Goal: Task Accomplishment & Management: Manage account settings

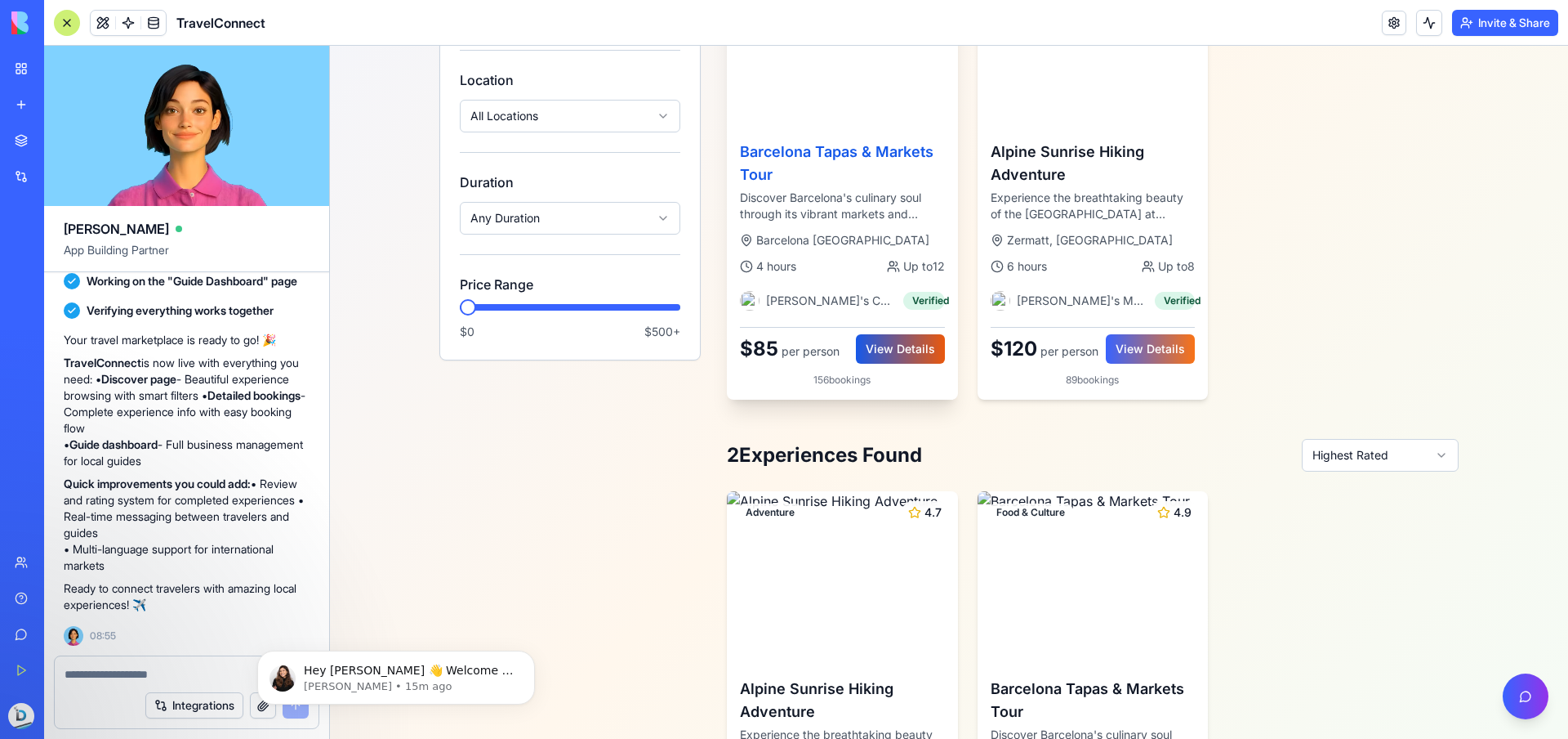
scroll to position [384, 0]
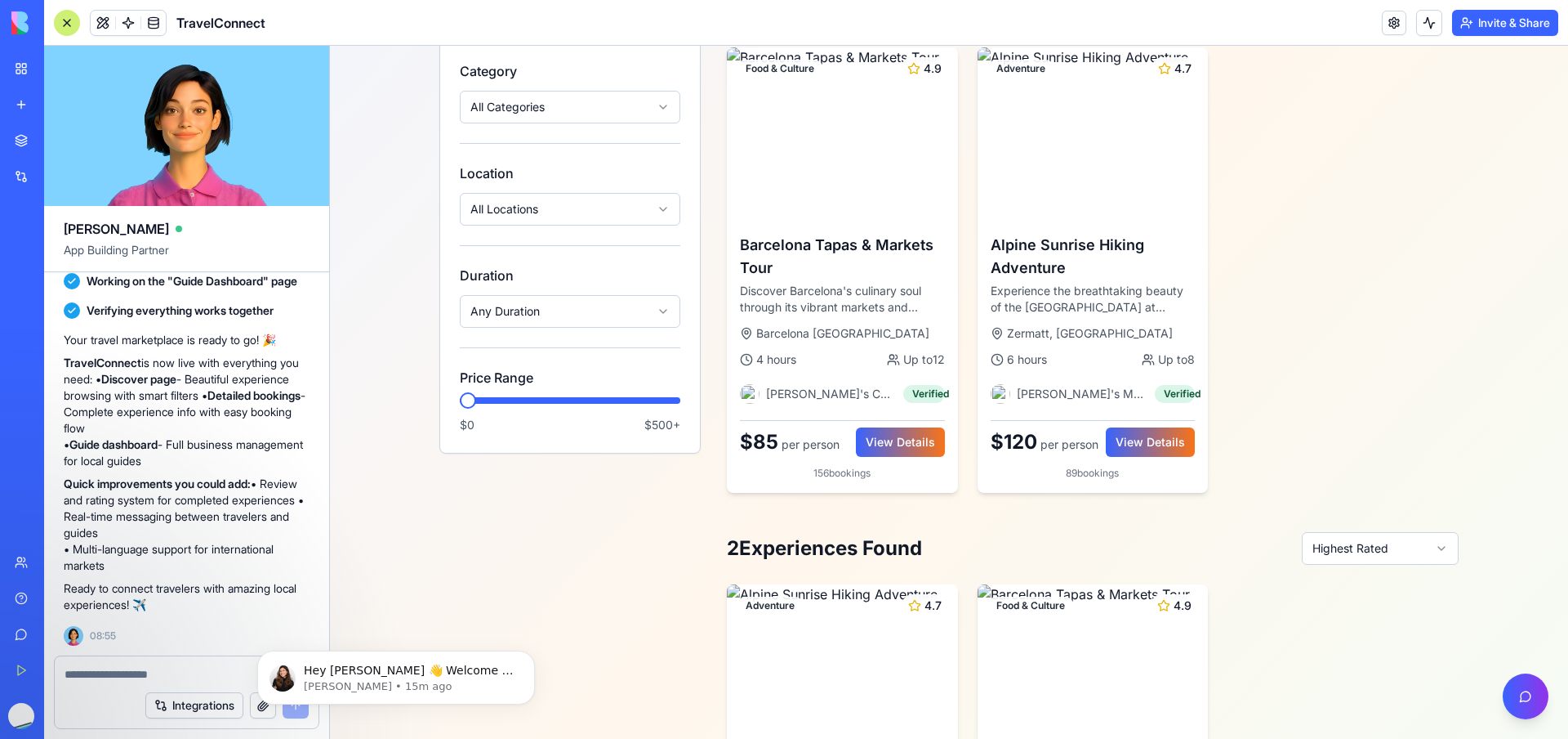
click at [102, 666] on textarea at bounding box center [186, 674] width 244 height 16
type textarea "**********"
click at [136, 659] on div "**********" at bounding box center [186, 669] width 264 height 26
click at [136, 666] on textarea "**********" at bounding box center [186, 674] width 244 height 16
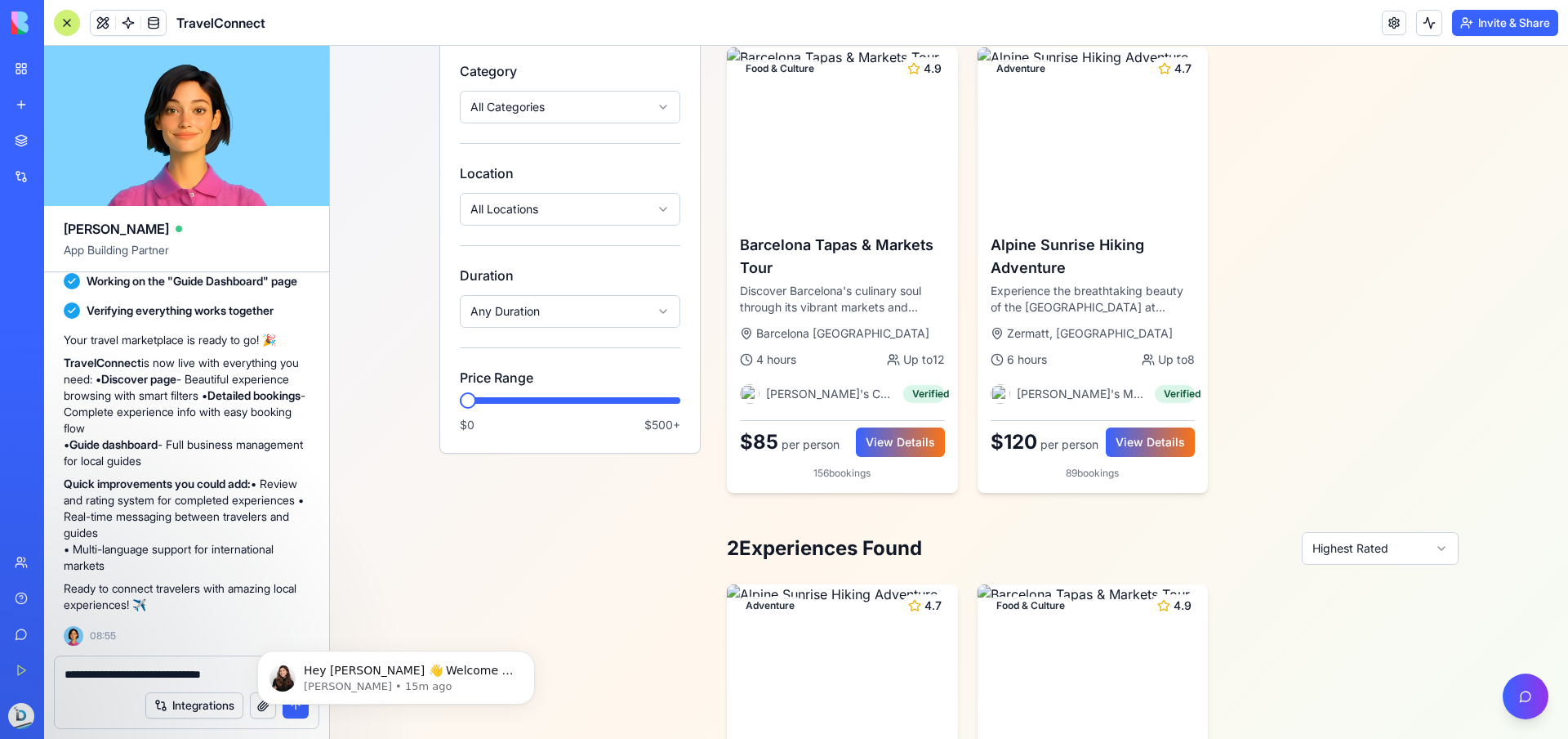
click at [136, 666] on textarea "**********" at bounding box center [186, 674] width 244 height 16
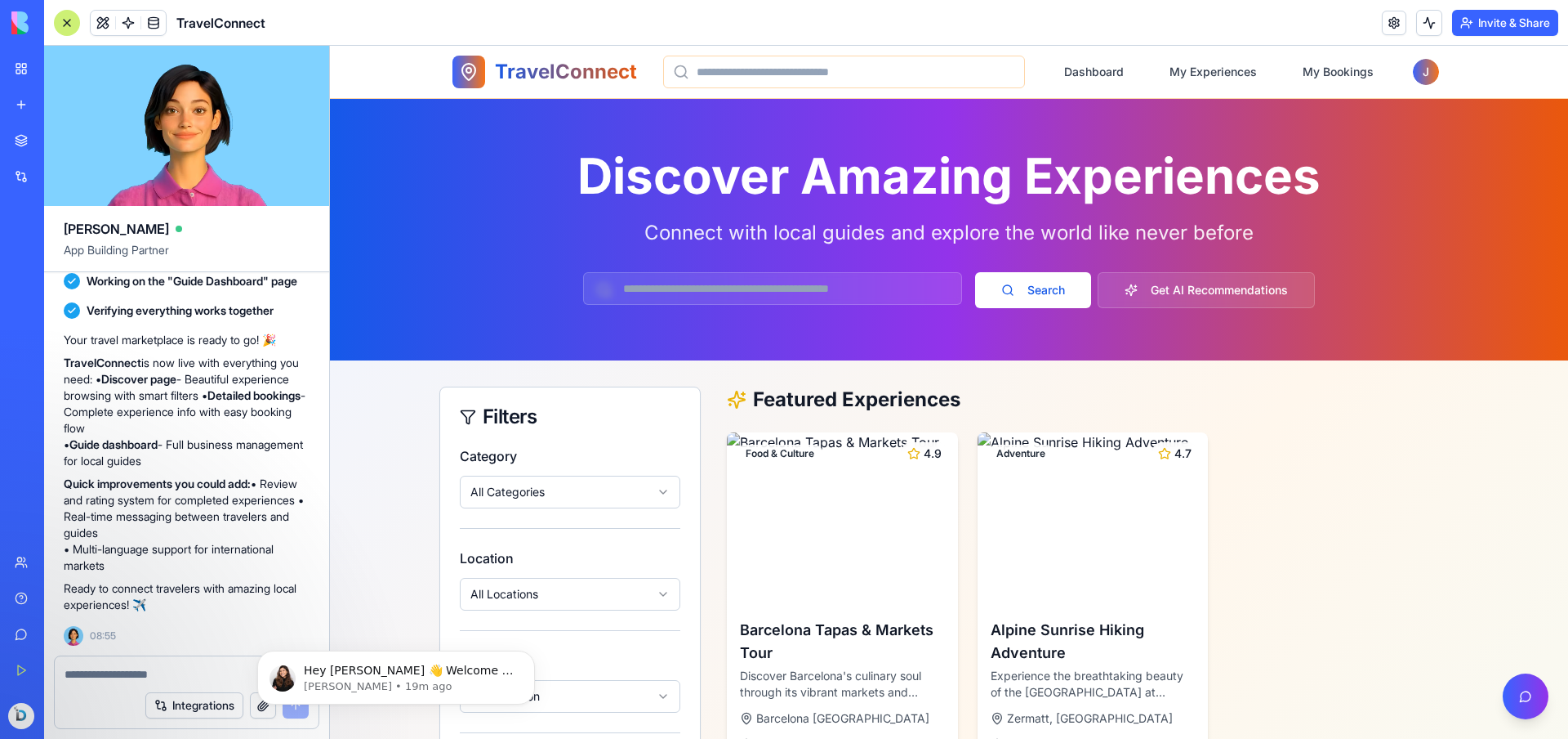
click at [177, 669] on textarea at bounding box center [186, 674] width 244 height 16
paste textarea "**********"
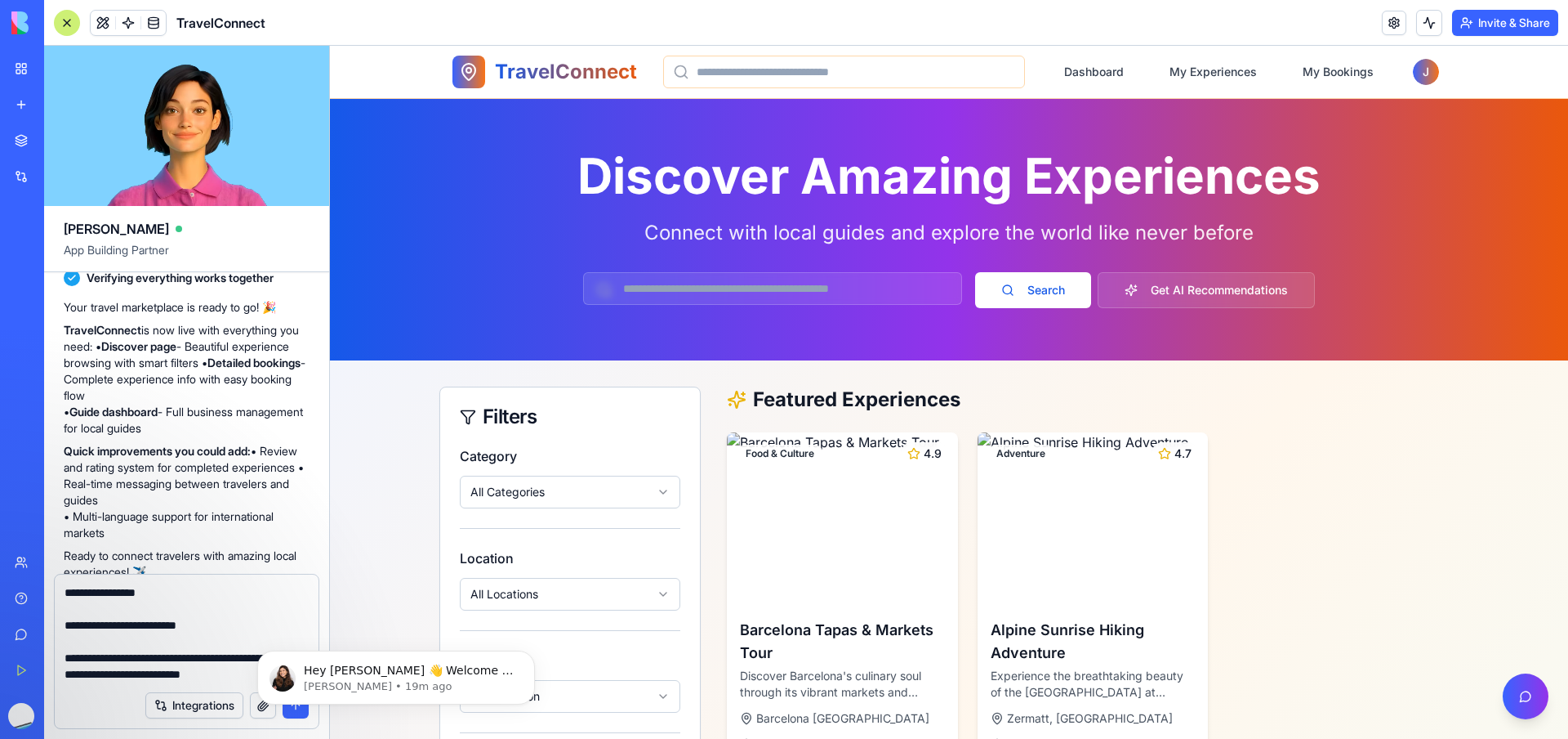
type textarea "**********"
click at [291, 715] on body "Hey [PERSON_NAME] 👋 Welcome to Blocks 🙌 I'm here if you have any questions! [PE…" at bounding box center [396, 674] width 314 height 102
click at [530, 657] on icon "Dismiss notification" at bounding box center [530, 655] width 9 height 9
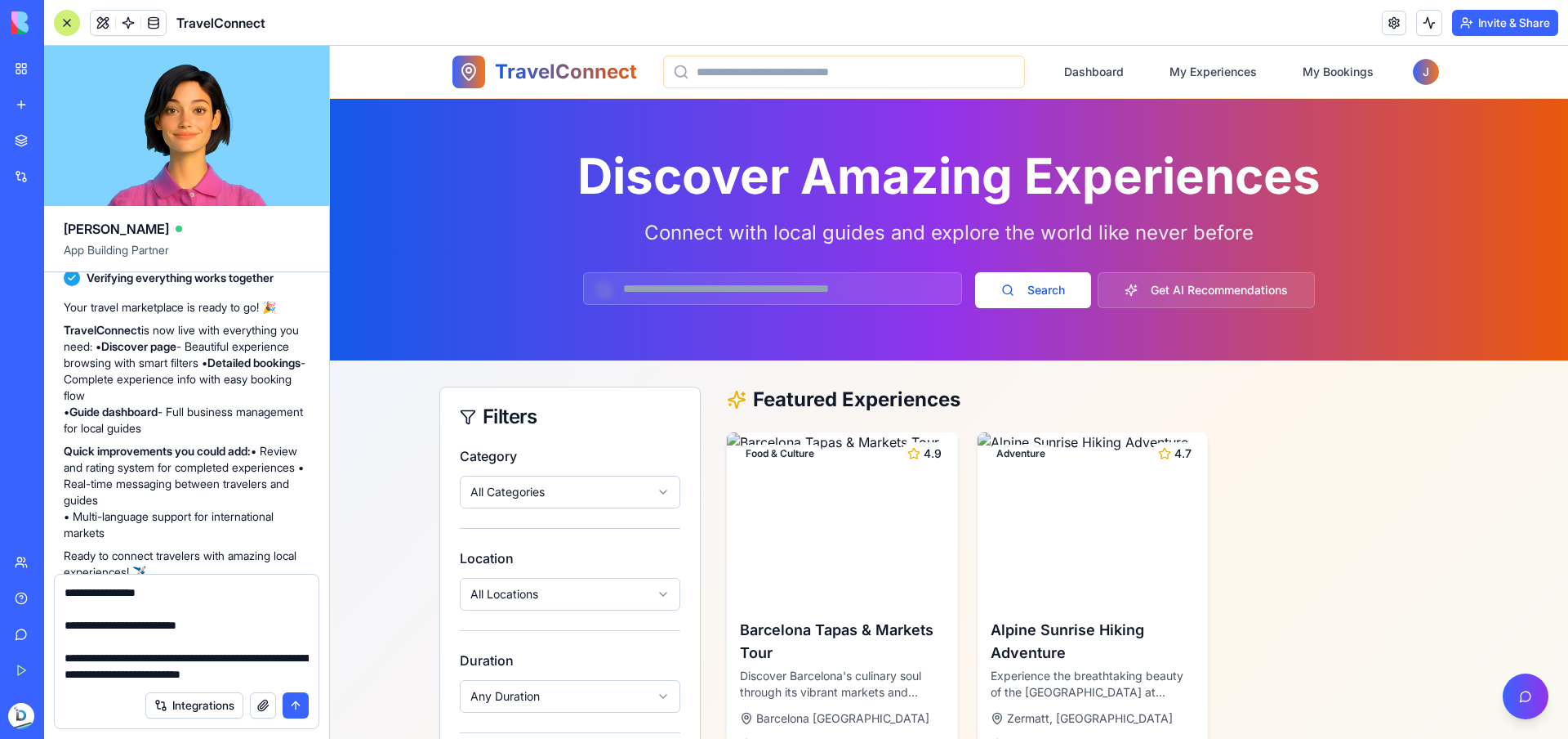
click at [310, 704] on div "Integrations" at bounding box center [186, 705] width 264 height 45
click at [300, 704] on button "submit" at bounding box center [295, 705] width 26 height 26
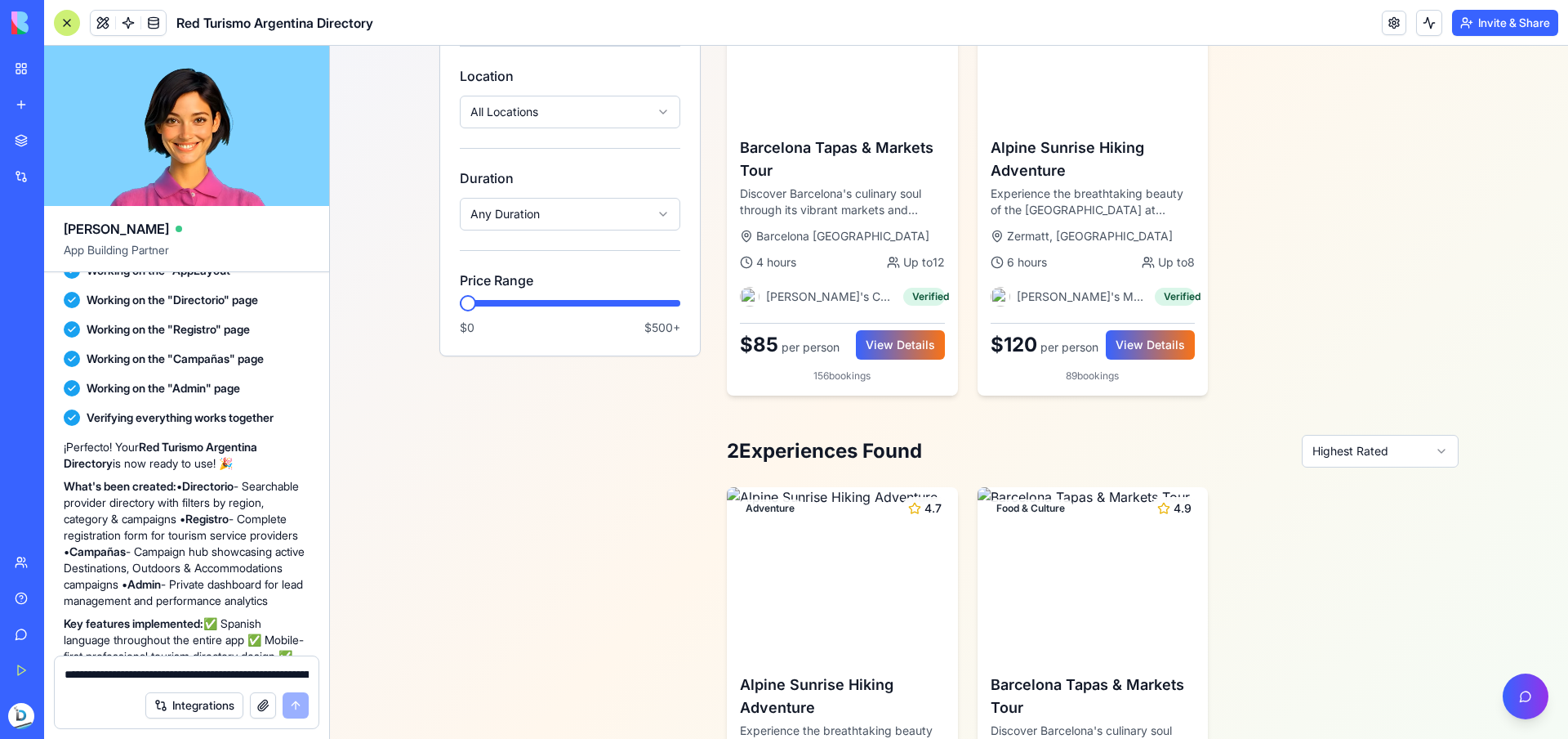
scroll to position [485, 0]
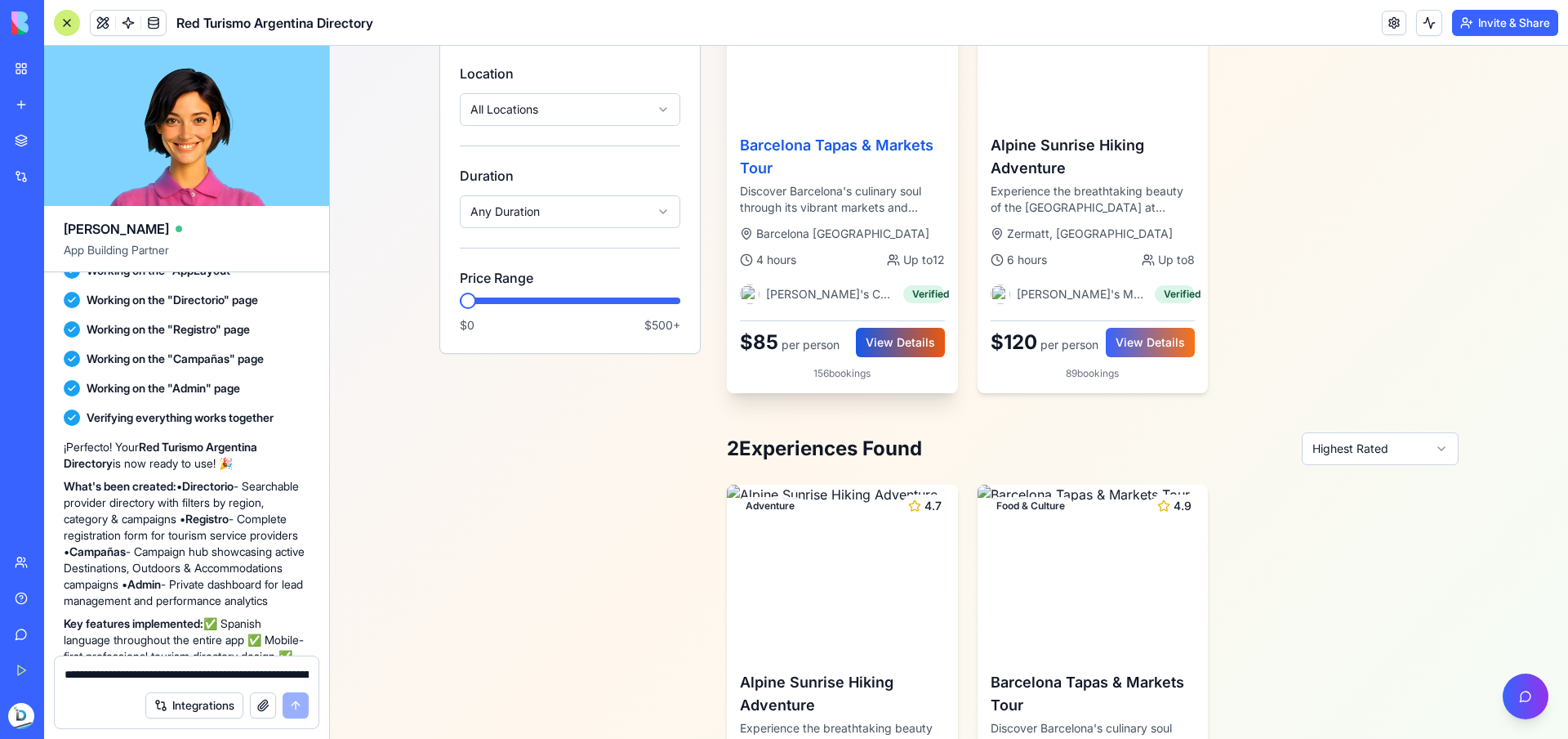
click at [891, 330] on button "View Details" at bounding box center [900, 342] width 89 height 29
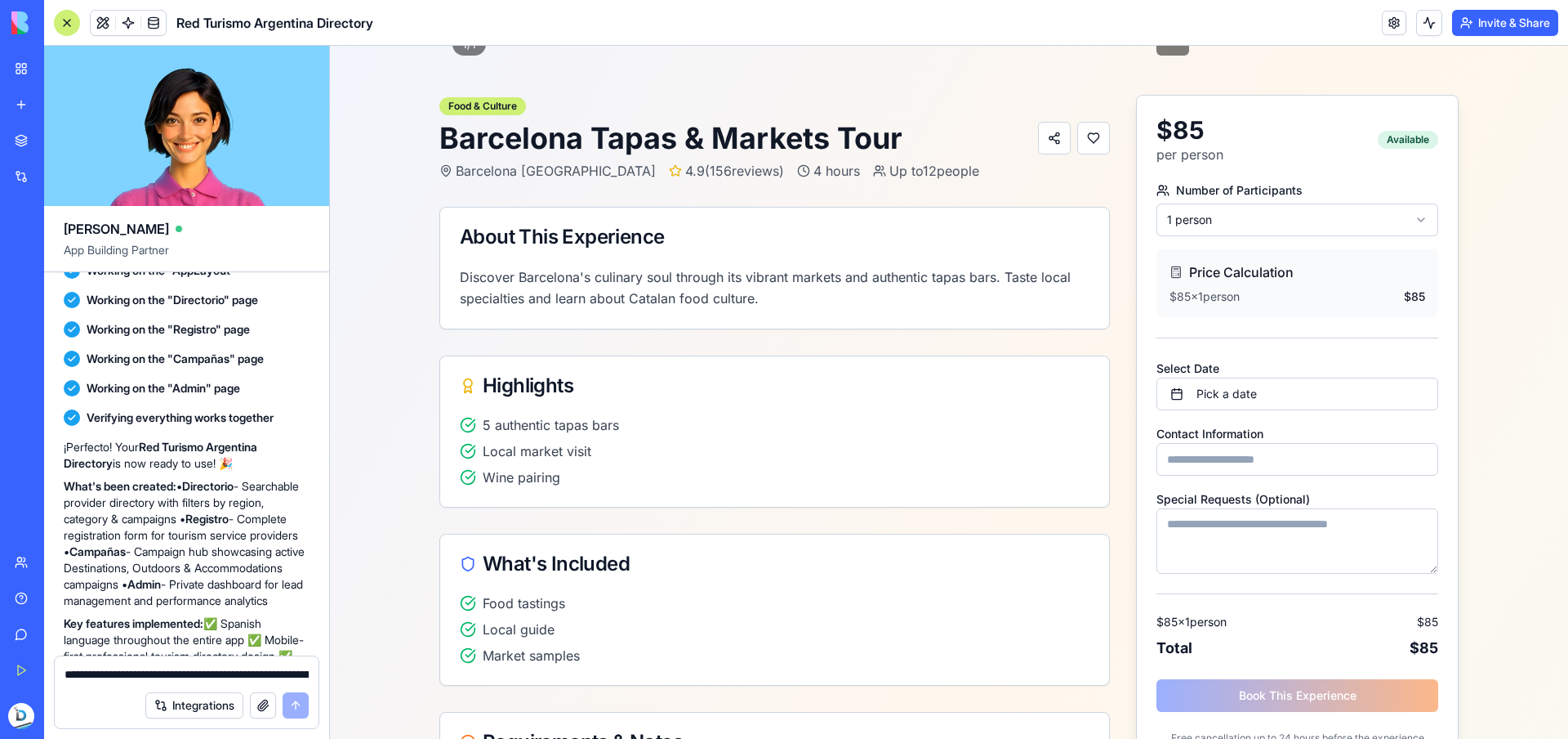
scroll to position [423, 0]
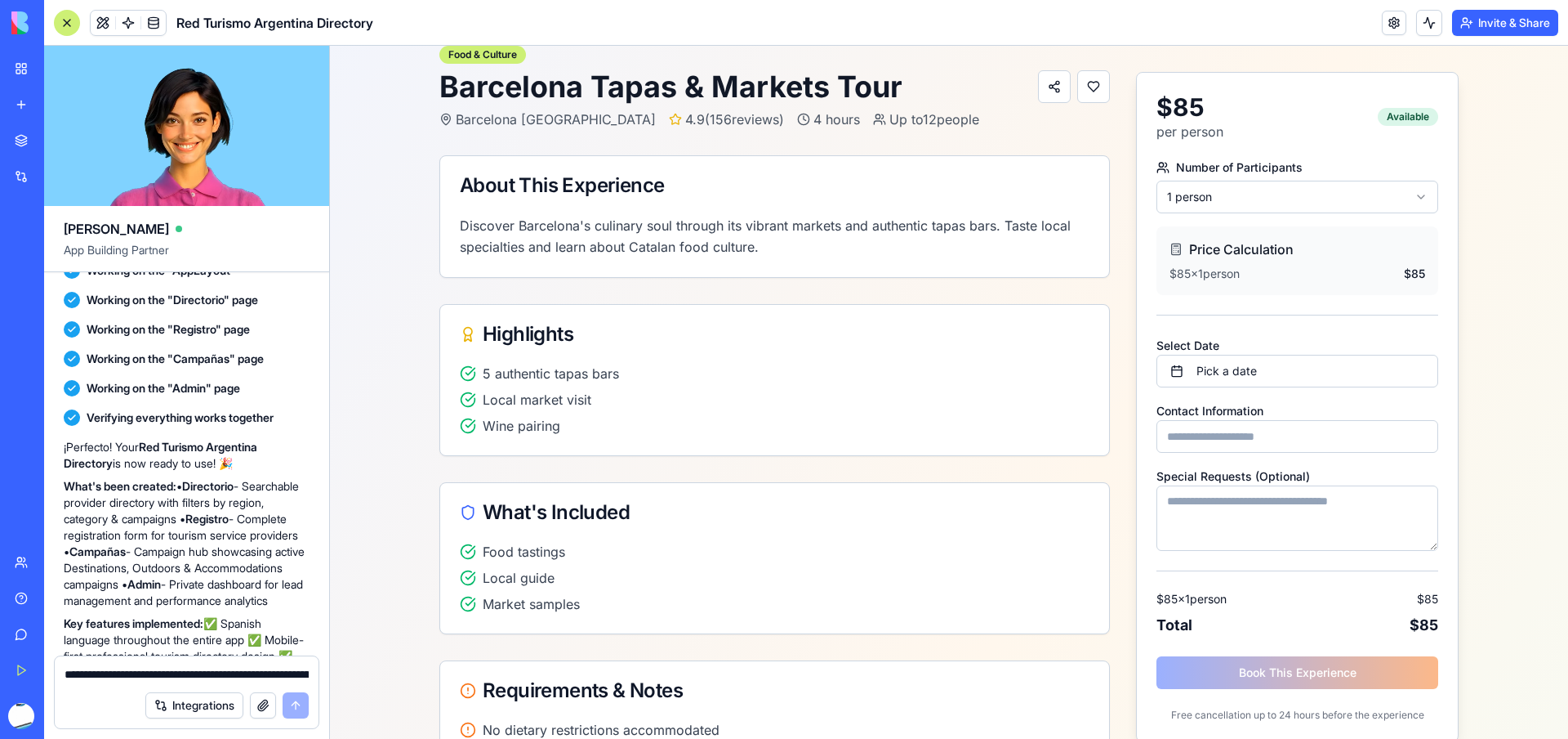
click at [1302, 683] on div "Number of Participants 1 person Price Calculation $ 85 × 1 person $ 85 Select D…" at bounding box center [1297, 452] width 321 height 580
click at [1302, 682] on div "Number of Participants 1 person Price Calculation $ 85 × 1 person $ 85 Select D…" at bounding box center [1297, 452] width 321 height 580
click at [1258, 377] on button "Pick a date" at bounding box center [1297, 371] width 282 height 33
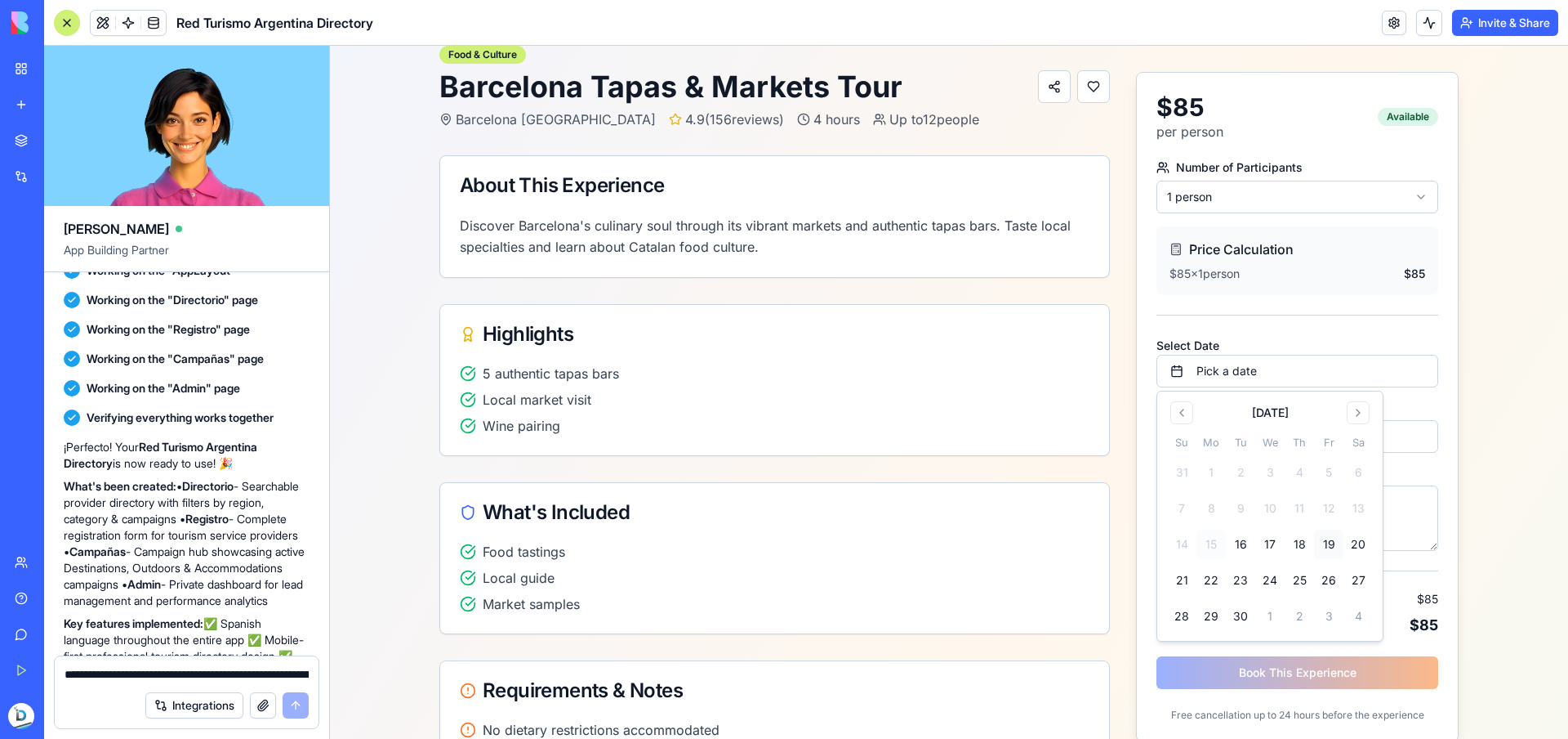
click at [1318, 548] on button "19" at bounding box center [1329, 544] width 29 height 29
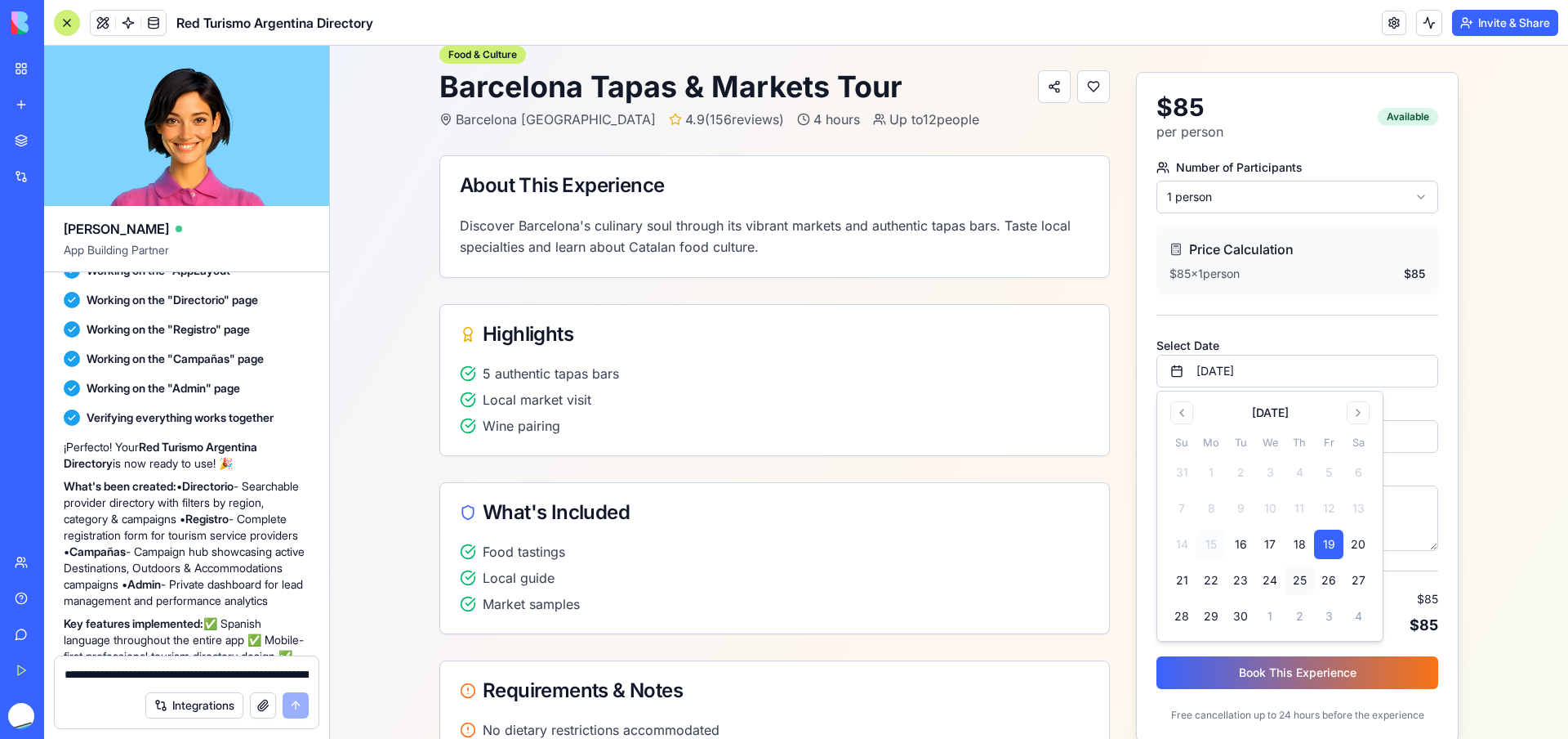
click at [1292, 586] on button "25" at bounding box center [1300, 580] width 29 height 29
click at [1336, 674] on button "Book This Experience" at bounding box center [1297, 673] width 282 height 33
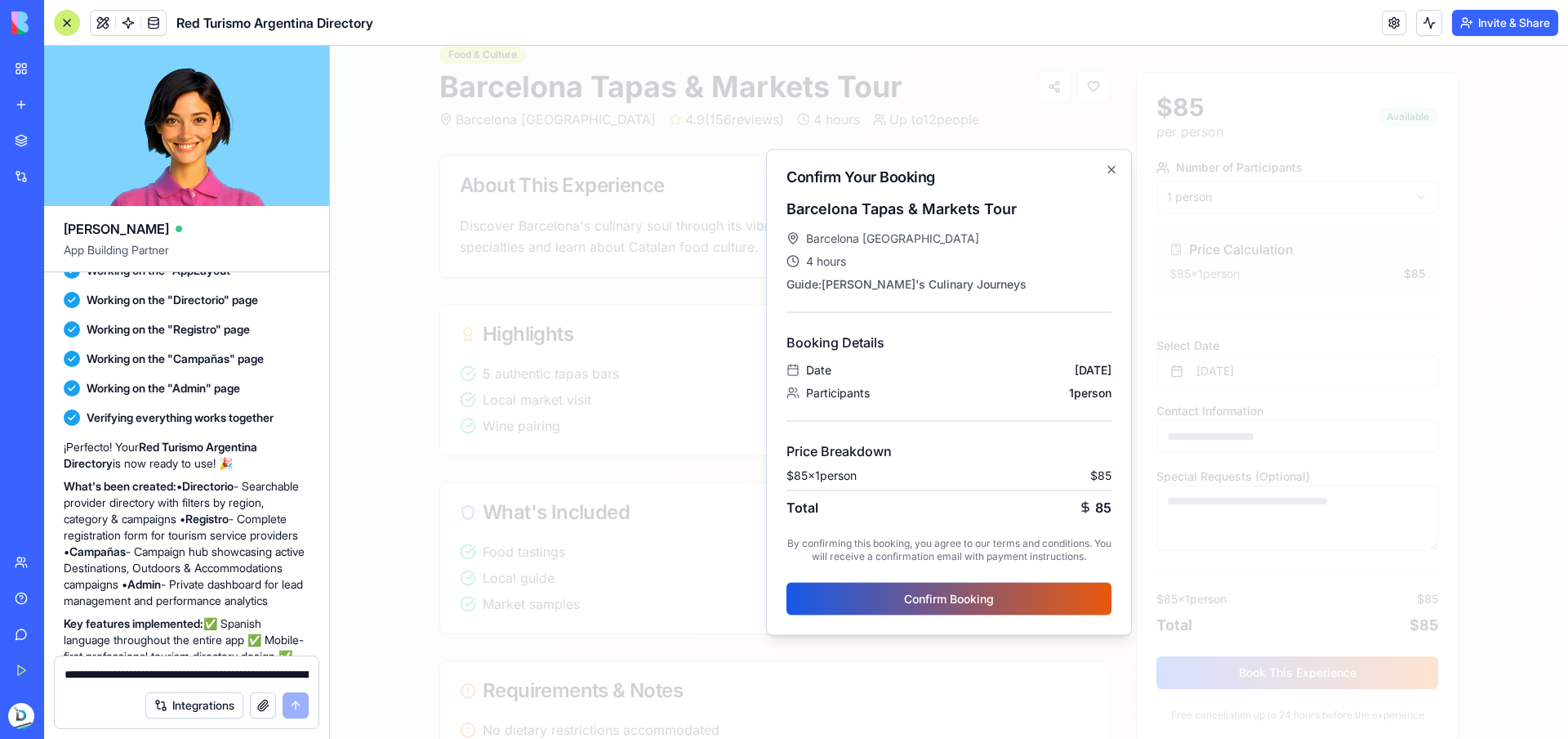
click at [1015, 594] on button "Confirm Booking" at bounding box center [949, 599] width 325 height 33
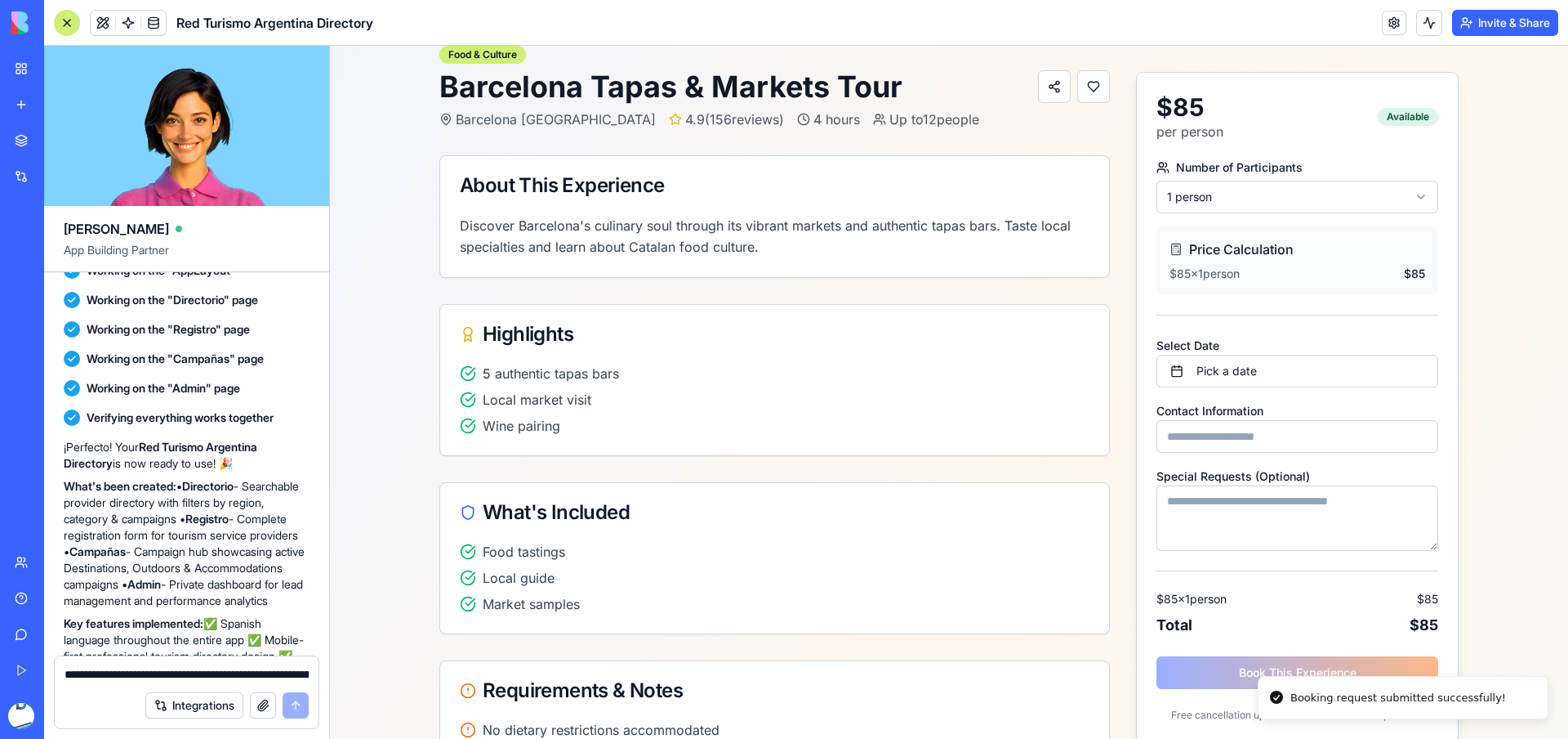
scroll to position [0, 0]
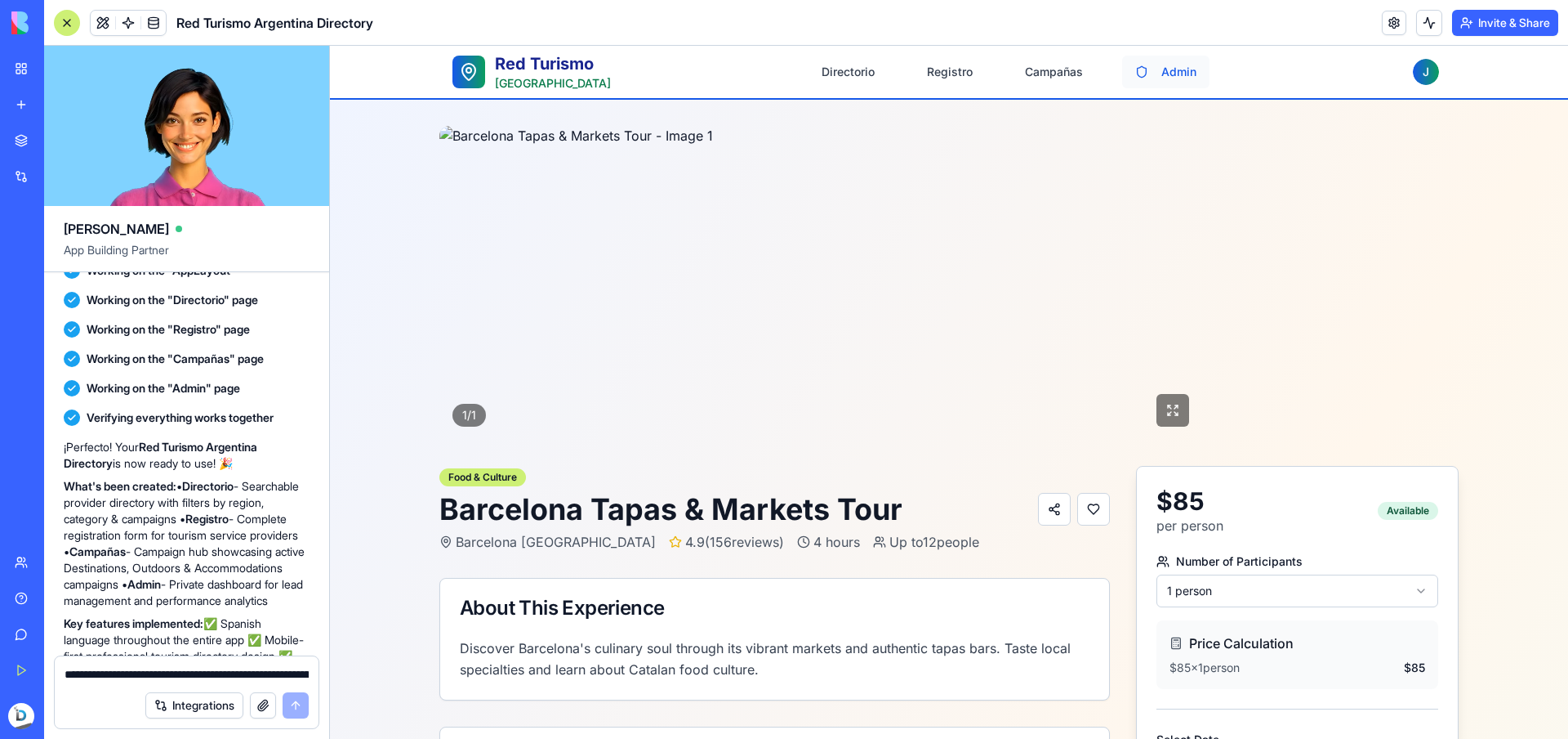
click at [1171, 74] on button "Admin" at bounding box center [1166, 72] width 87 height 33
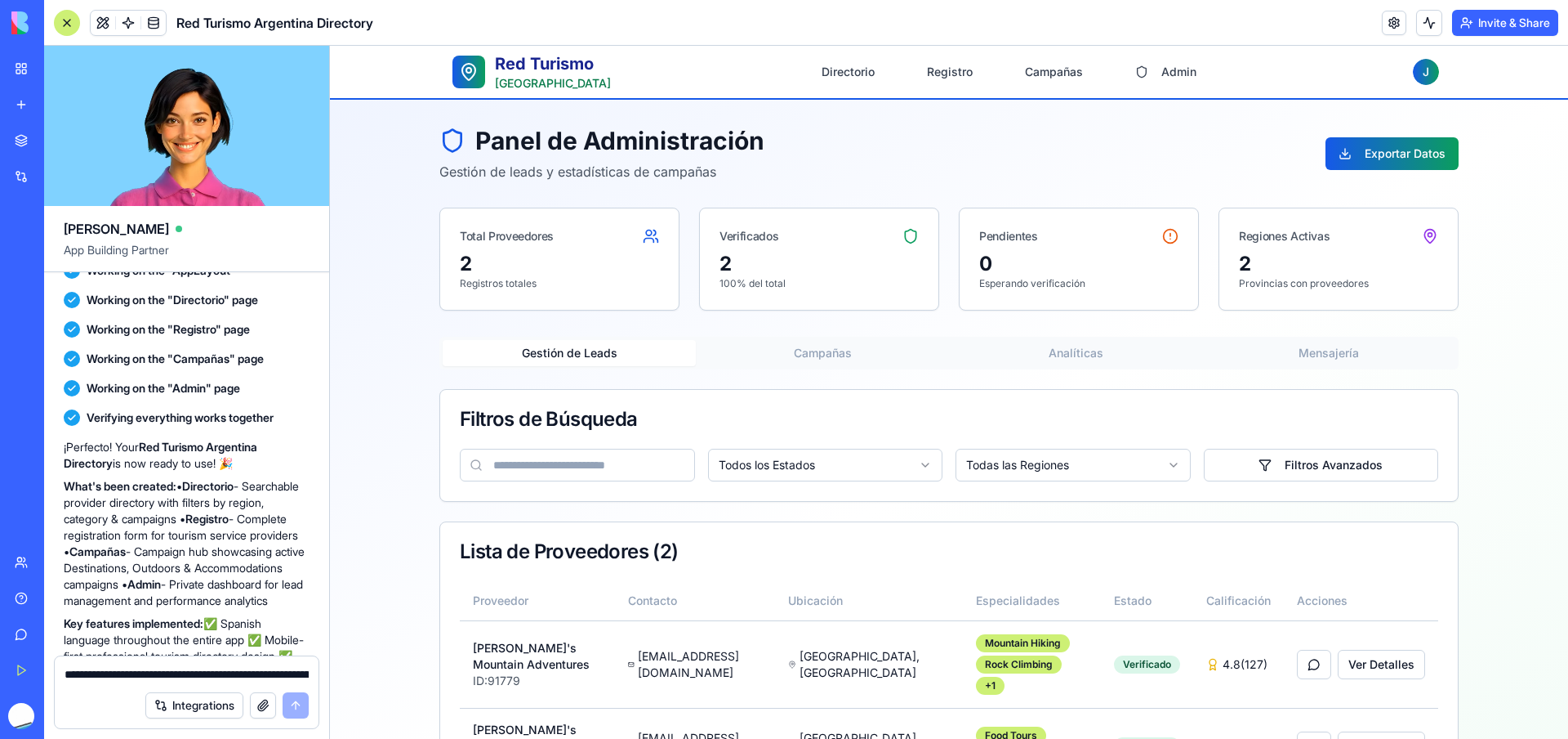
scroll to position [1, 0]
click at [530, 62] on span "Red Turismo" at bounding box center [553, 63] width 116 height 23
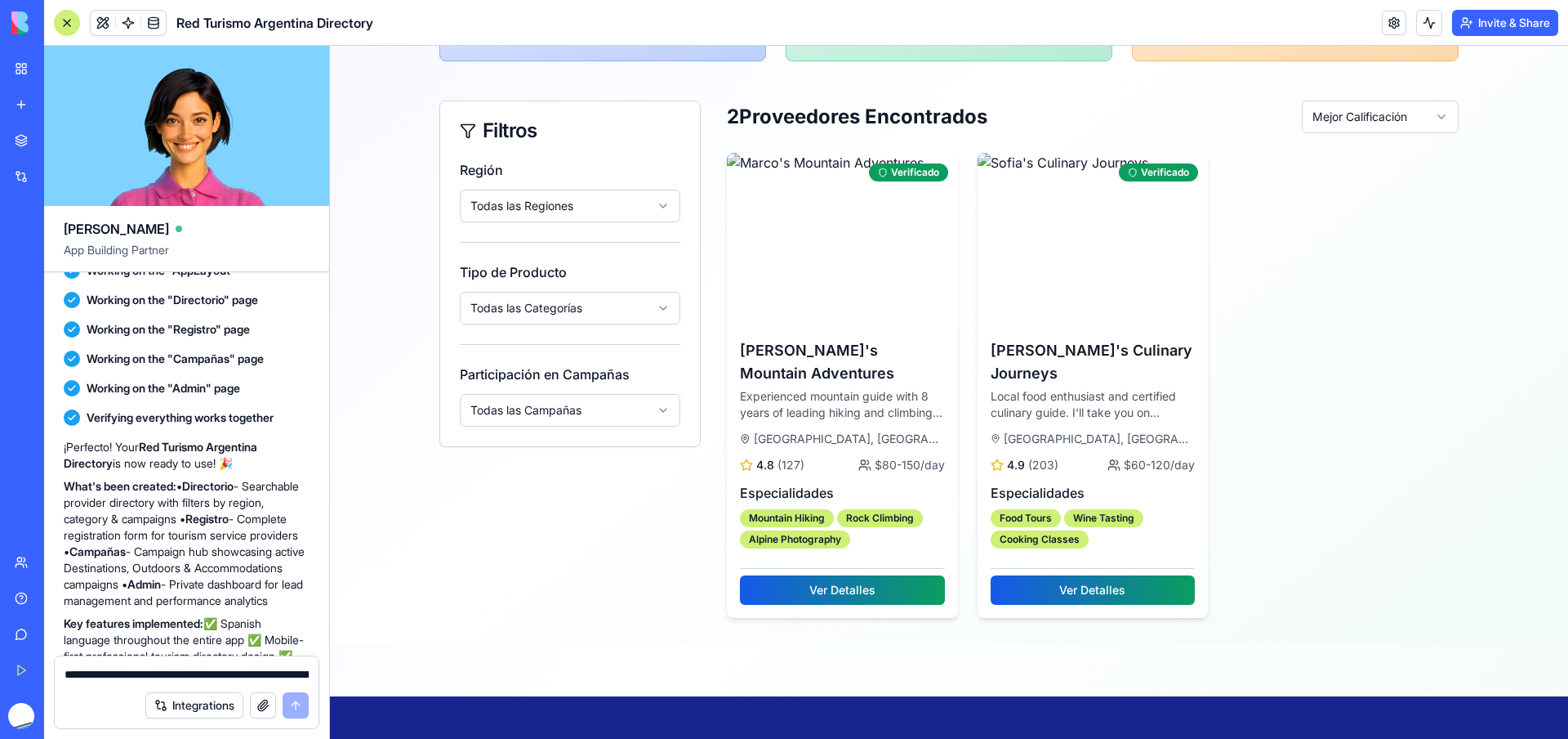
scroll to position [490, 0]
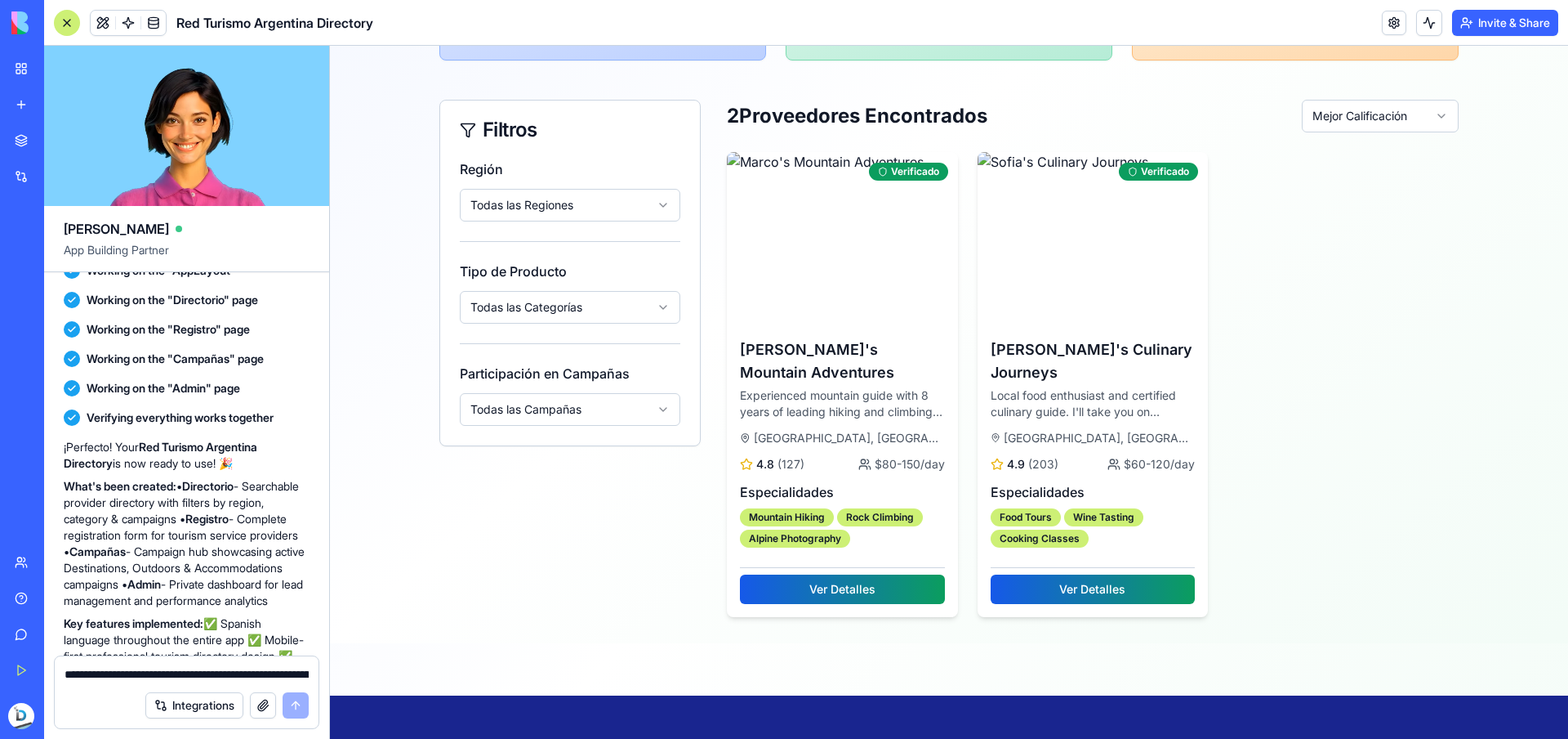
click at [61, 175] on div "Integrations" at bounding box center [49, 177] width 21 height 16
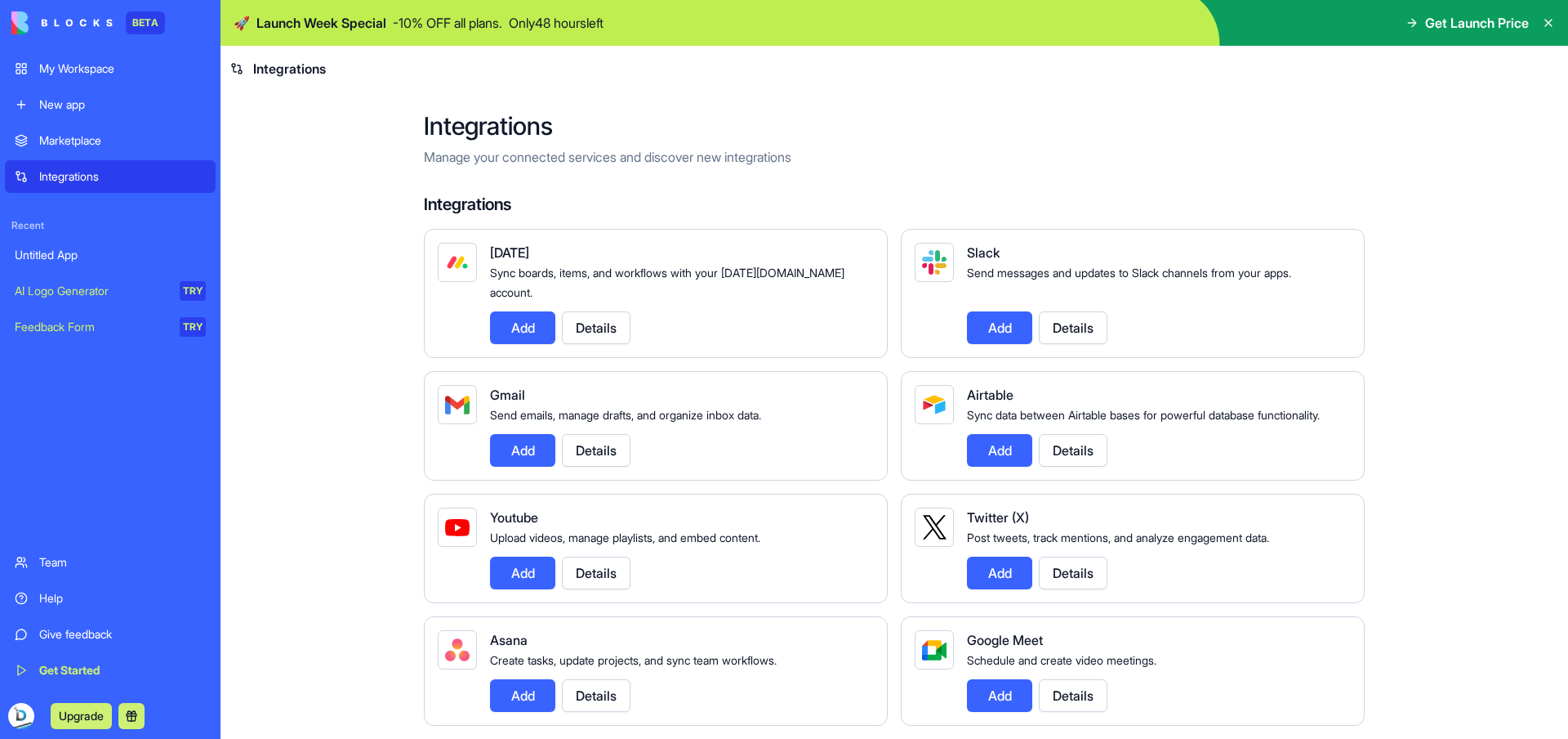
click at [122, 152] on link "Marketplace" at bounding box center [110, 141] width 211 height 33
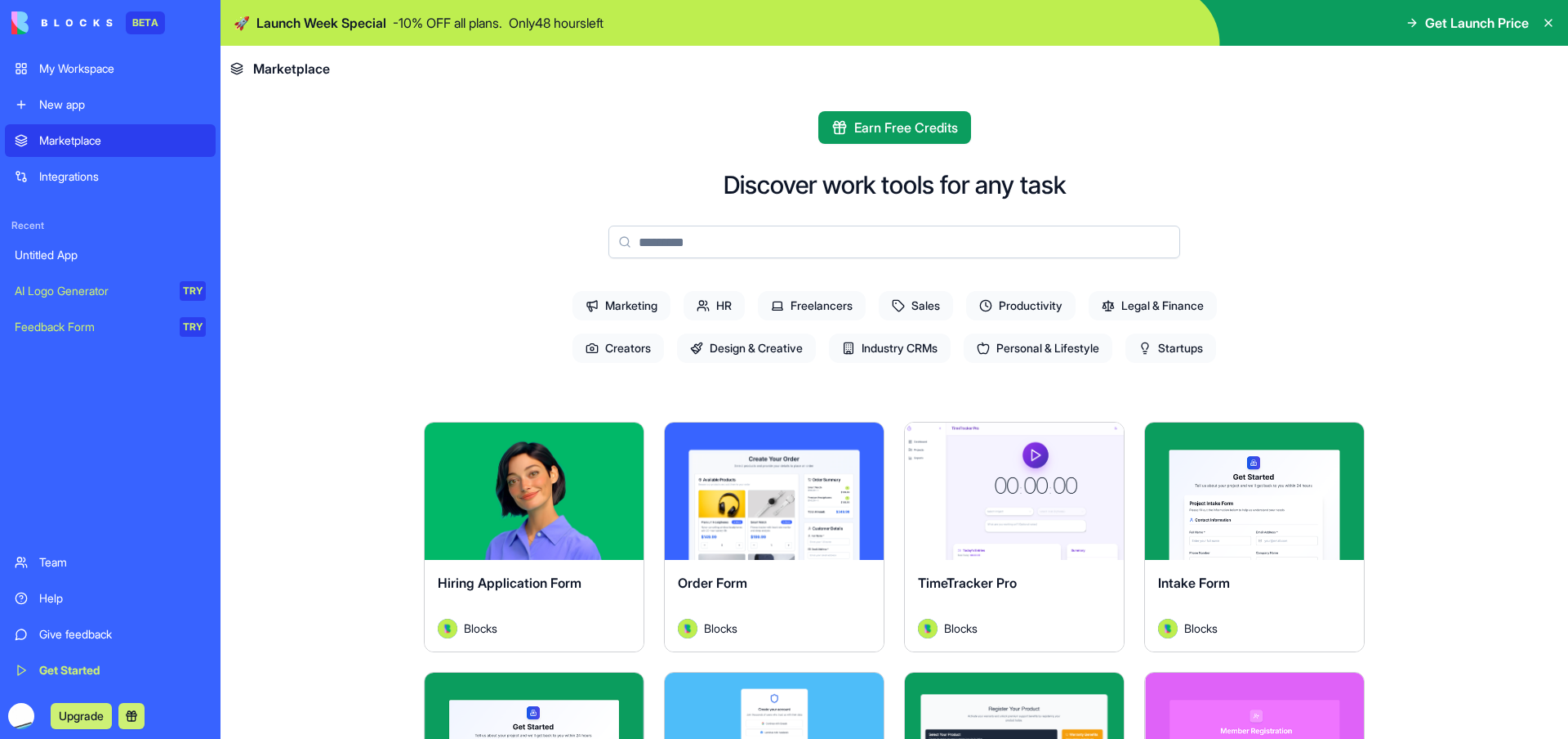
click at [1495, 25] on span "Get Launch Price" at bounding box center [1477, 23] width 103 height 20
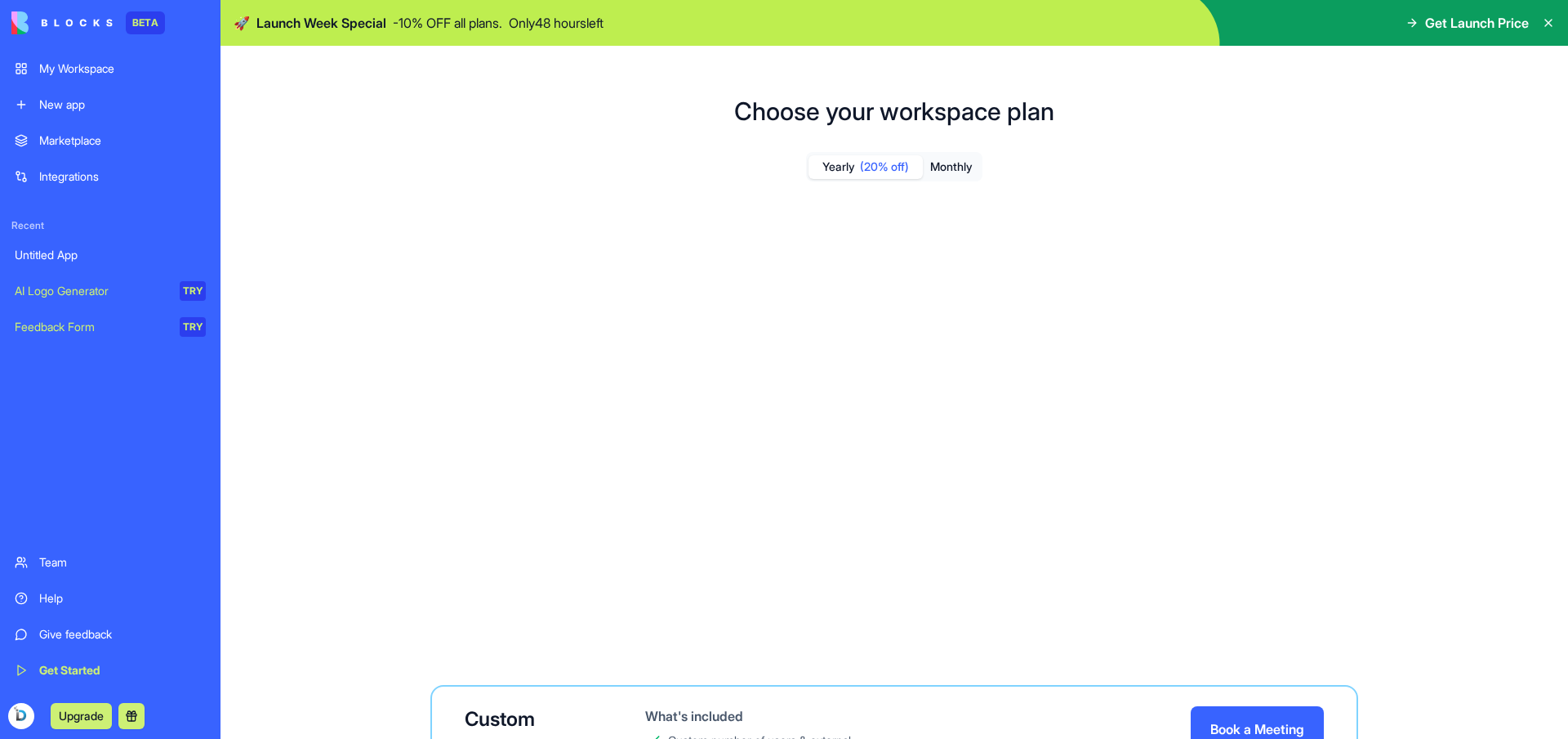
click at [1413, 27] on icon at bounding box center [1412, 23] width 13 height 13
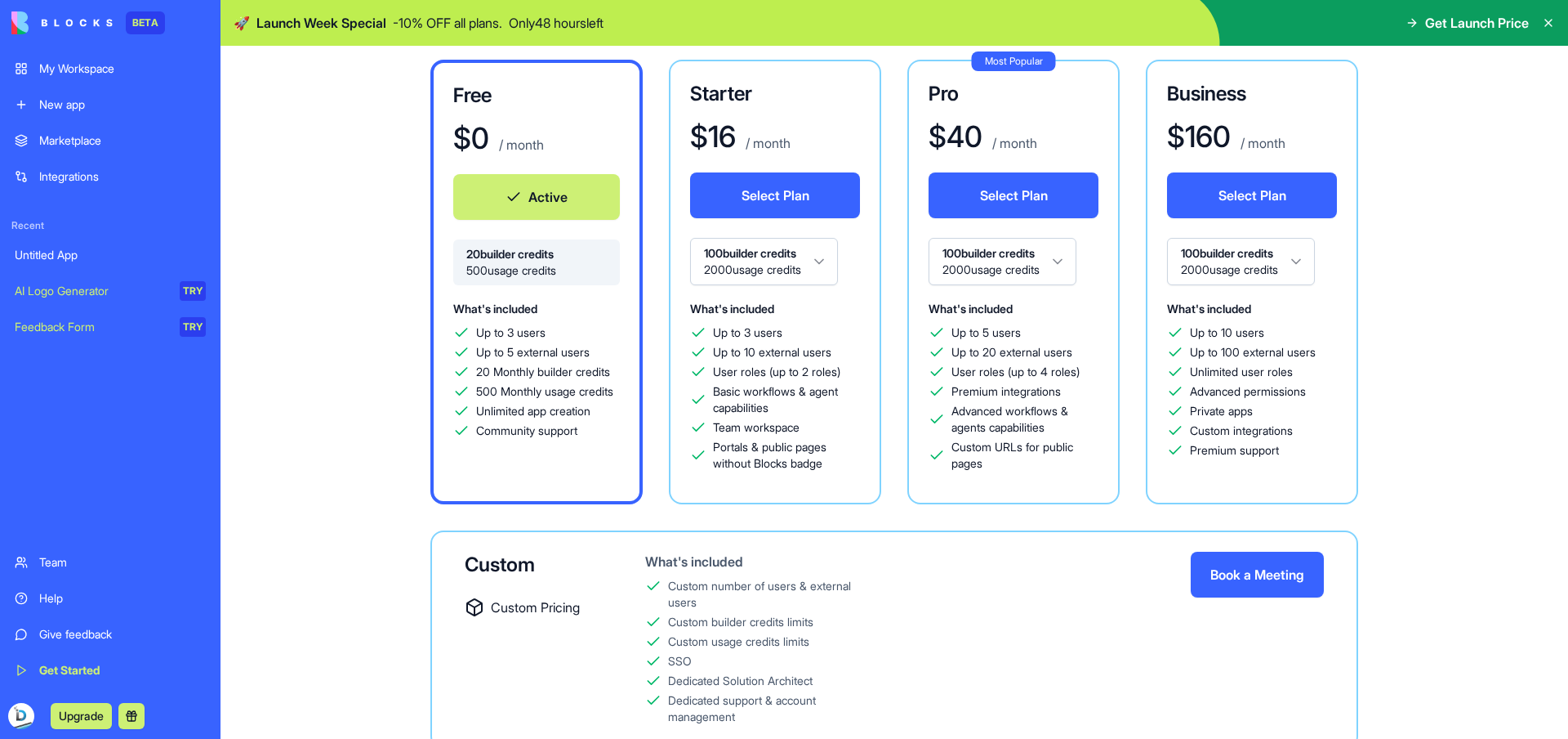
scroll to position [171, 0]
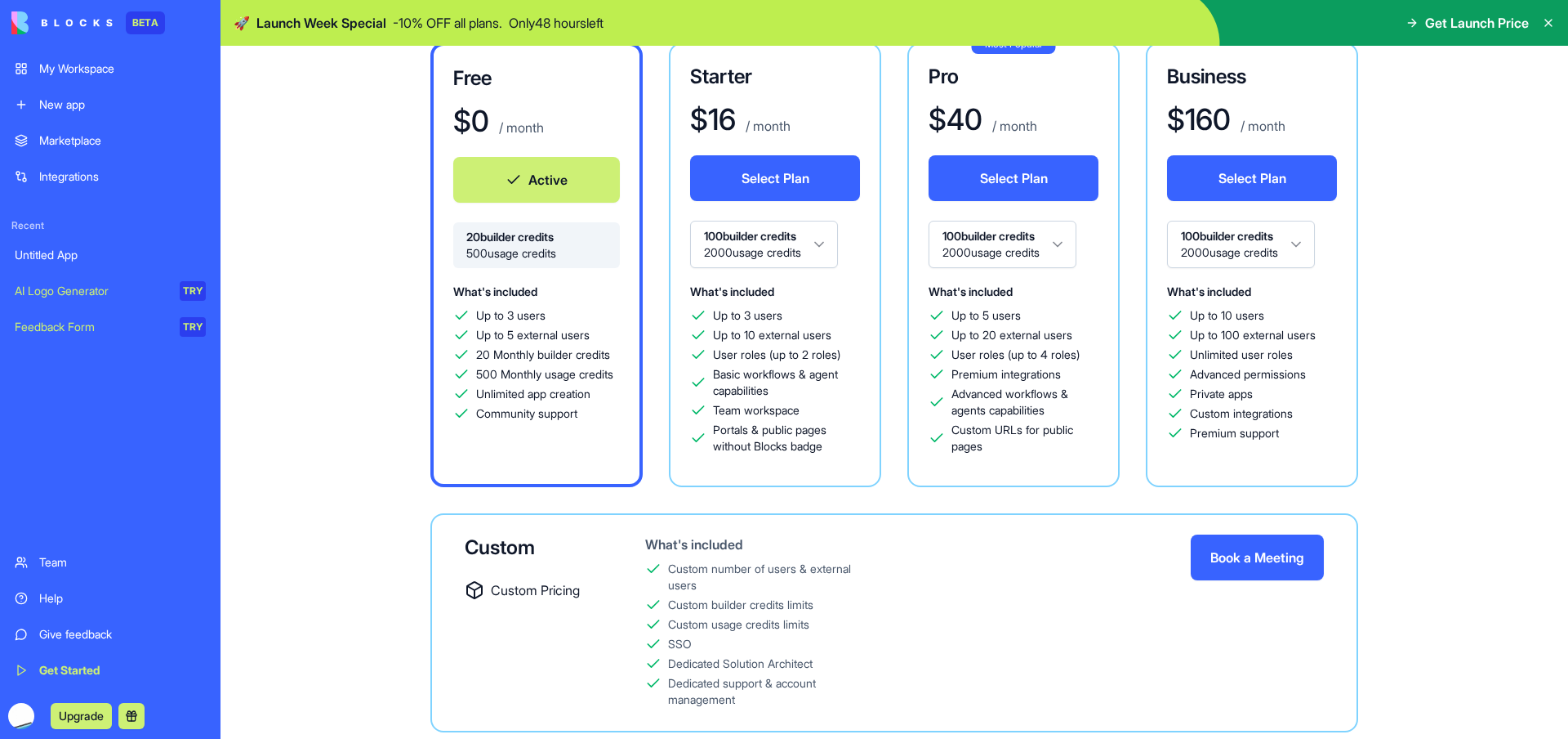
click at [1438, 188] on div "Free $ 0 / month Active 20 builder credits 500 usage credits What's included Up…" at bounding box center [895, 387] width 1176 height 690
click at [1406, 28] on icon at bounding box center [1412, 23] width 13 height 13
click at [347, 34] on img at bounding box center [894, 23] width 1348 height 45
click at [749, 603] on div "Custom builder credits limits" at bounding box center [740, 605] width 145 height 16
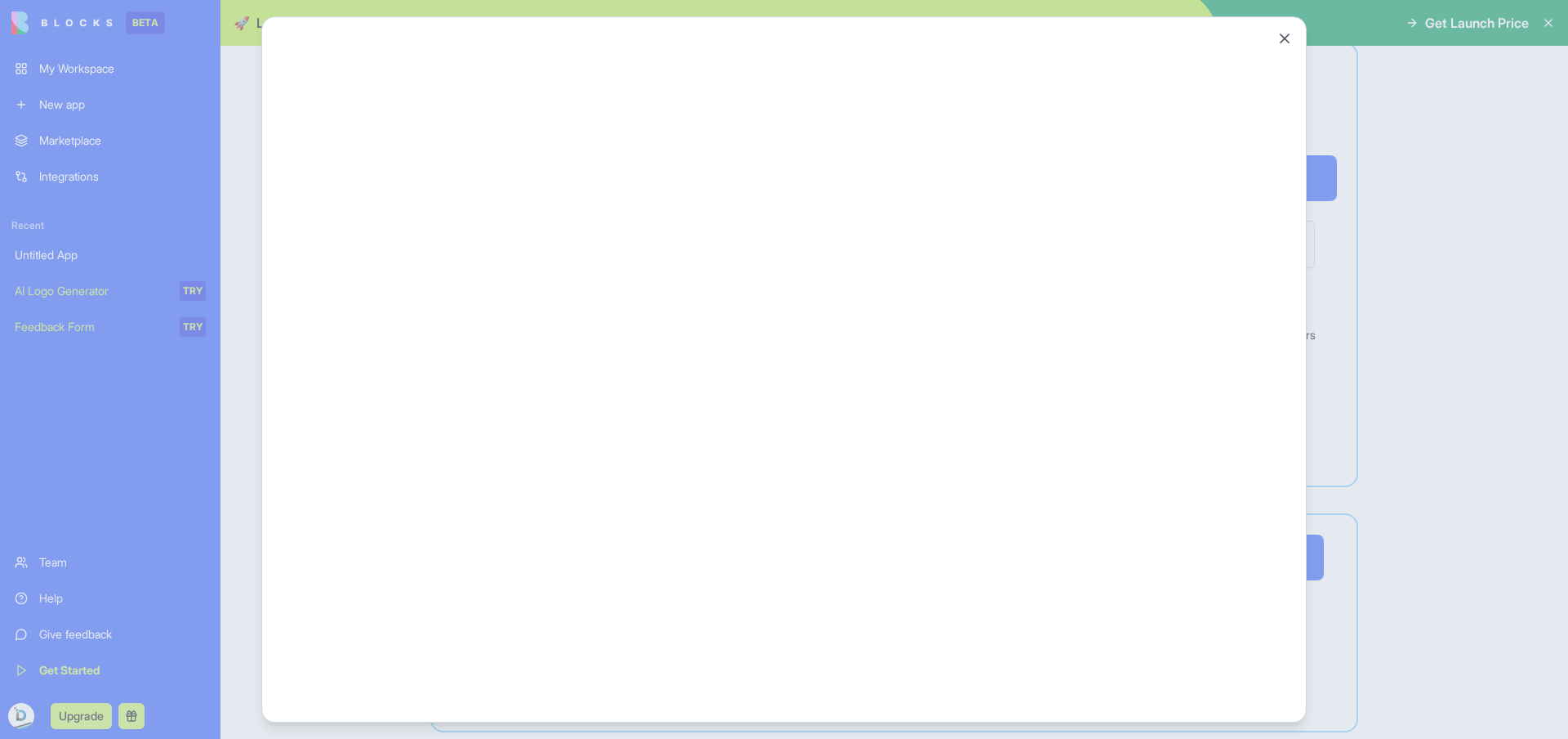
scroll to position [0, 0]
click at [1286, 43] on button "Close" at bounding box center [1285, 38] width 16 height 16
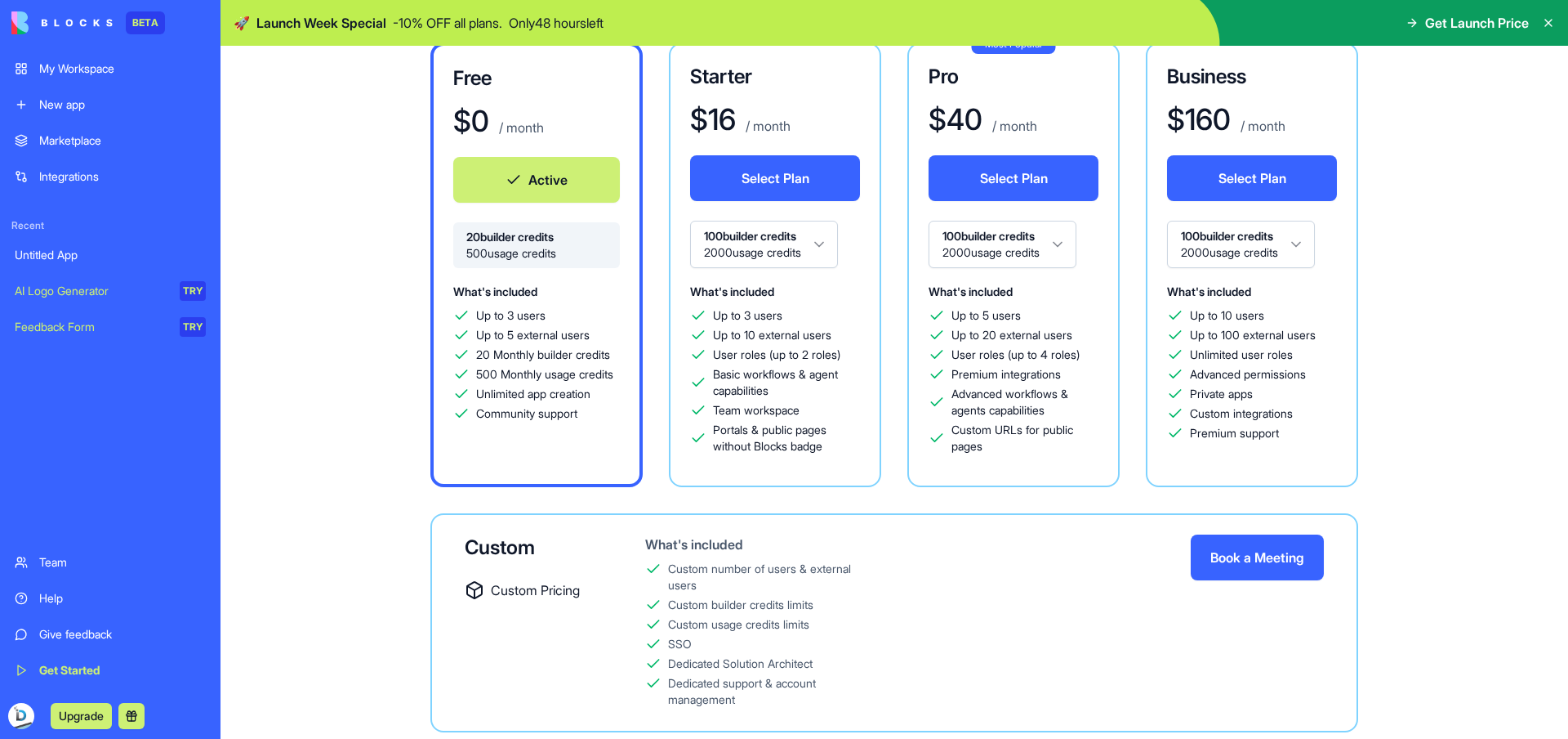
click at [973, 177] on button "Select Plan" at bounding box center [1013, 178] width 169 height 45
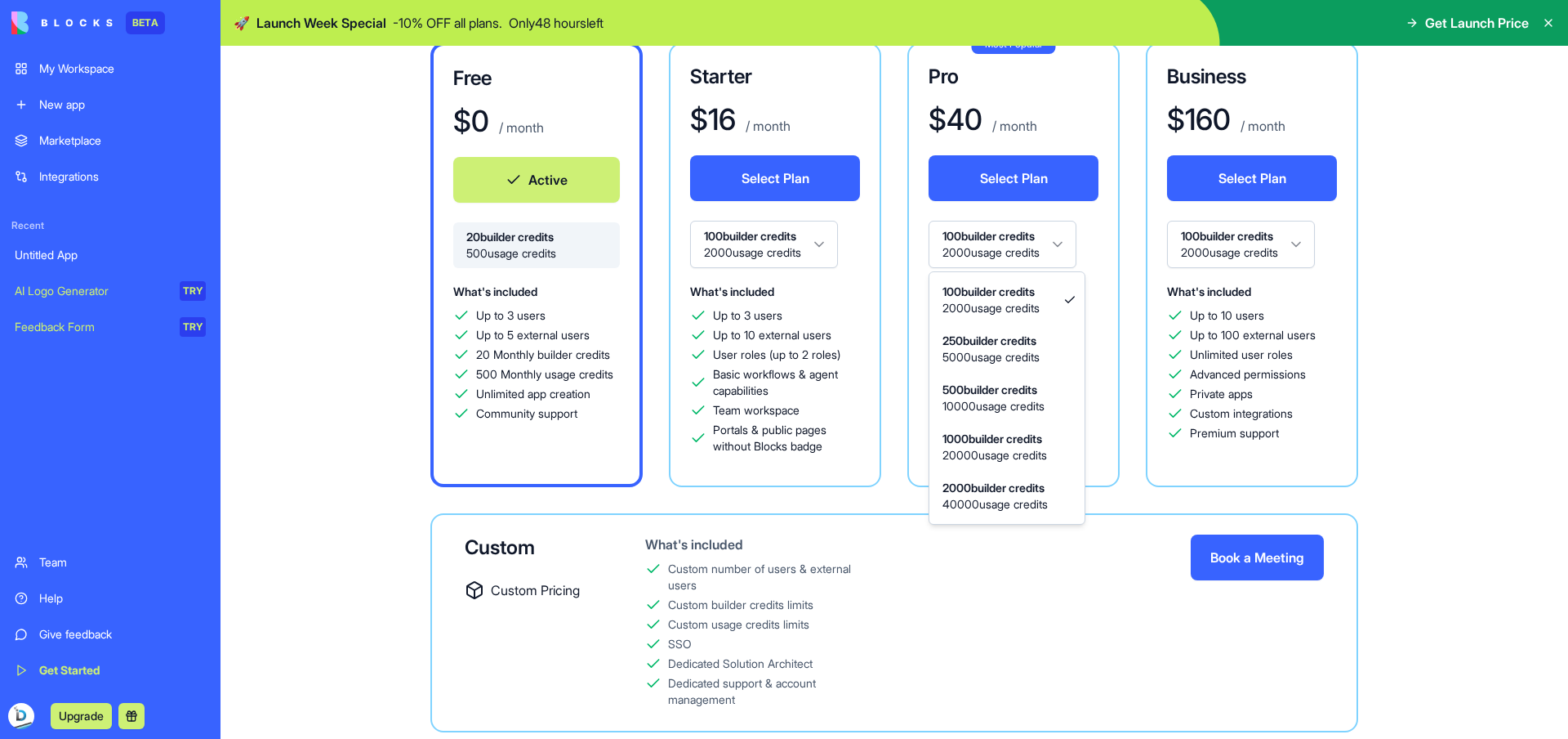
click at [1060, 262] on html "BETA My Workspace New app Marketplace Integrations Recent Untitled App AI Logo …" at bounding box center [784, 369] width 1568 height 739
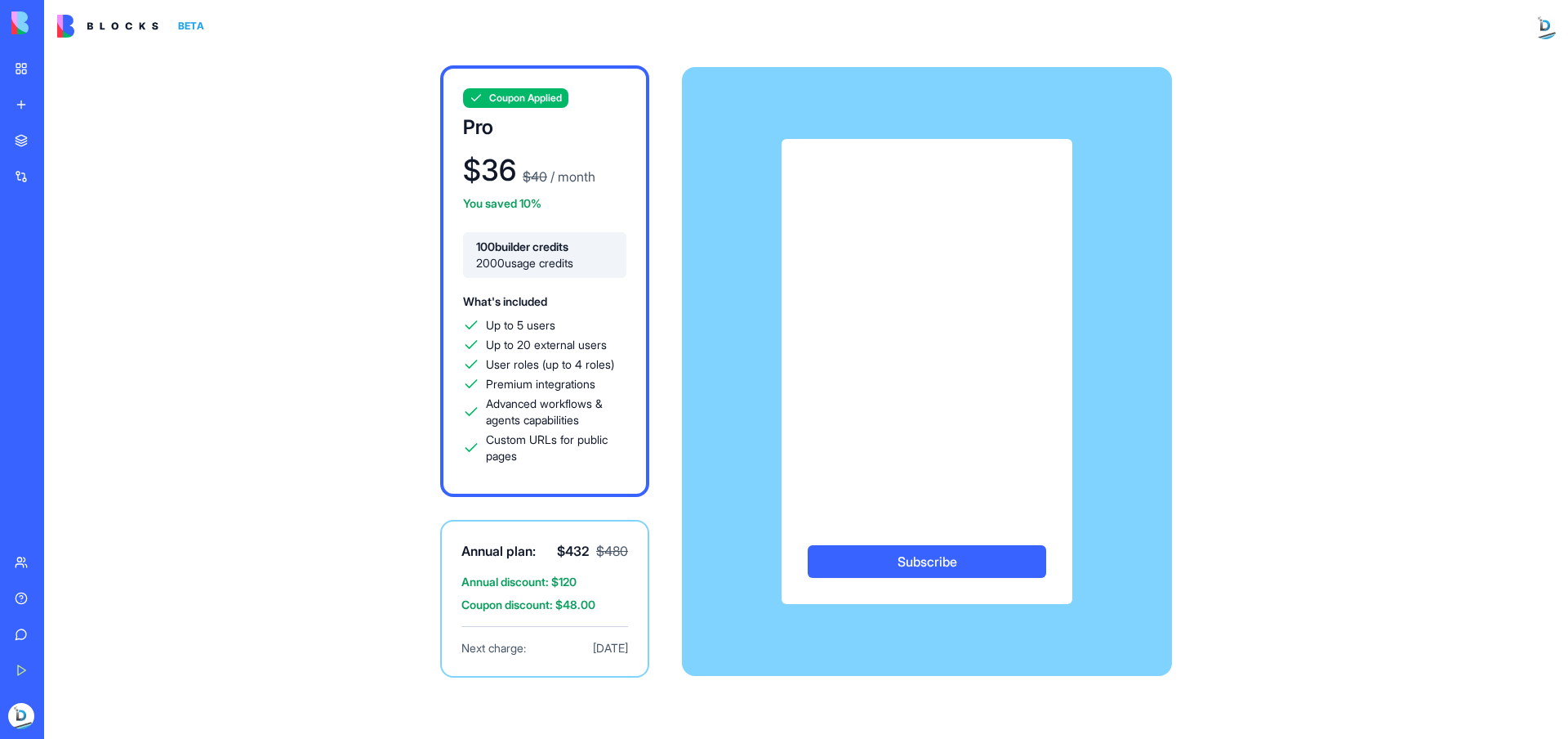
click at [37, 132] on link "Marketplace" at bounding box center [37, 141] width 65 height 33
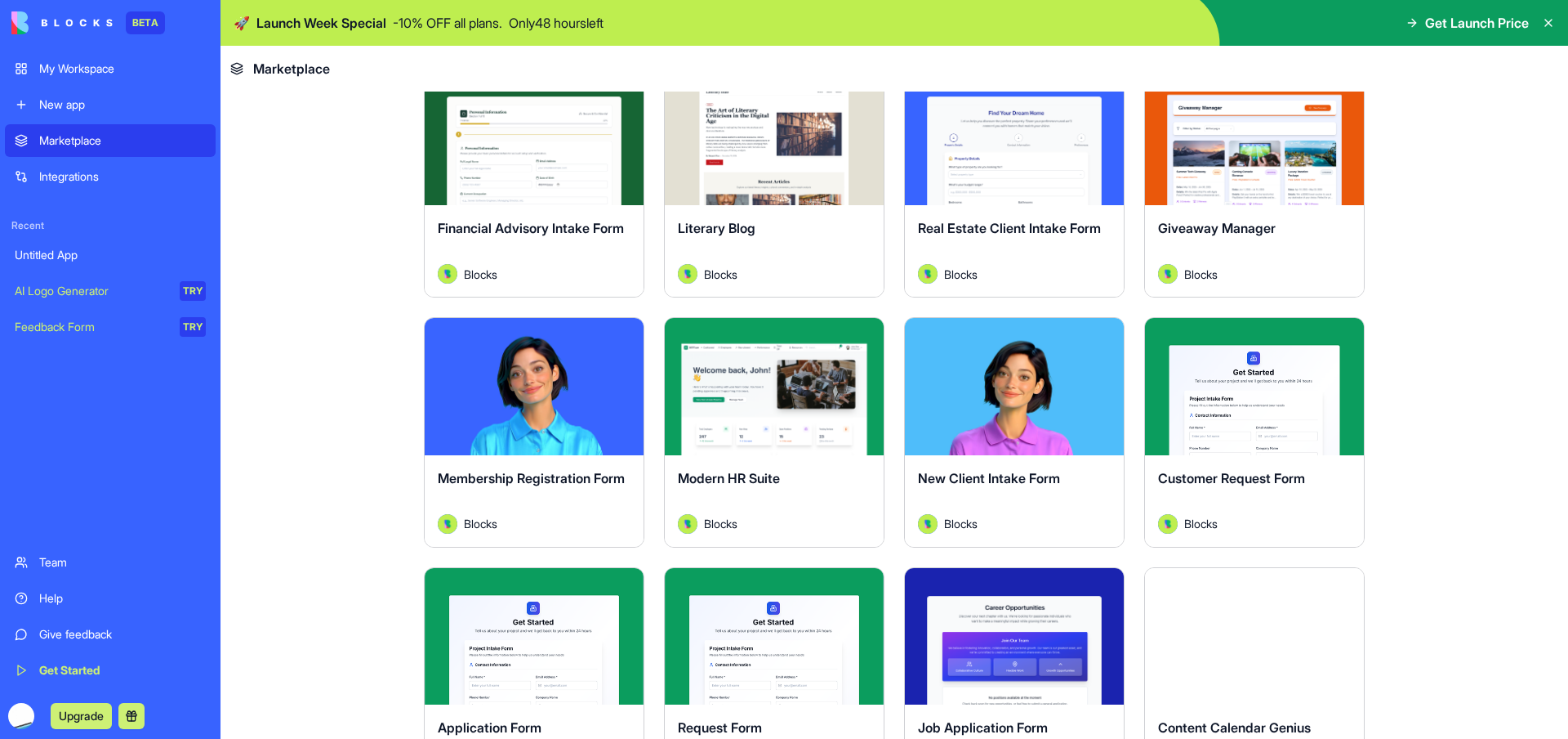
scroll to position [1623, 0]
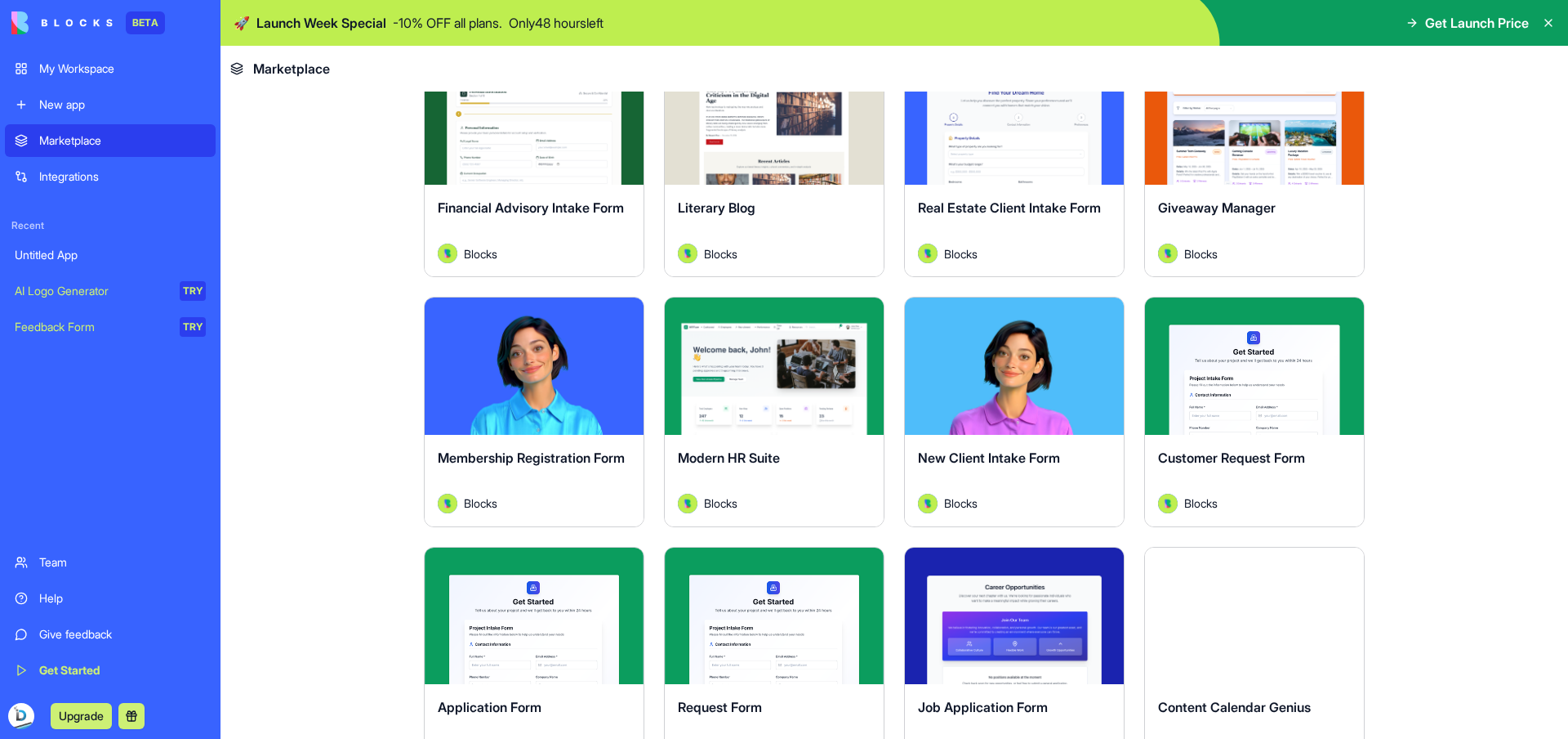
click at [1049, 128] on button "Explore" at bounding box center [1014, 116] width 122 height 33
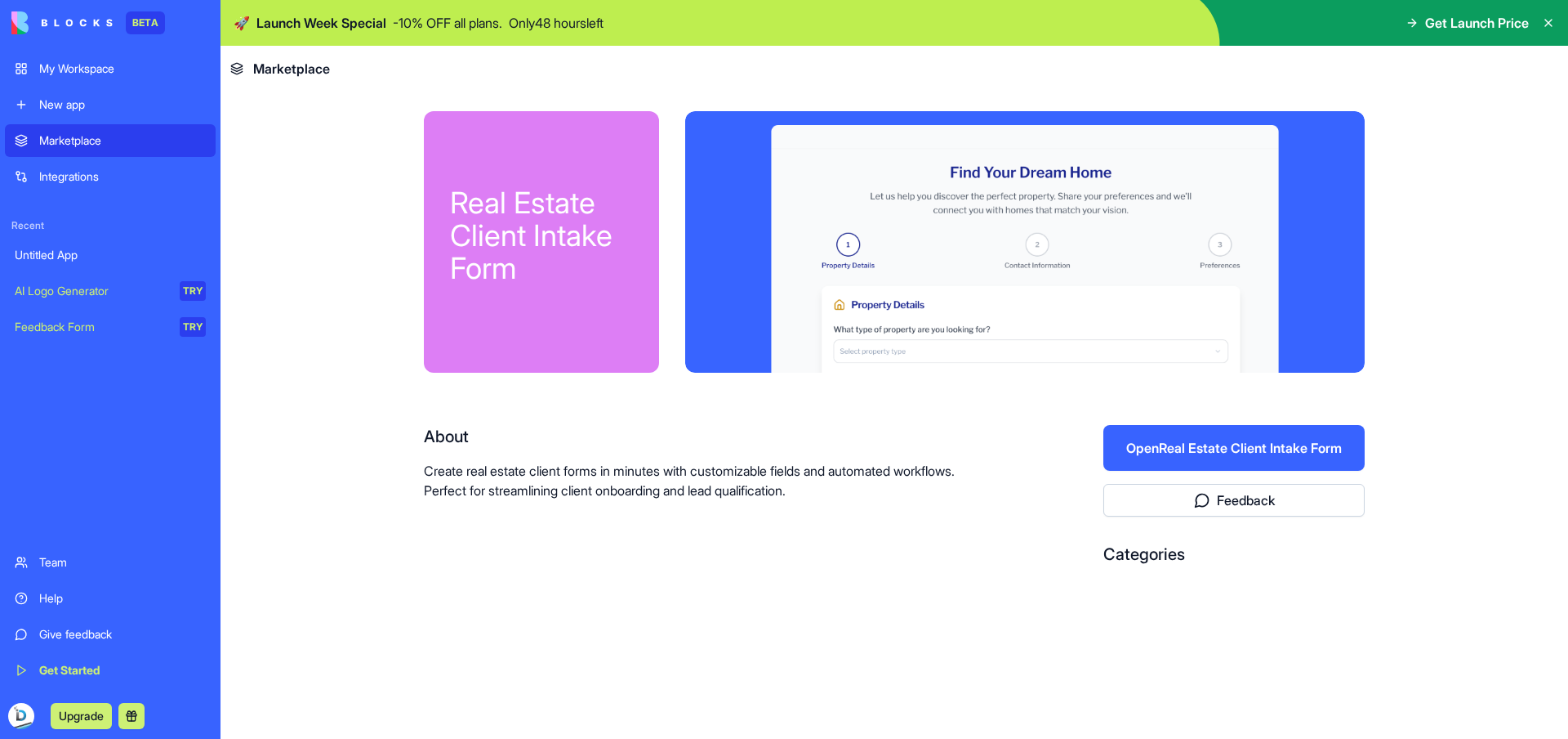
click at [1262, 453] on button "Open Real Estate Client Intake Form" at bounding box center [1234, 448] width 261 height 45
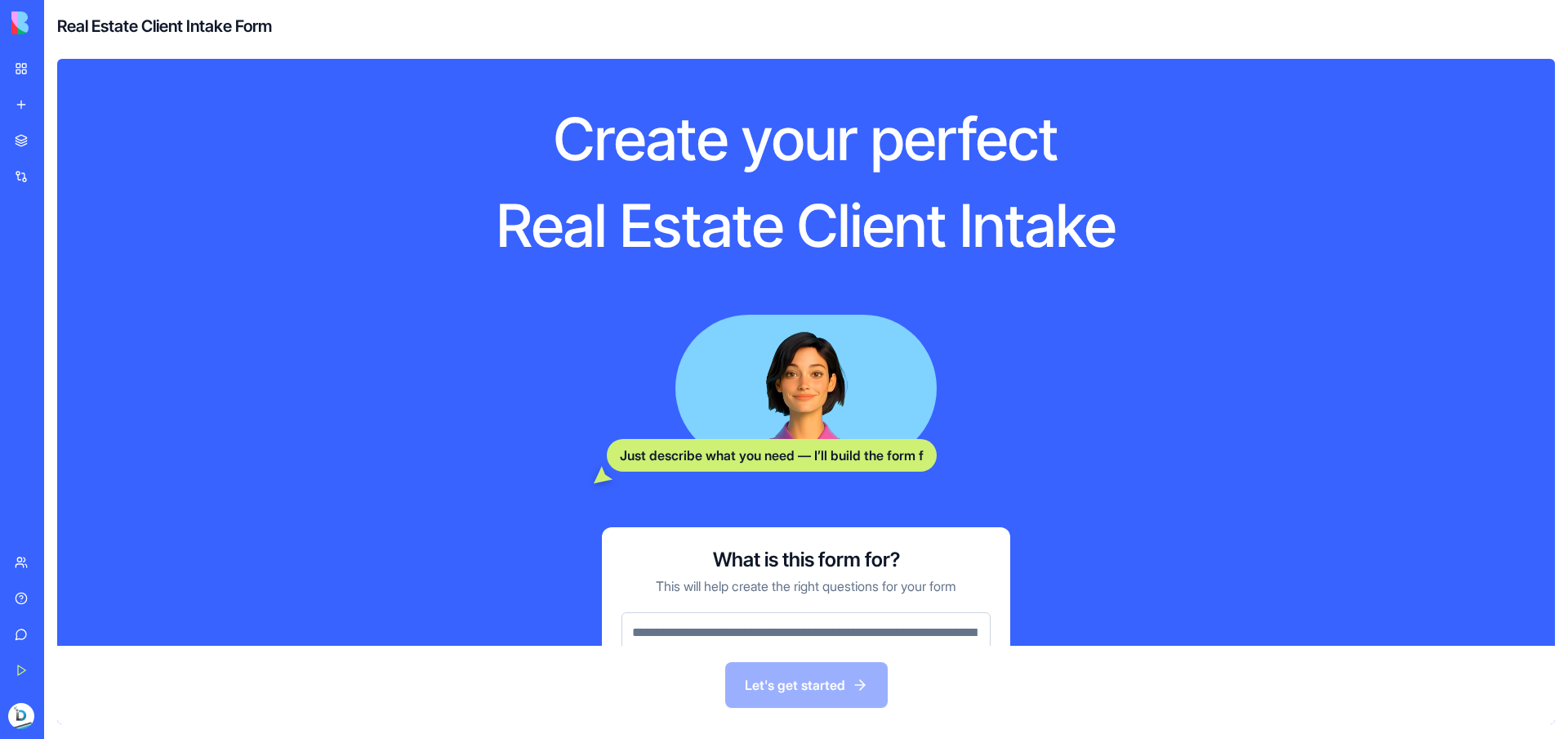
scroll to position [128, 0]
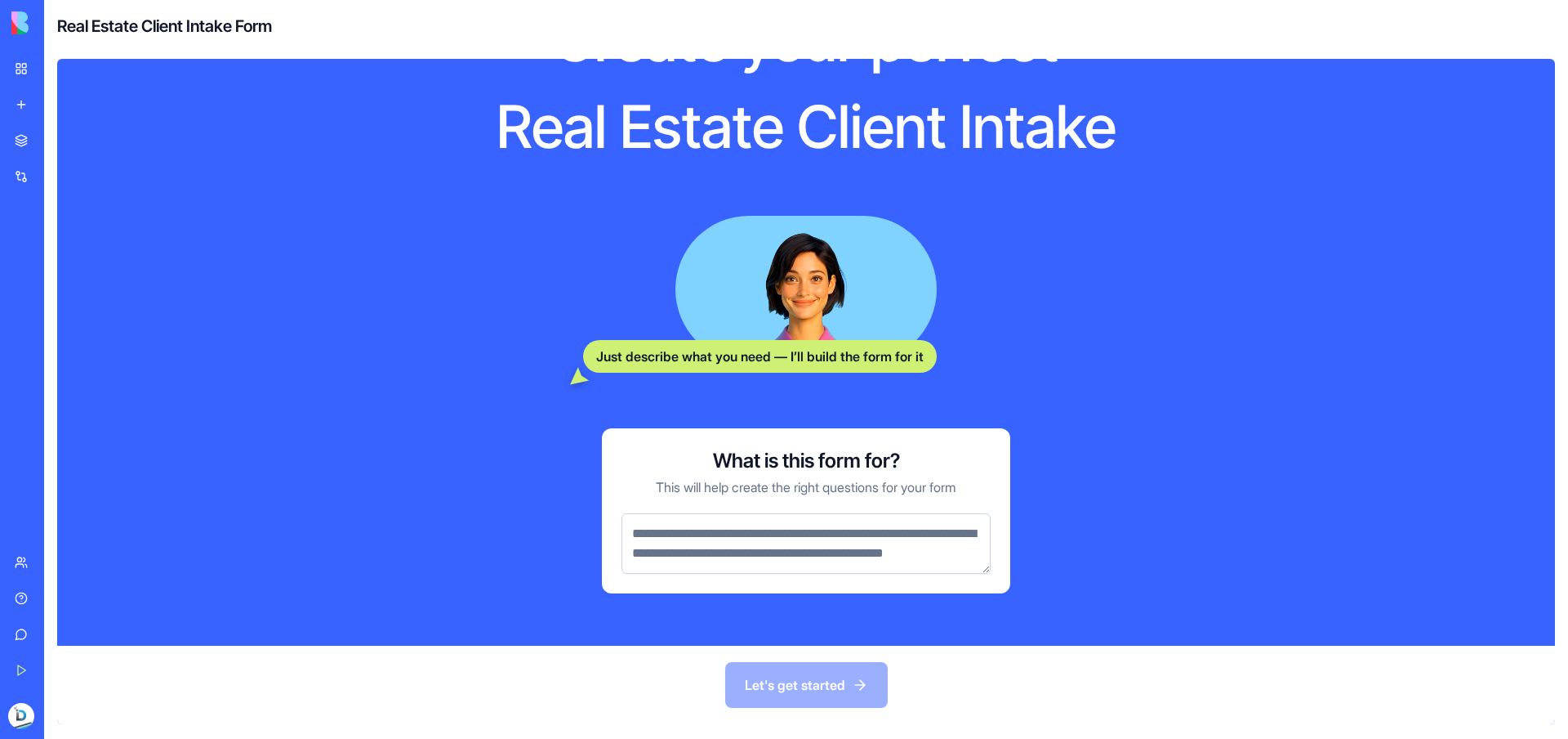
click at [24, 29] on img at bounding box center [63, 23] width 102 height 23
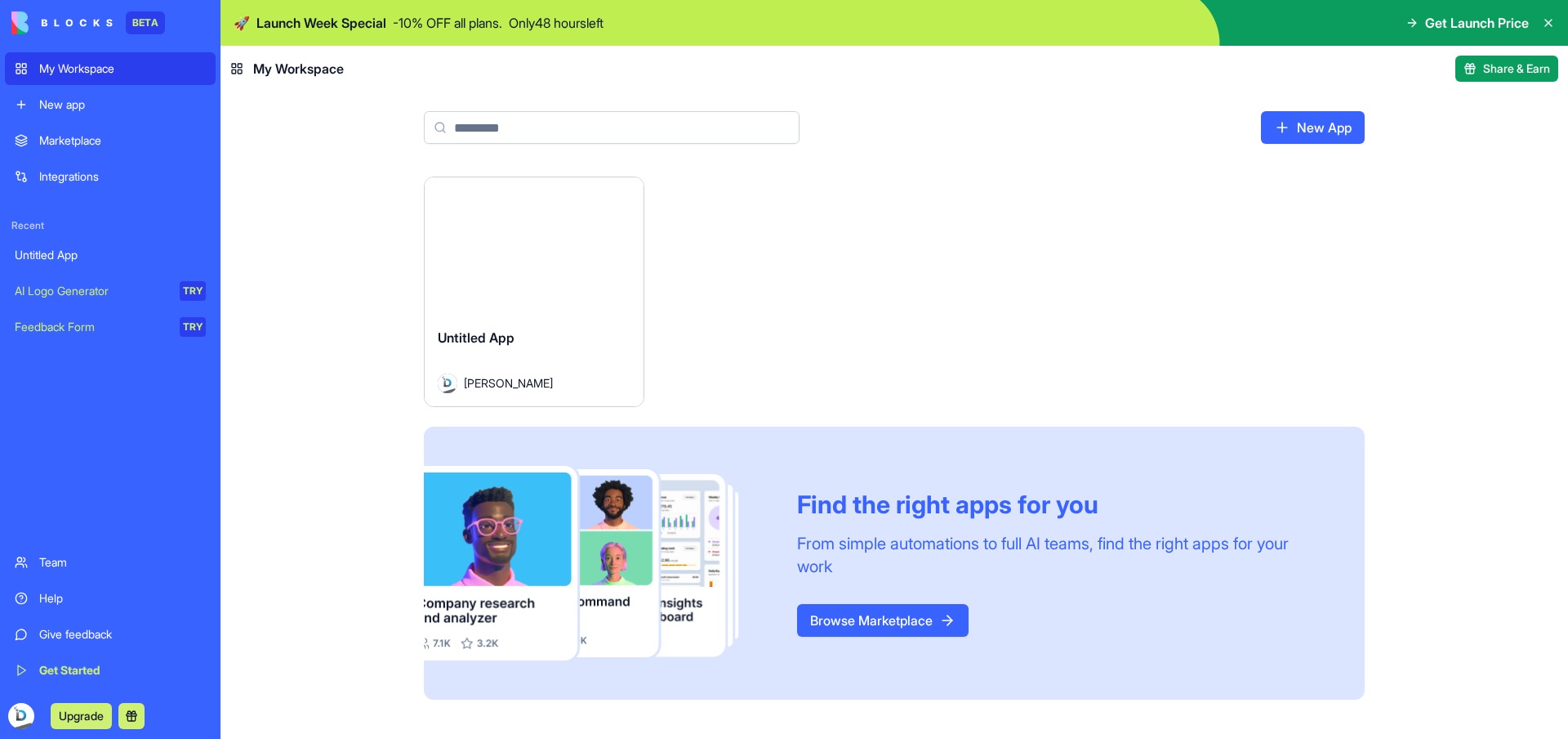
click at [99, 131] on link "Marketplace" at bounding box center [110, 141] width 211 height 33
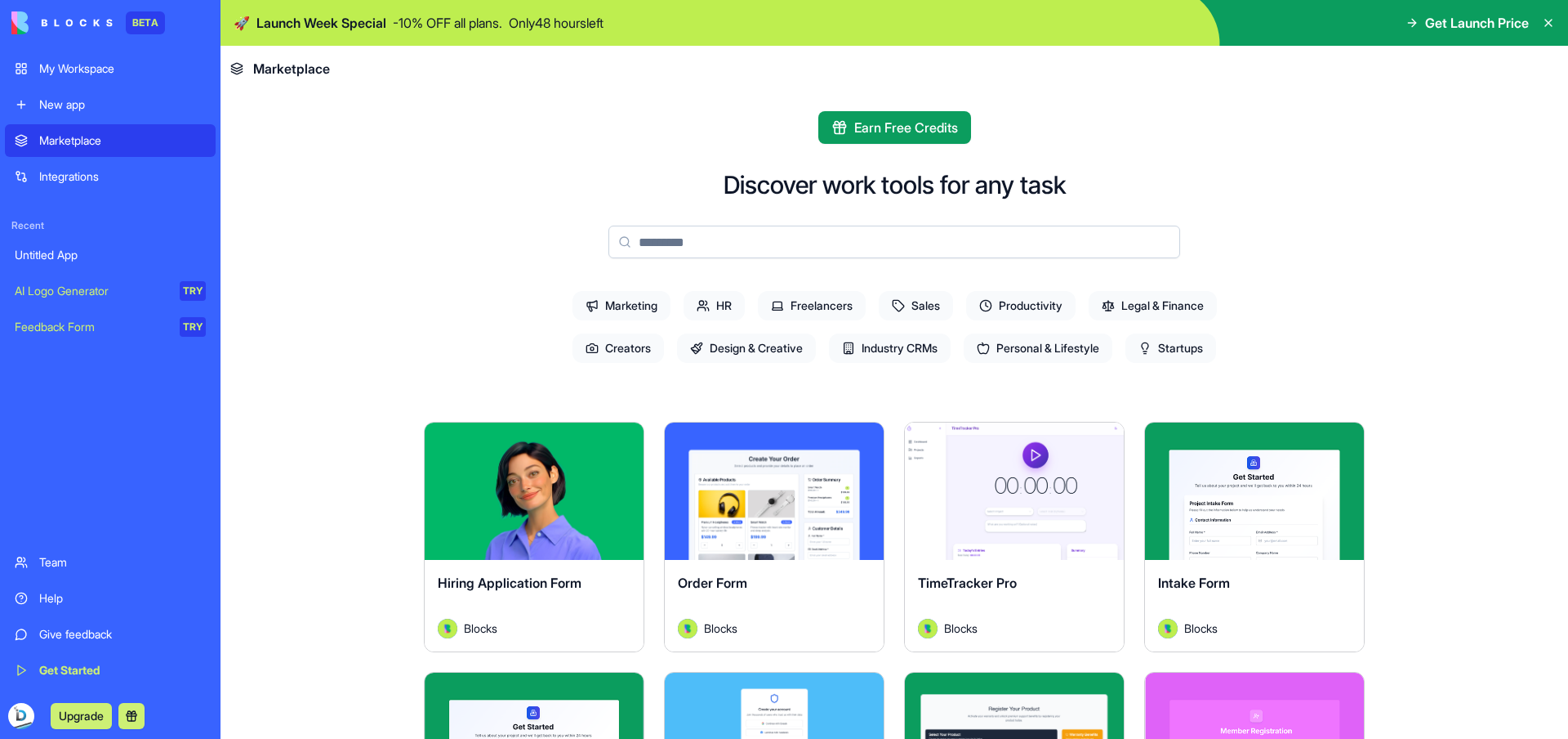
click at [901, 349] on span "Industry CRMs" at bounding box center [890, 348] width 121 height 29
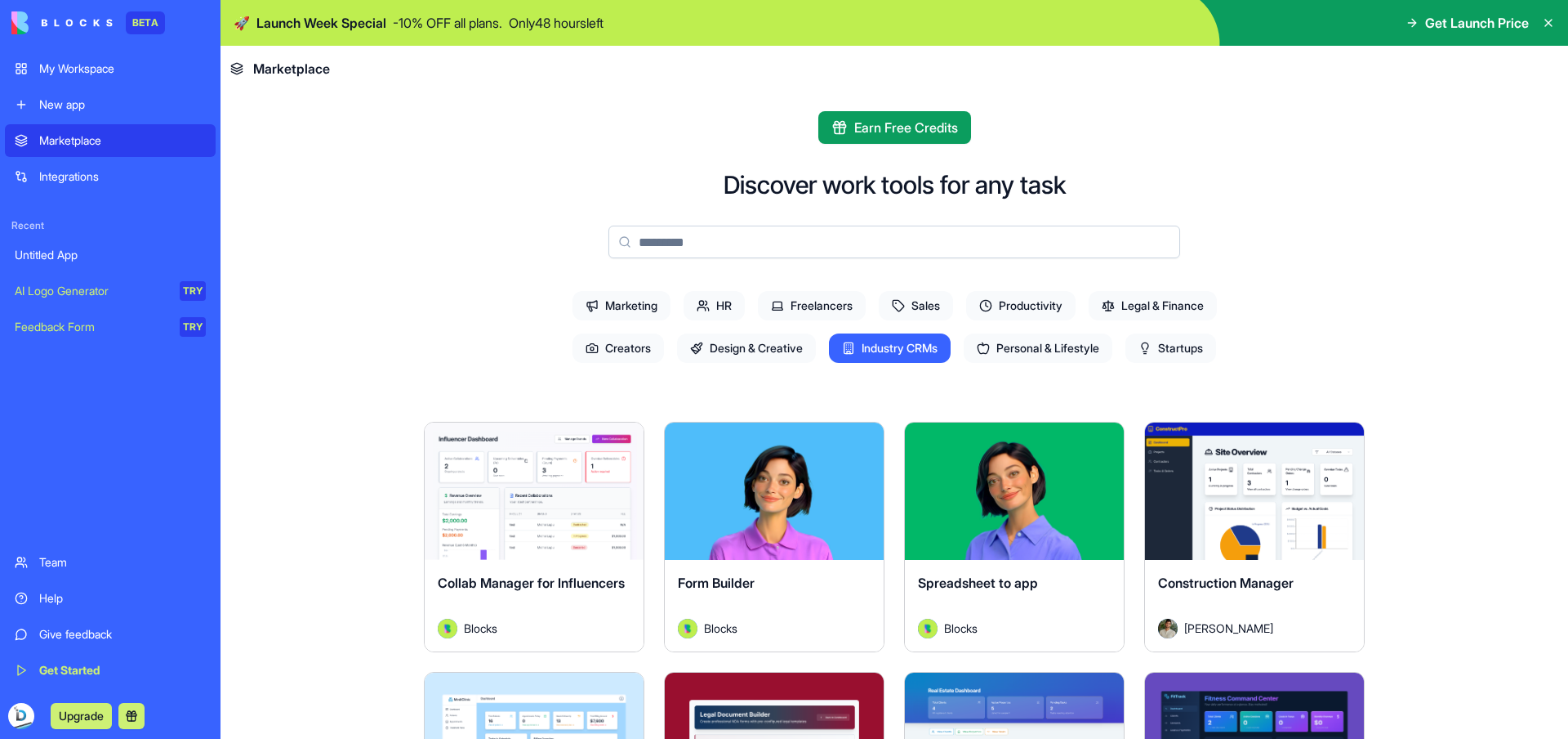
click at [563, 482] on button "Explore" at bounding box center [534, 491] width 122 height 33
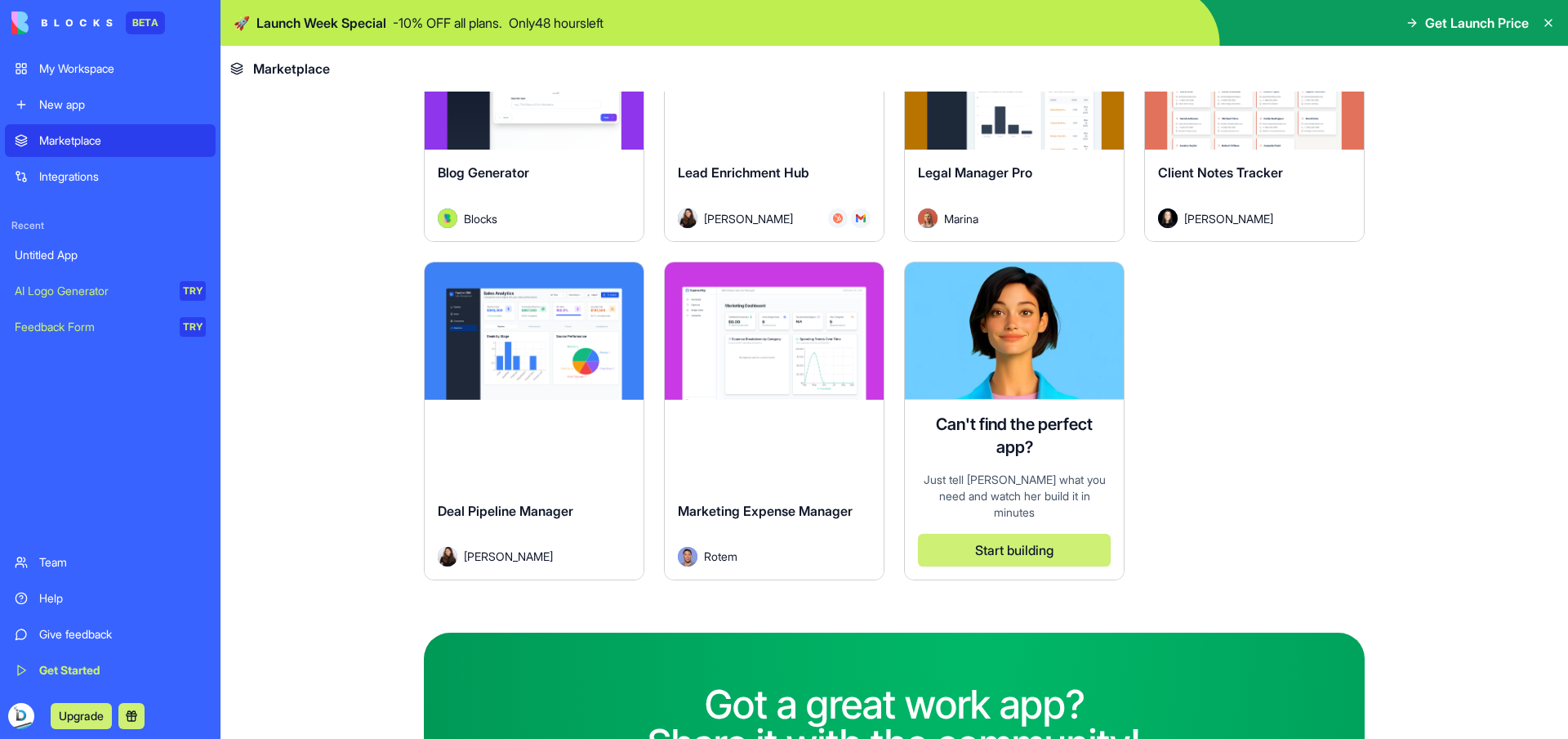
scroll to position [4655, 0]
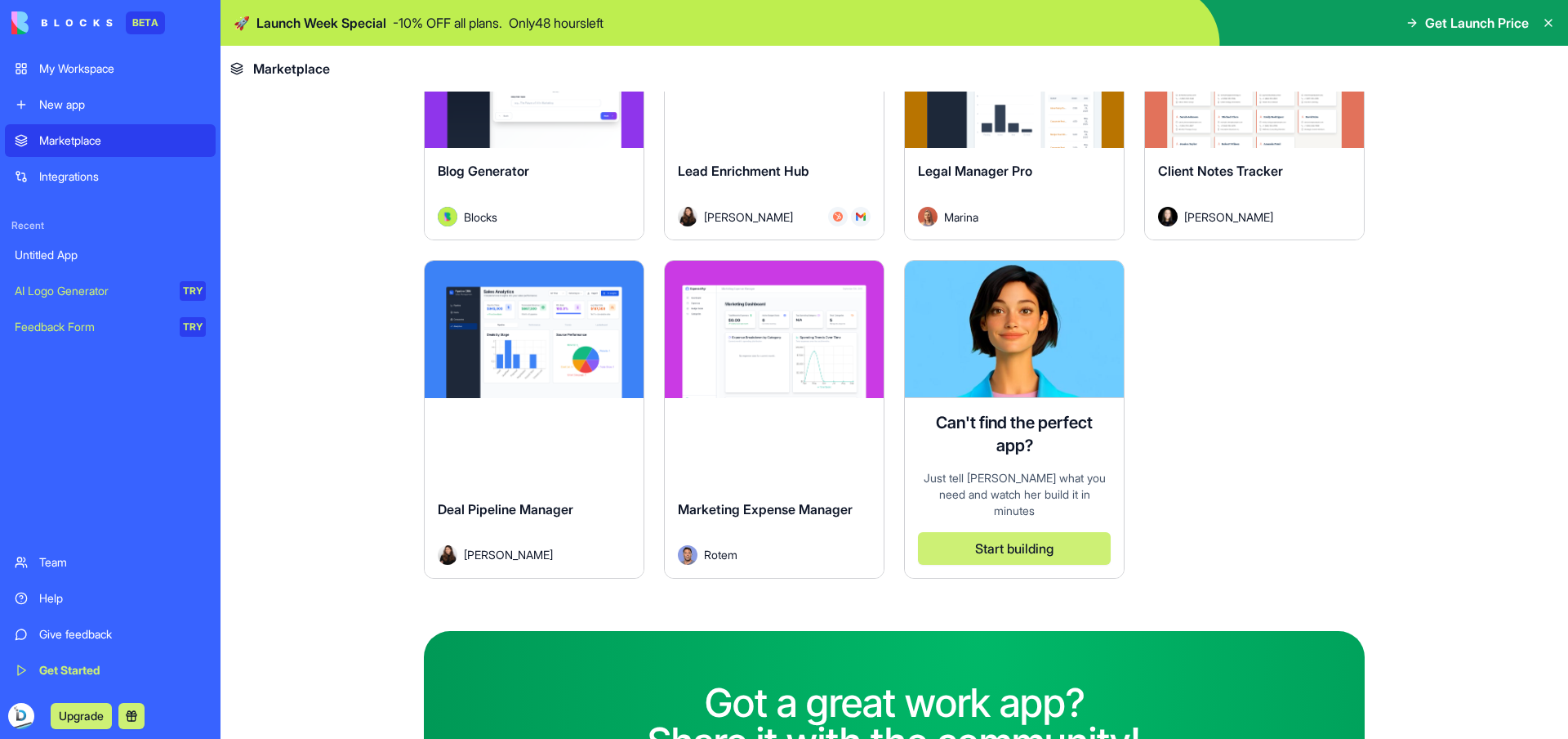
click at [858, 381] on div "Explore" at bounding box center [775, 328] width 219 height 137
click at [782, 324] on button "Explore" at bounding box center [774, 329] width 122 height 33
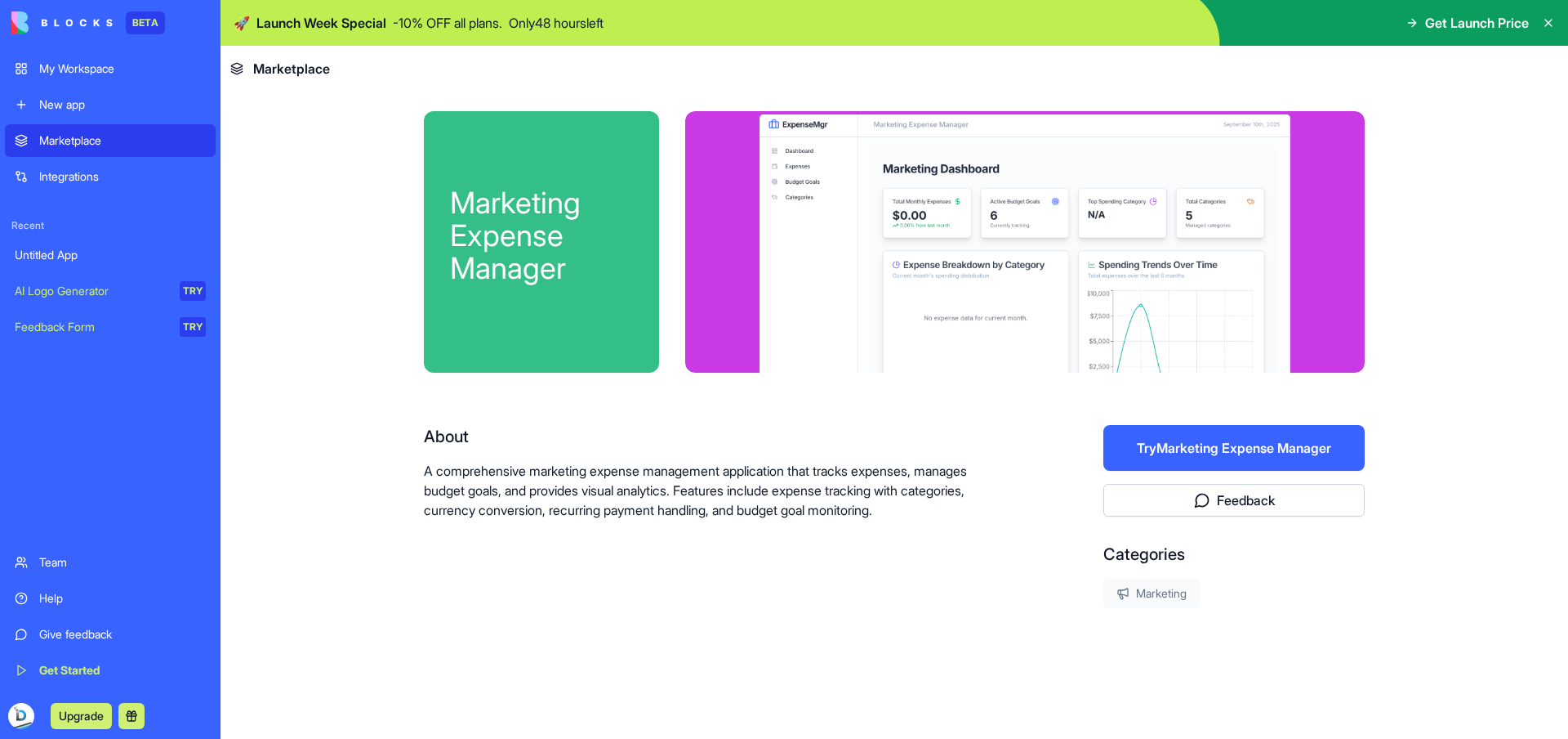
click at [1302, 448] on button "Try Marketing Expense Manager" at bounding box center [1234, 448] width 261 height 45
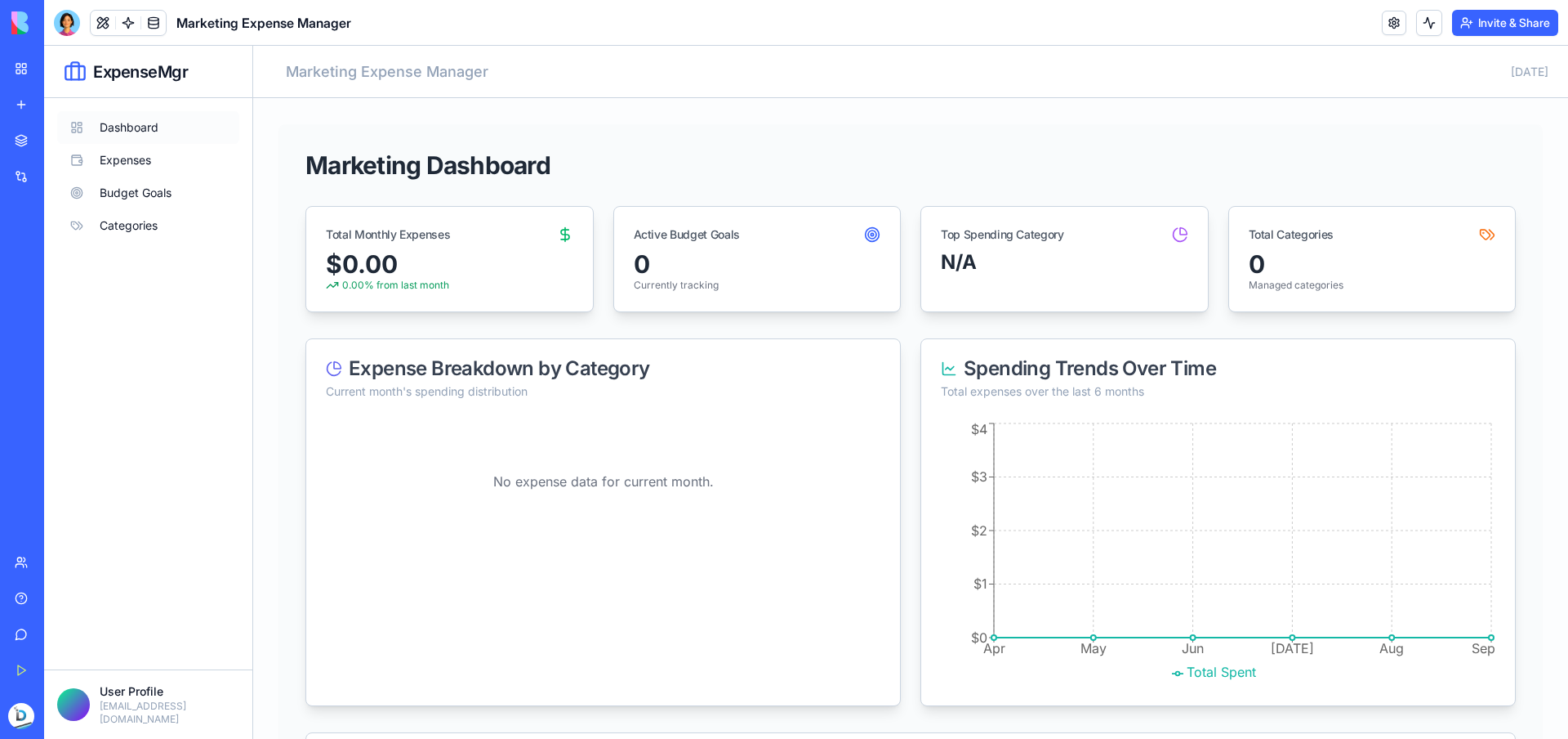
click at [141, 125] on button "Dashboard" at bounding box center [148, 128] width 182 height 33
click at [1394, 34] on div "Invite & Share" at bounding box center [1470, 23] width 177 height 26
click at [1393, 24] on link at bounding box center [1394, 23] width 24 height 24
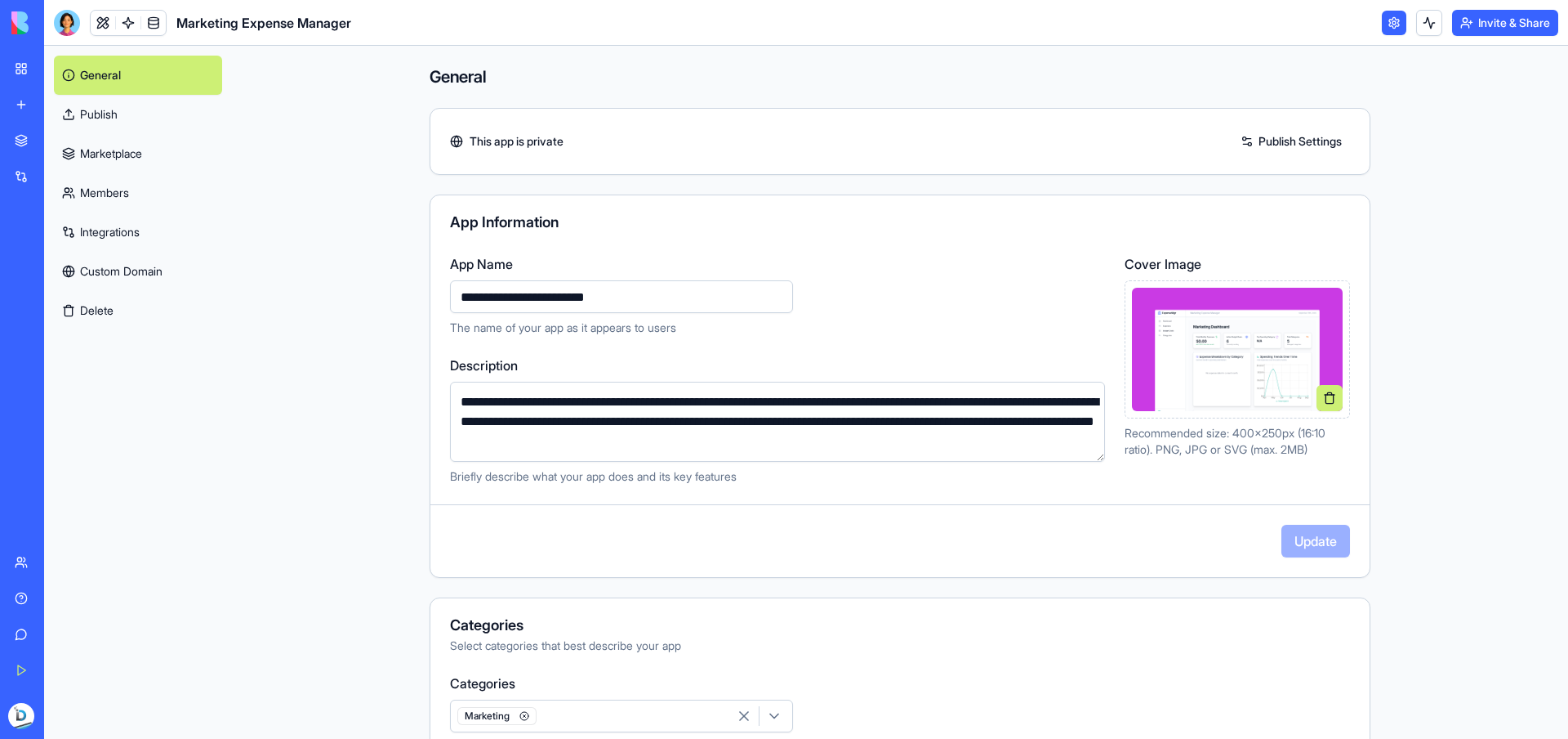
click at [1393, 24] on link at bounding box center [1394, 23] width 24 height 24
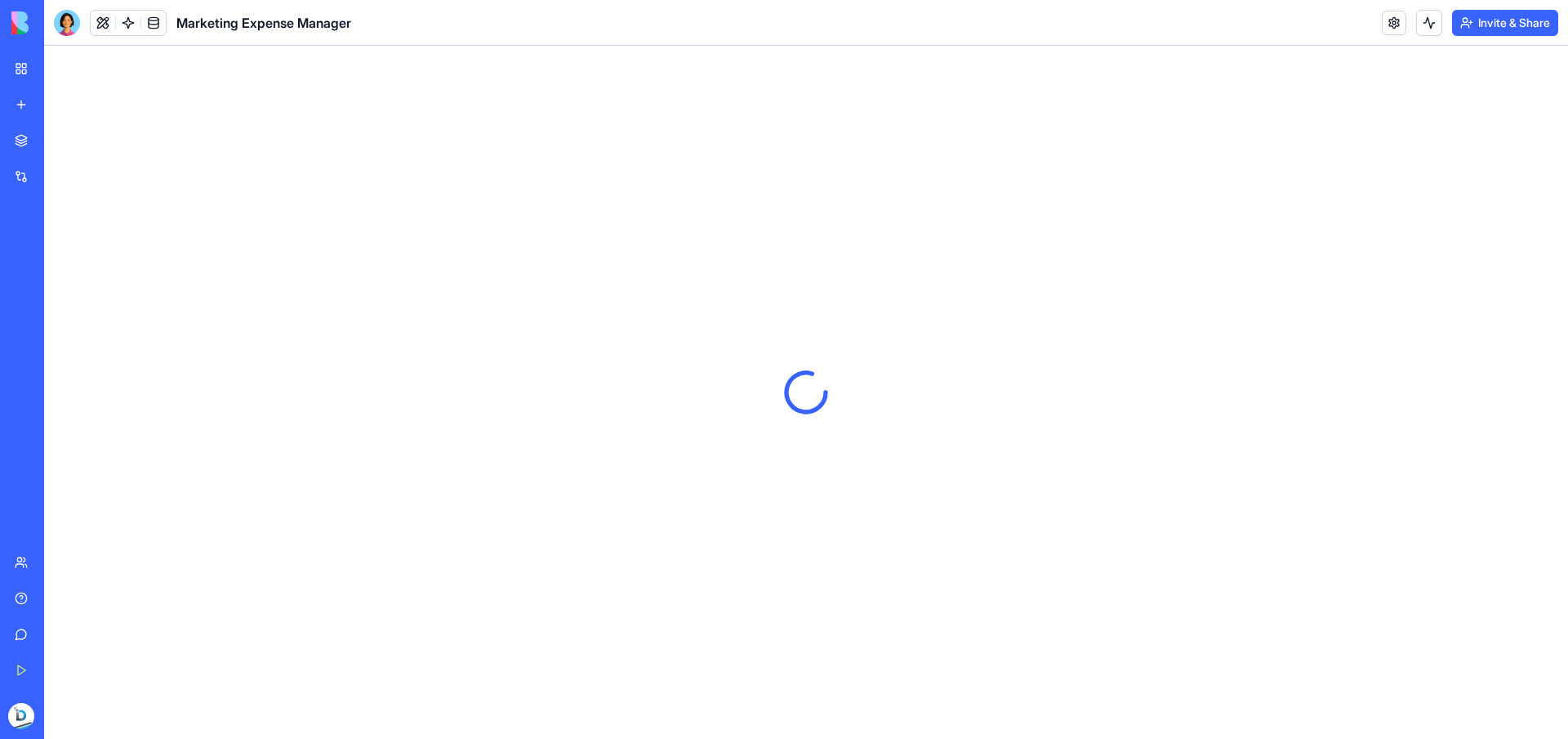
click at [16, 29] on img at bounding box center [63, 23] width 102 height 23
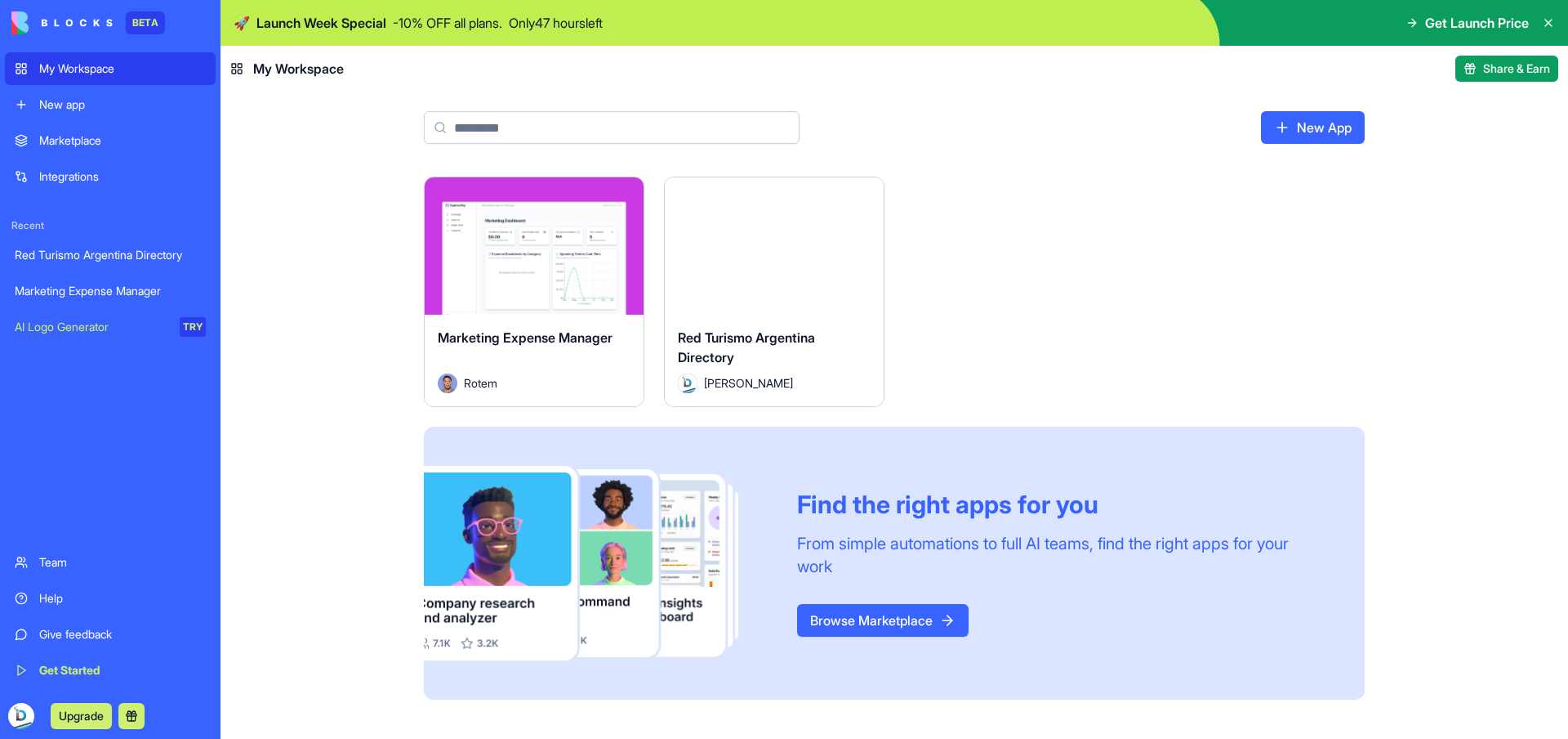
click at [621, 192] on html "BETA My Workspace New app Marketplace Integrations Recent Red Turismo Argentina…" at bounding box center [784, 369] width 1568 height 739
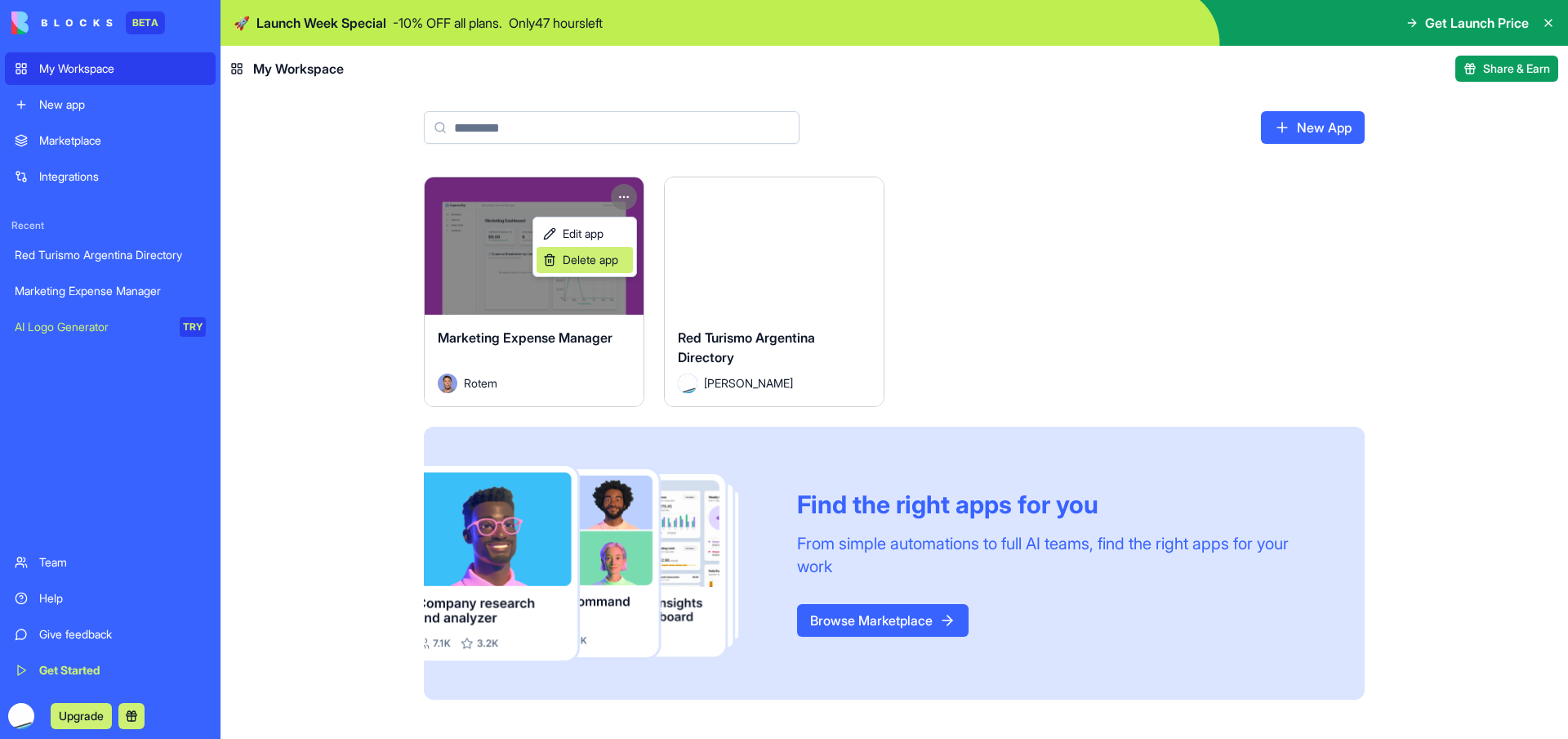
click at [618, 262] on span "Delete app" at bounding box center [590, 260] width 55 height 16
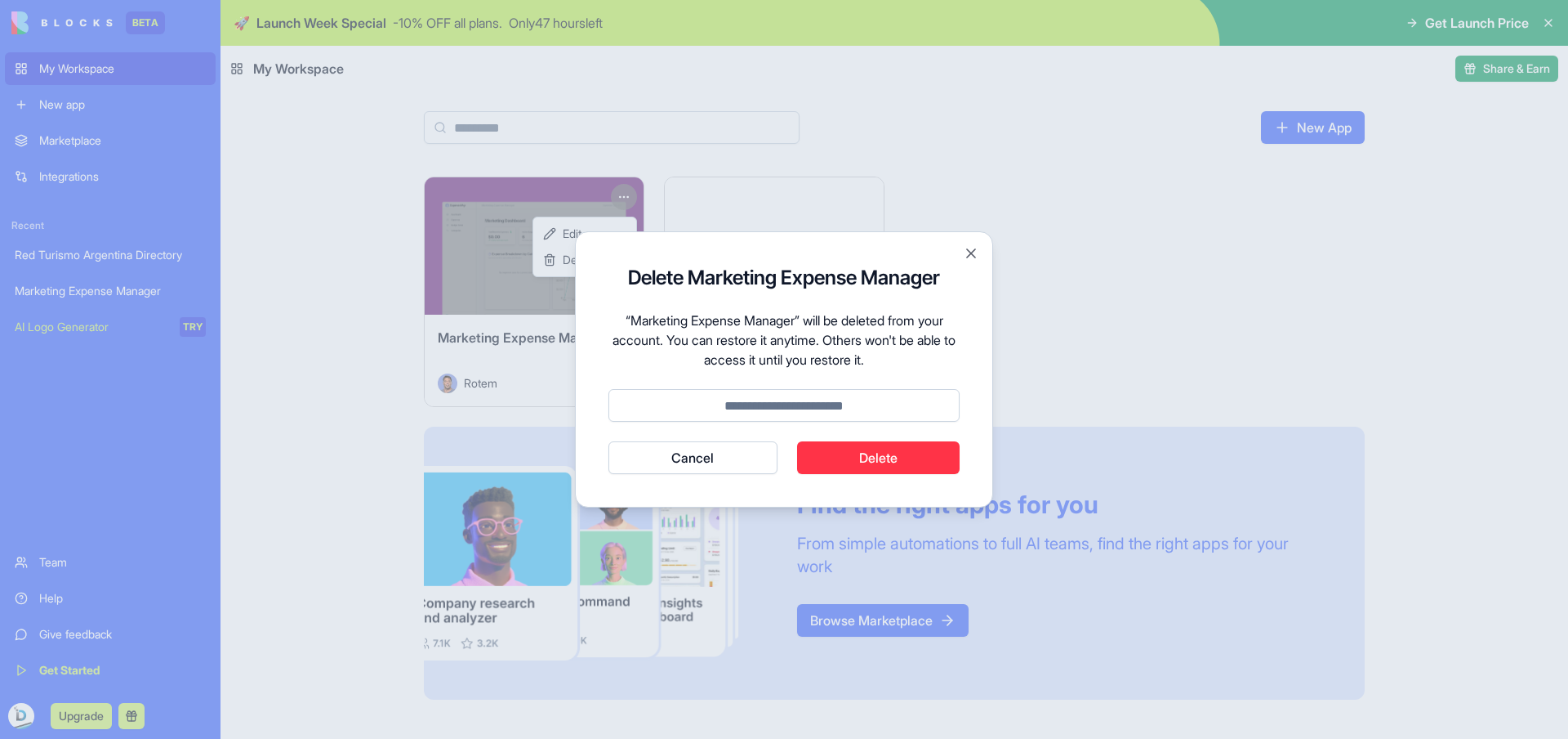
click at [847, 406] on input at bounding box center [784, 405] width 352 height 33
type input "******"
click at [897, 464] on button "Delete" at bounding box center [879, 458] width 163 height 33
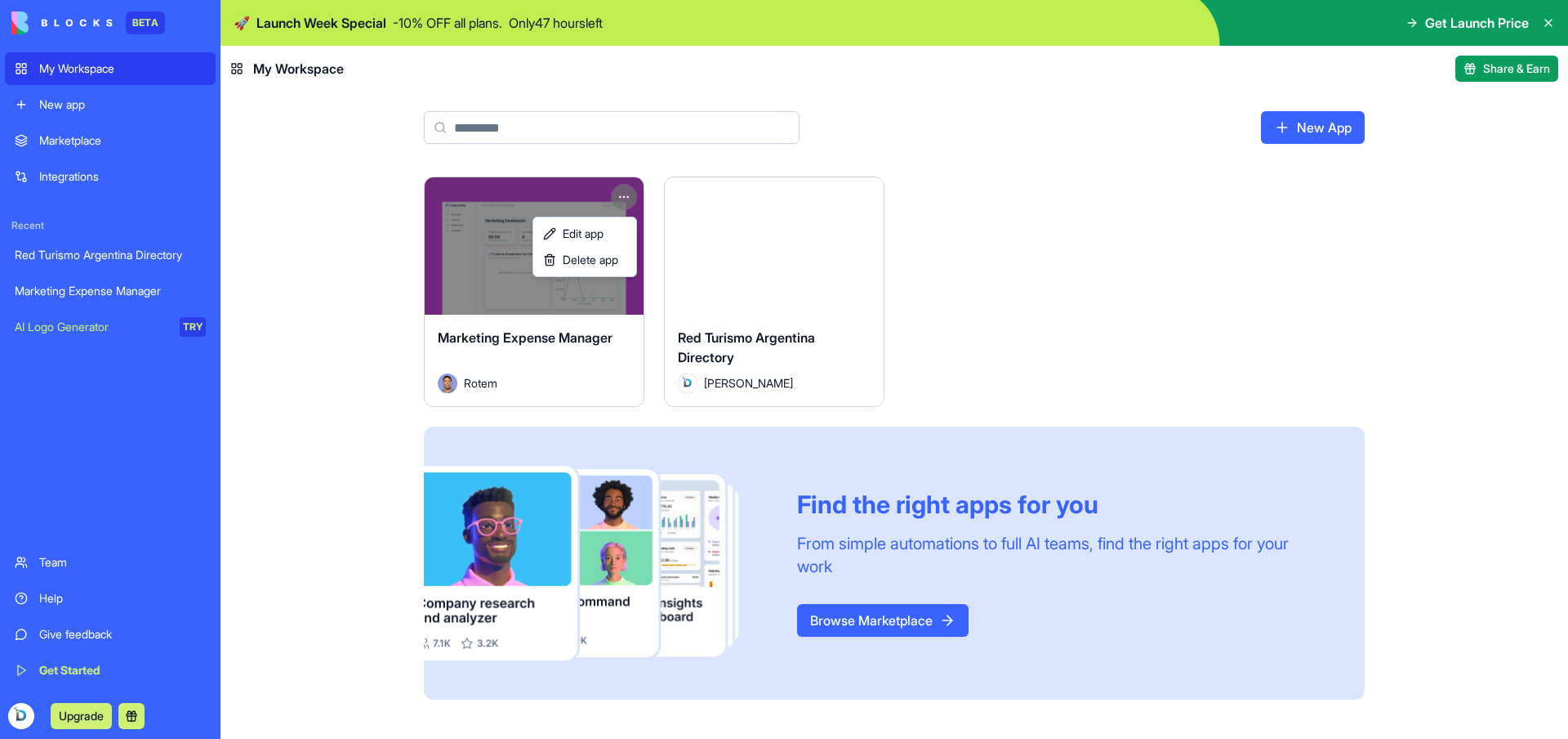
click at [131, 707] on html "BETA My Workspace New app Marketplace Integrations Recent Red Turismo Argentina…" at bounding box center [784, 369] width 1568 height 739
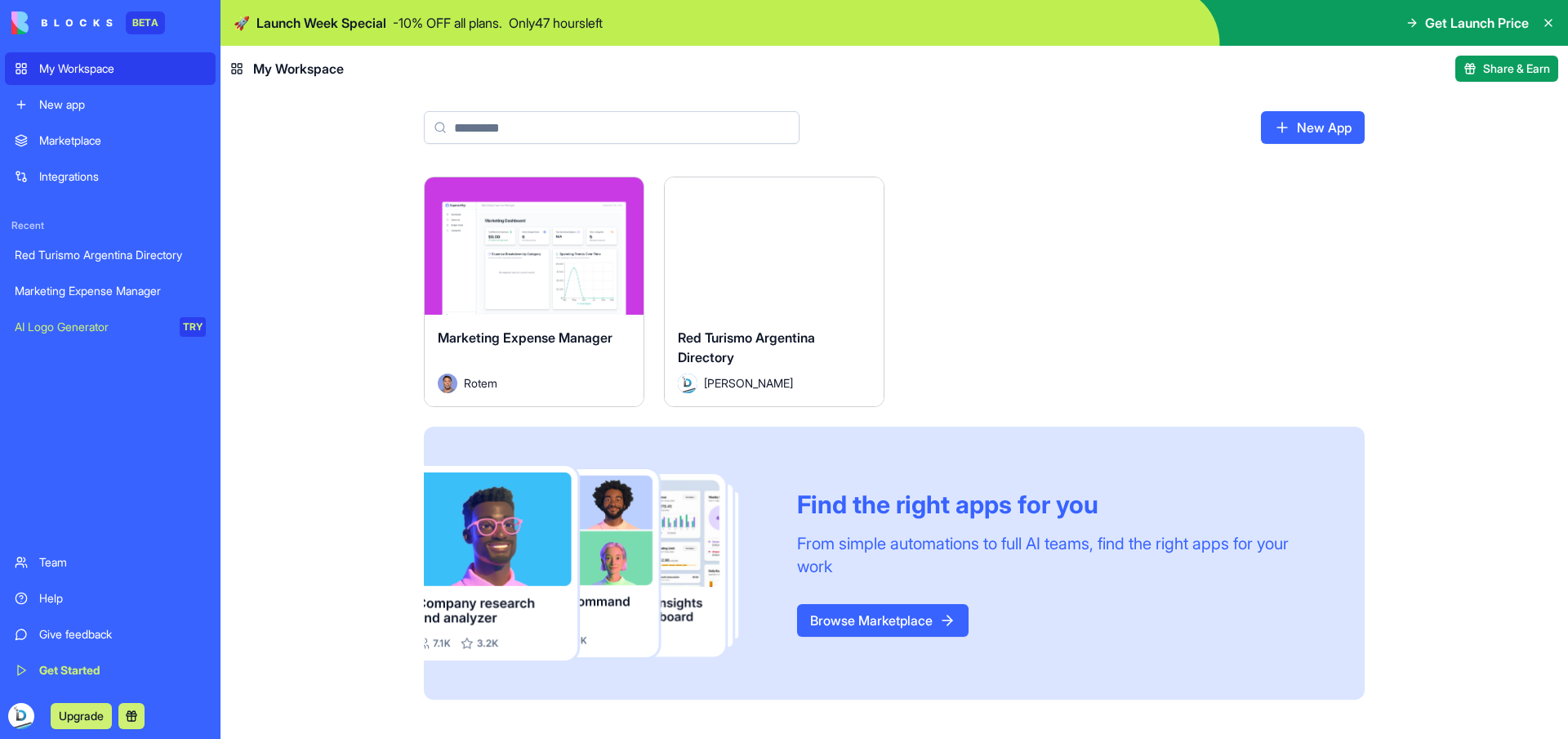
click at [131, 719] on button at bounding box center [131, 715] width 26 height 26
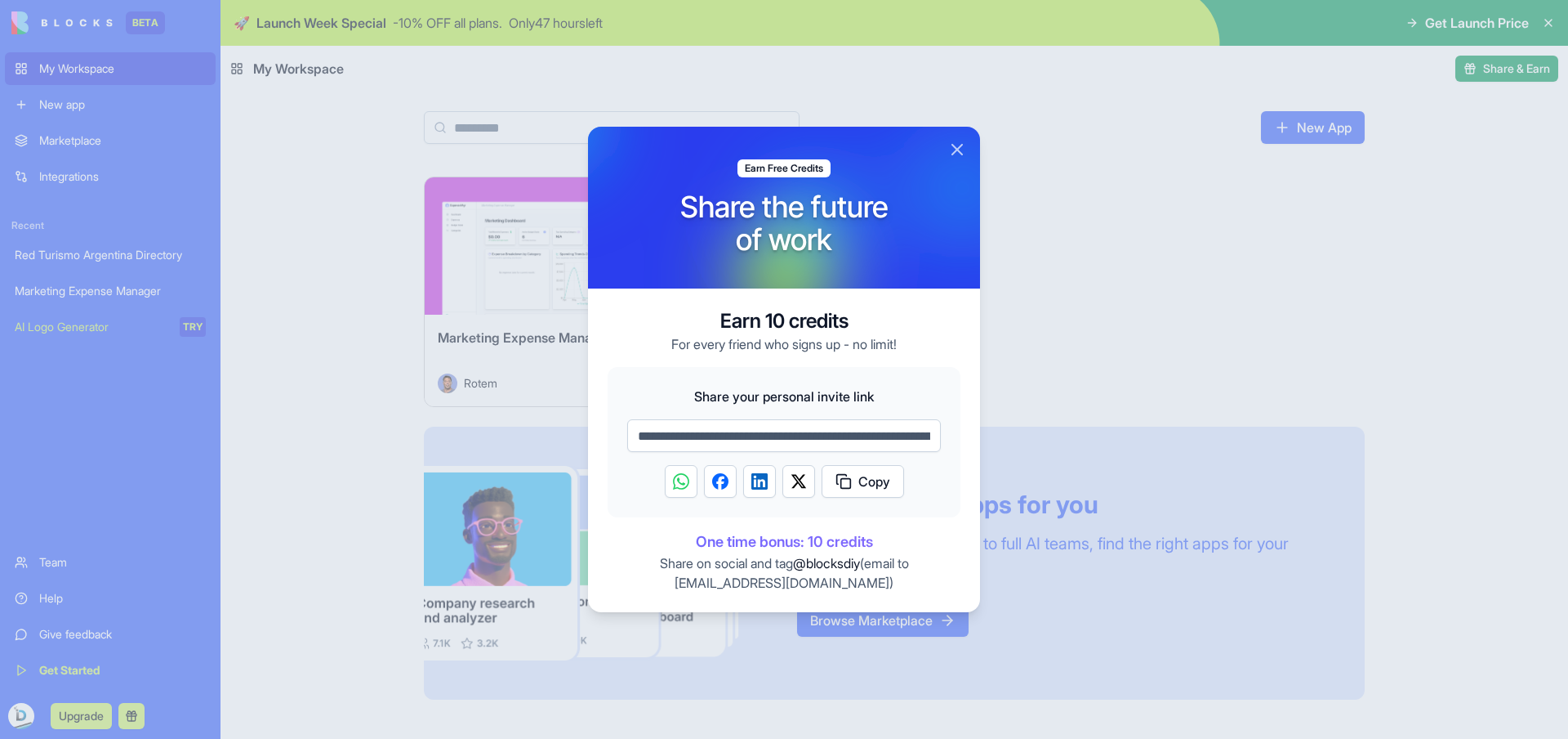
click at [956, 147] on button "Close" at bounding box center [957, 150] width 20 height 20
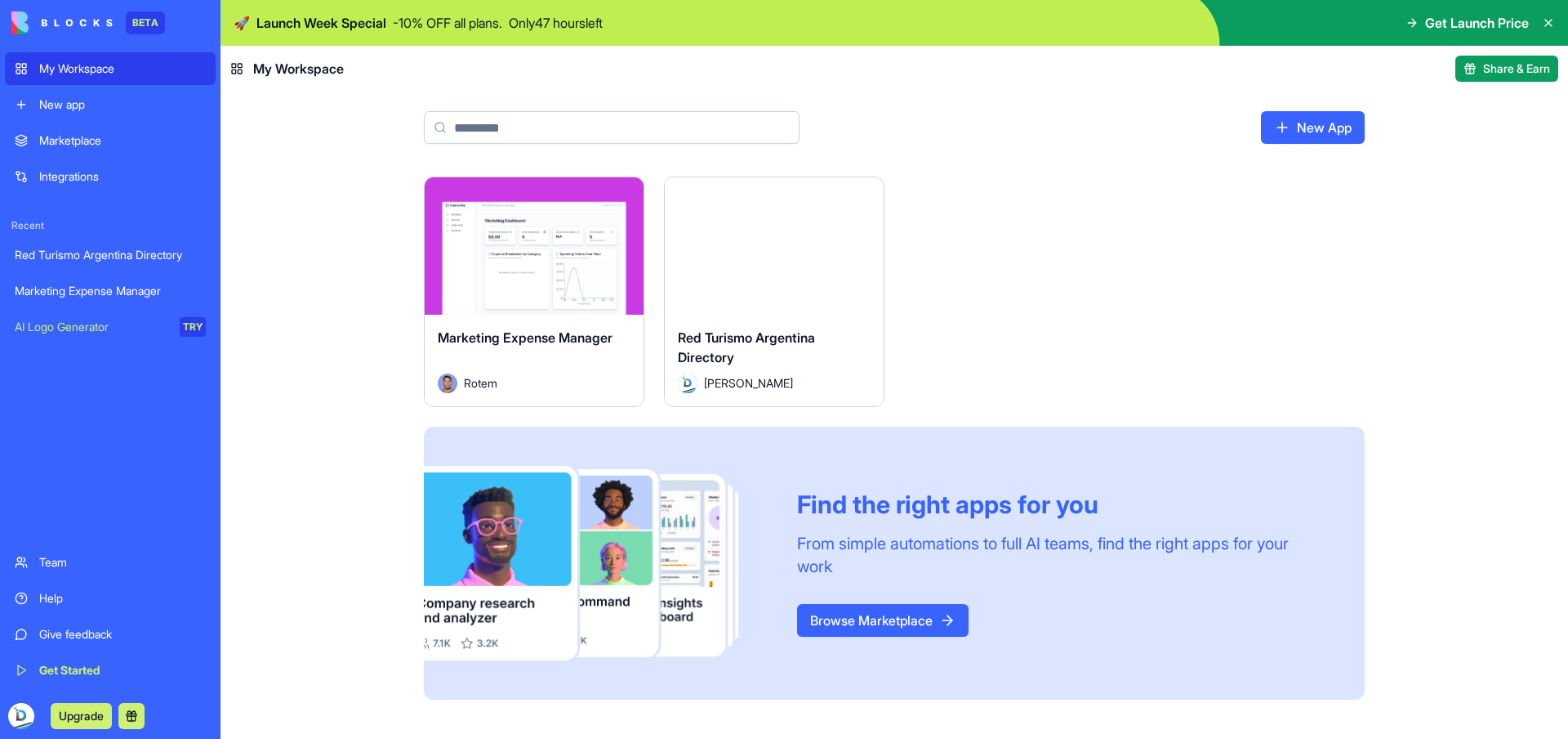
click at [139, 709] on button at bounding box center [131, 715] width 26 height 26
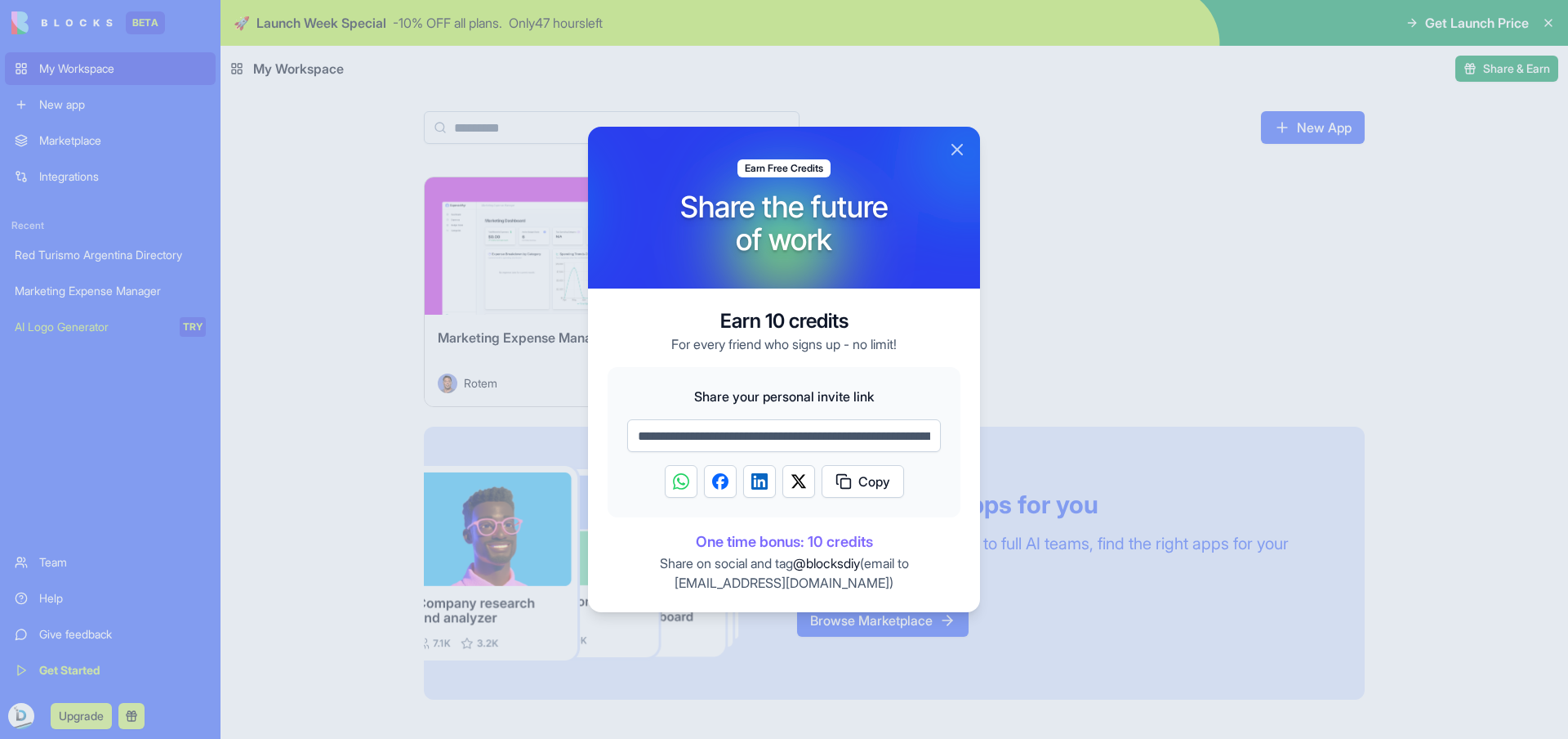
click at [965, 153] on button "Close" at bounding box center [957, 150] width 20 height 20
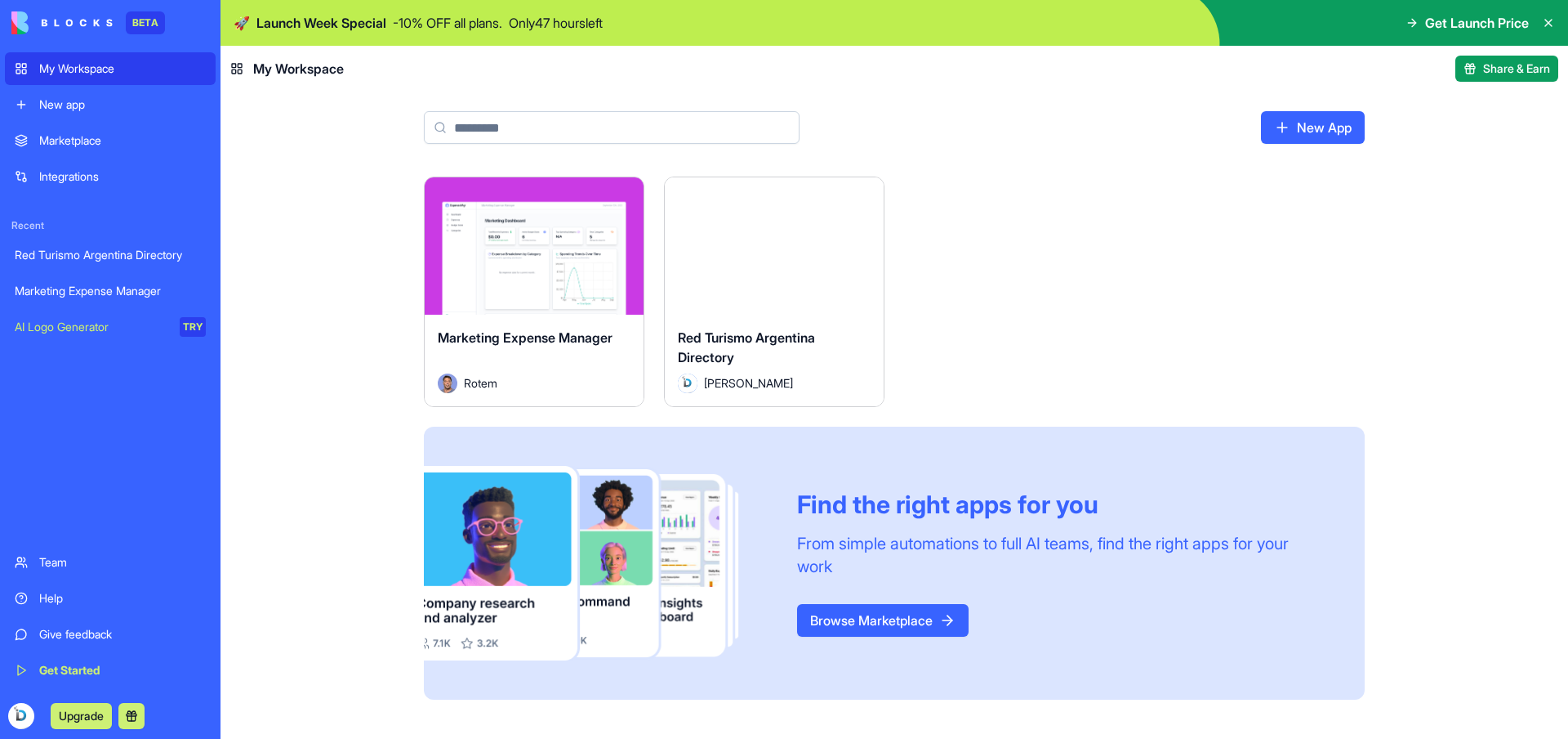
click at [82, 150] on link "Marketplace" at bounding box center [110, 141] width 211 height 33
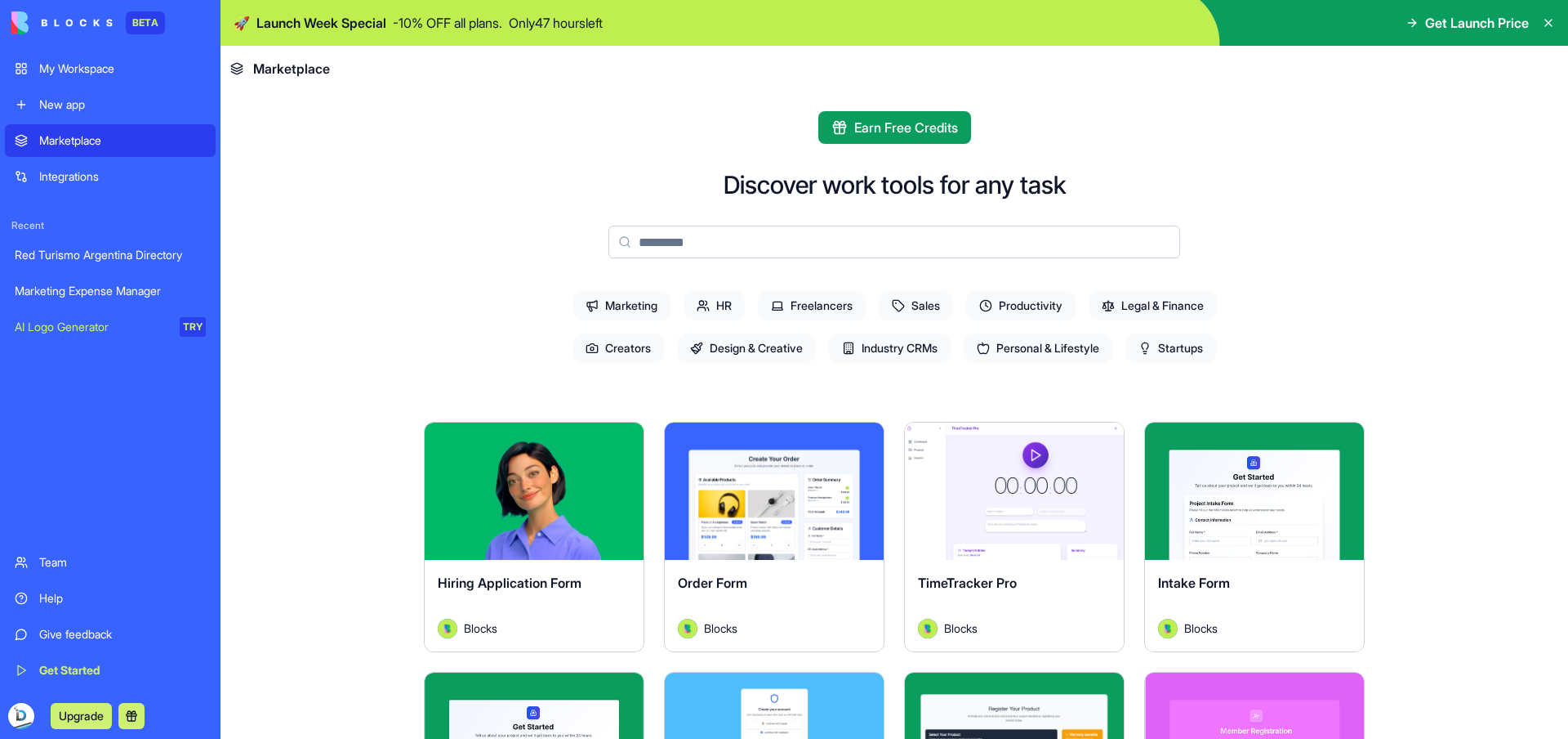
click at [61, 109] on div "New app" at bounding box center [122, 104] width 167 height 16
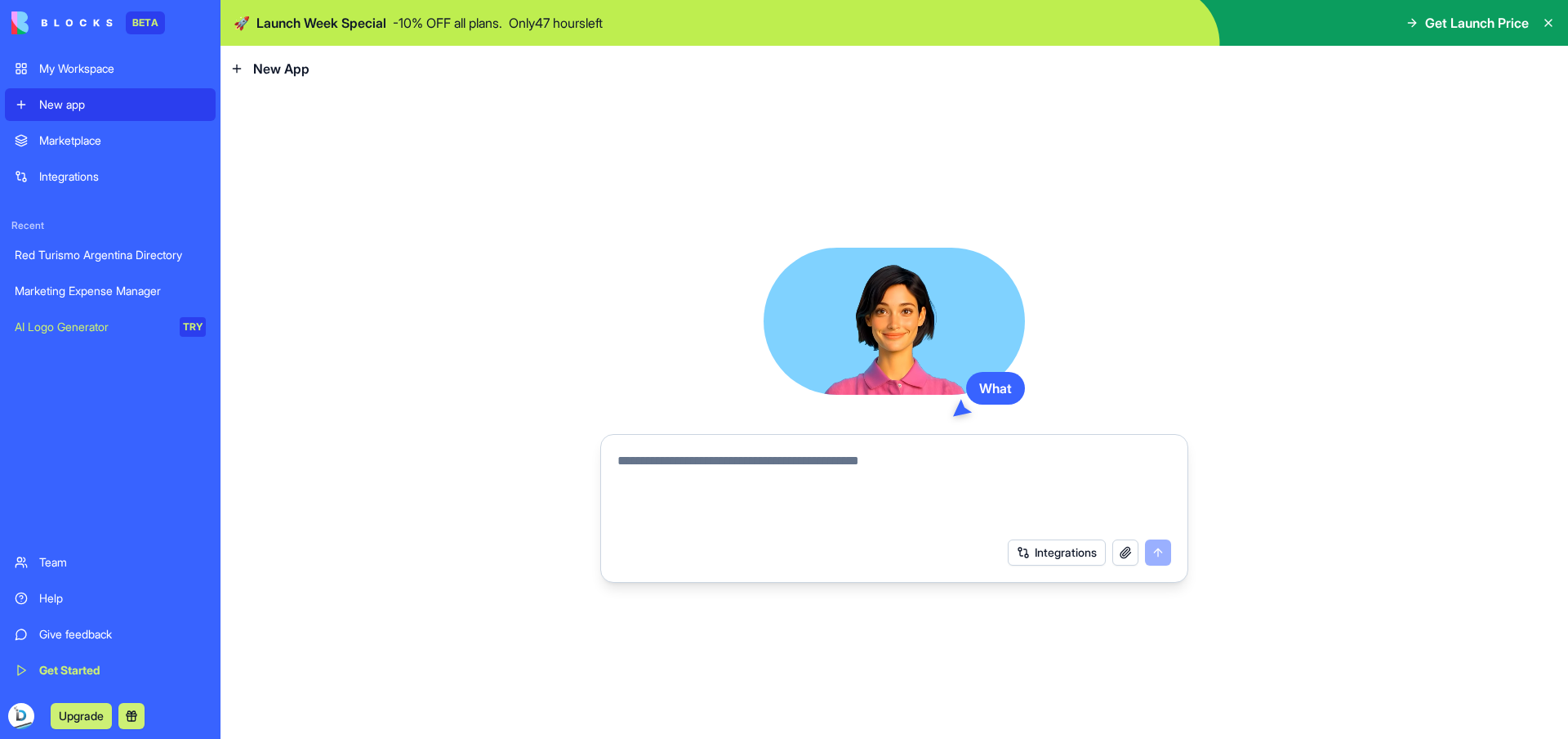
click at [78, 73] on div "My Workspace" at bounding box center [122, 69] width 167 height 16
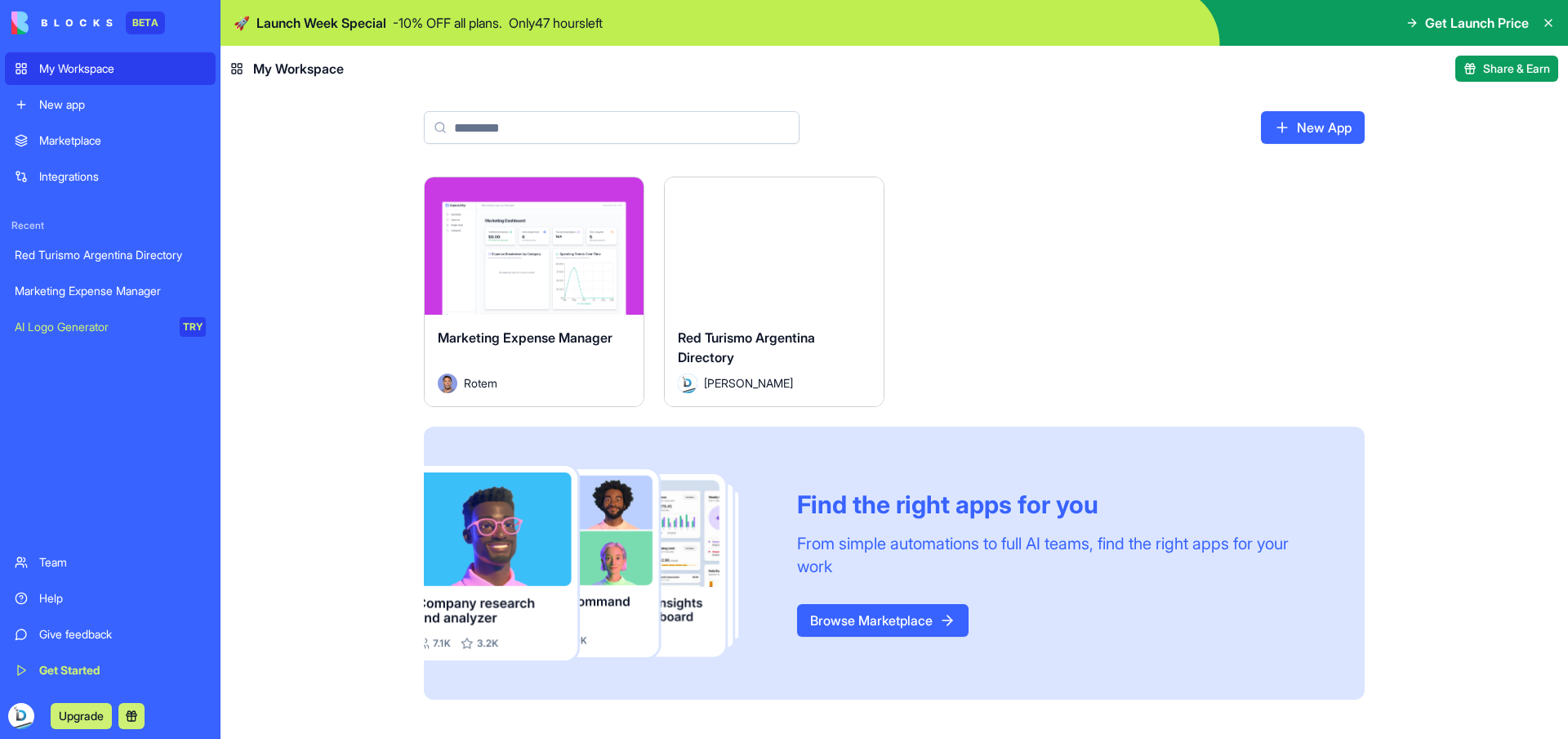
click at [769, 244] on button "Launch" at bounding box center [774, 246] width 122 height 33
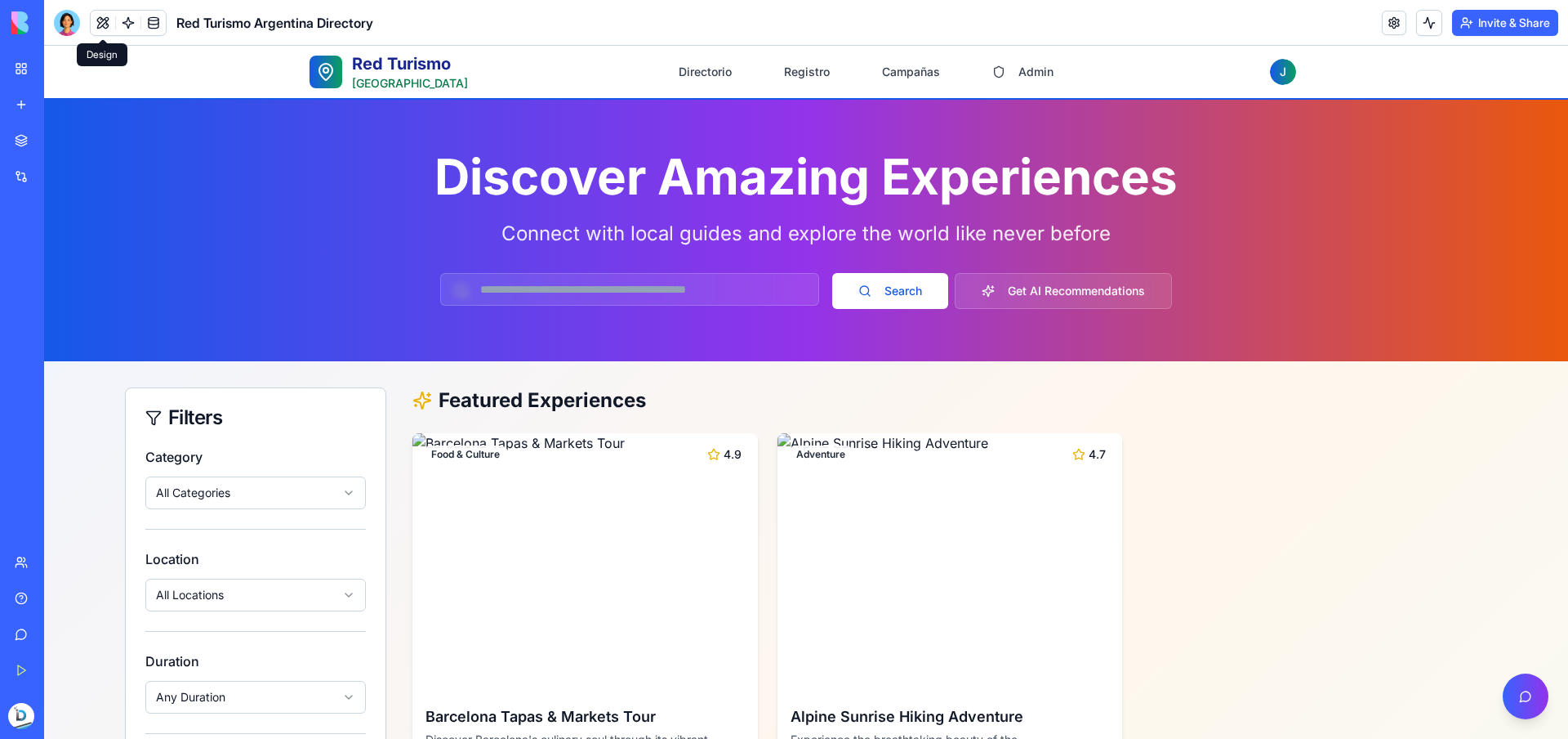
click at [95, 21] on button at bounding box center [102, 23] width 24 height 24
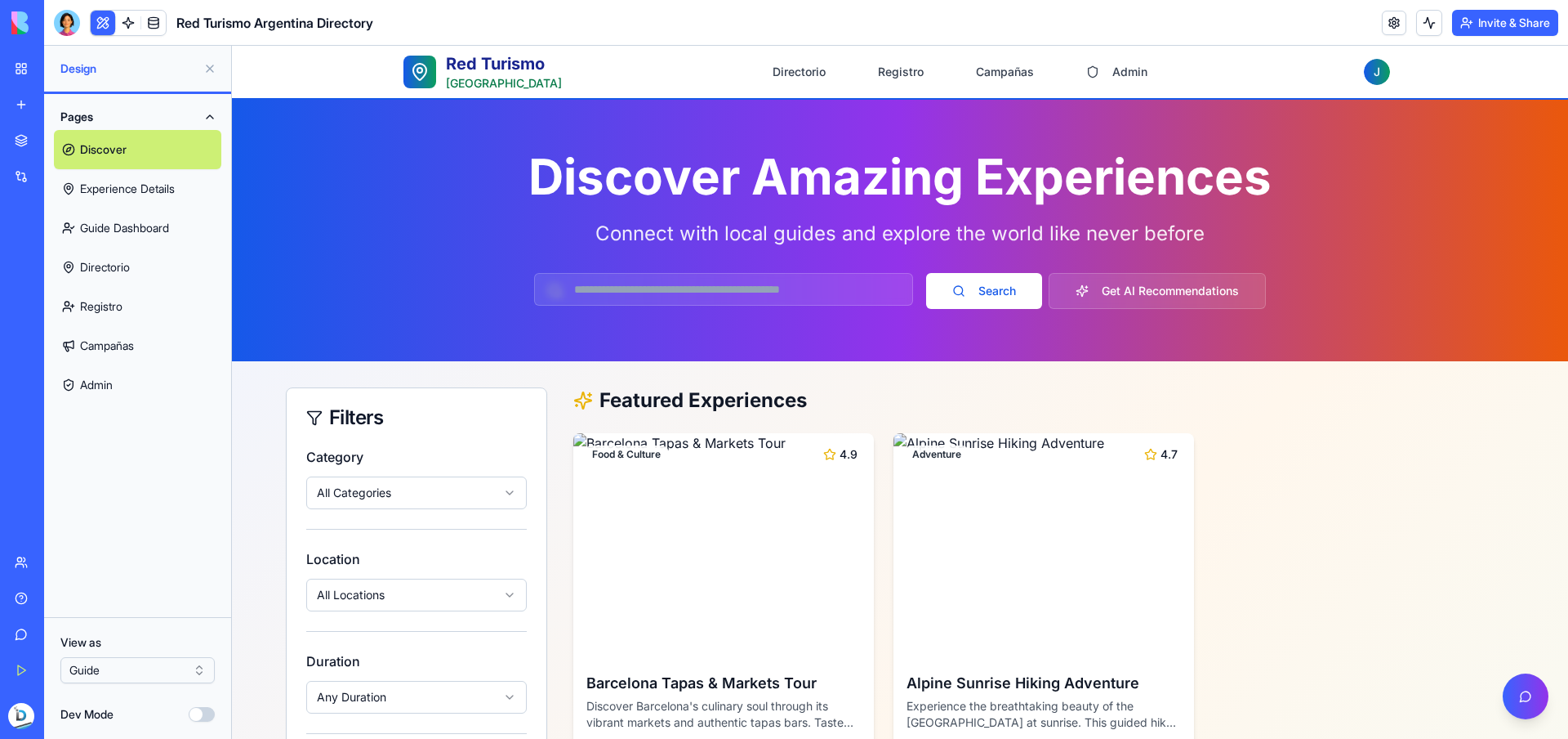
click at [211, 720] on button "Dev Mode" at bounding box center [201, 715] width 26 height 15
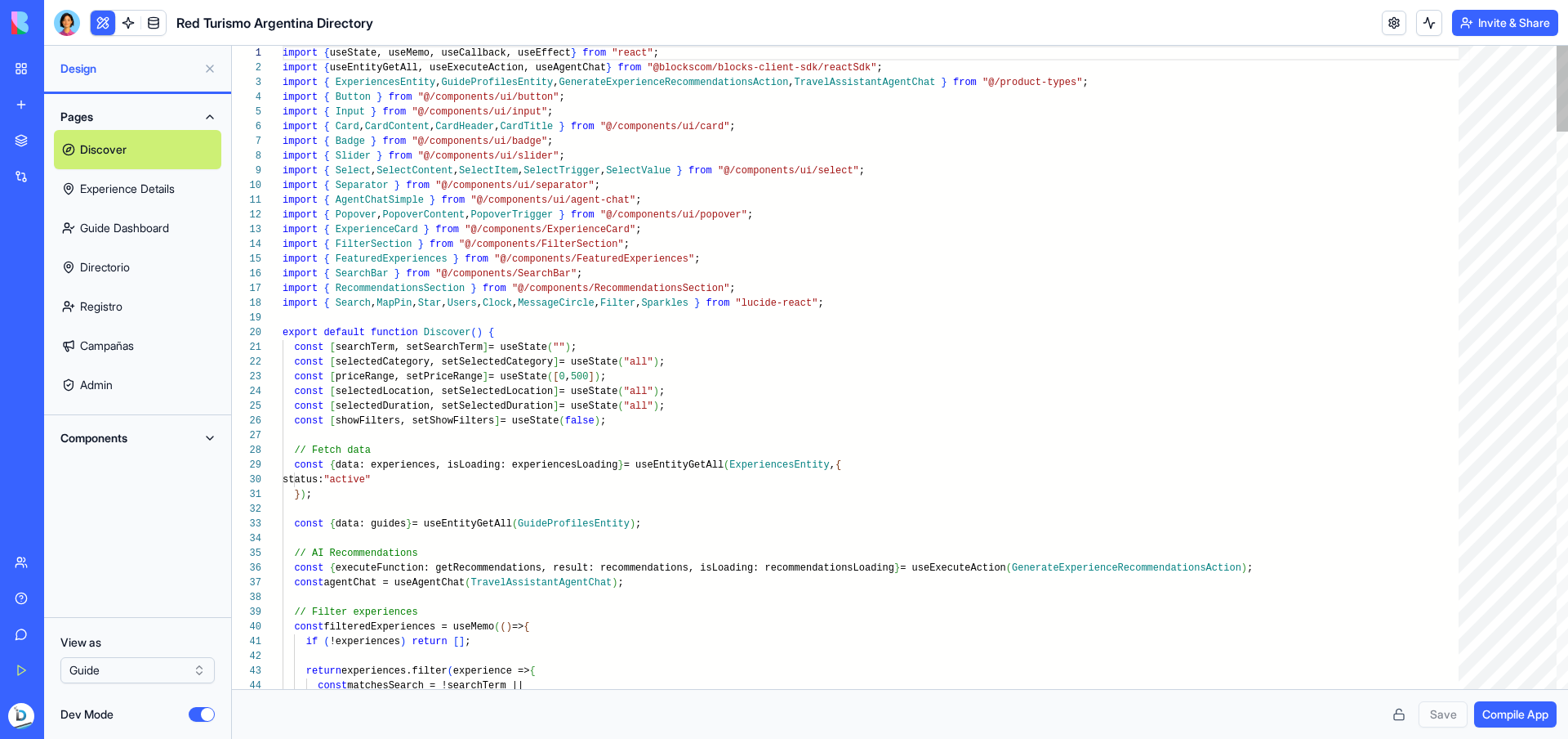
scroll to position [88, 0]
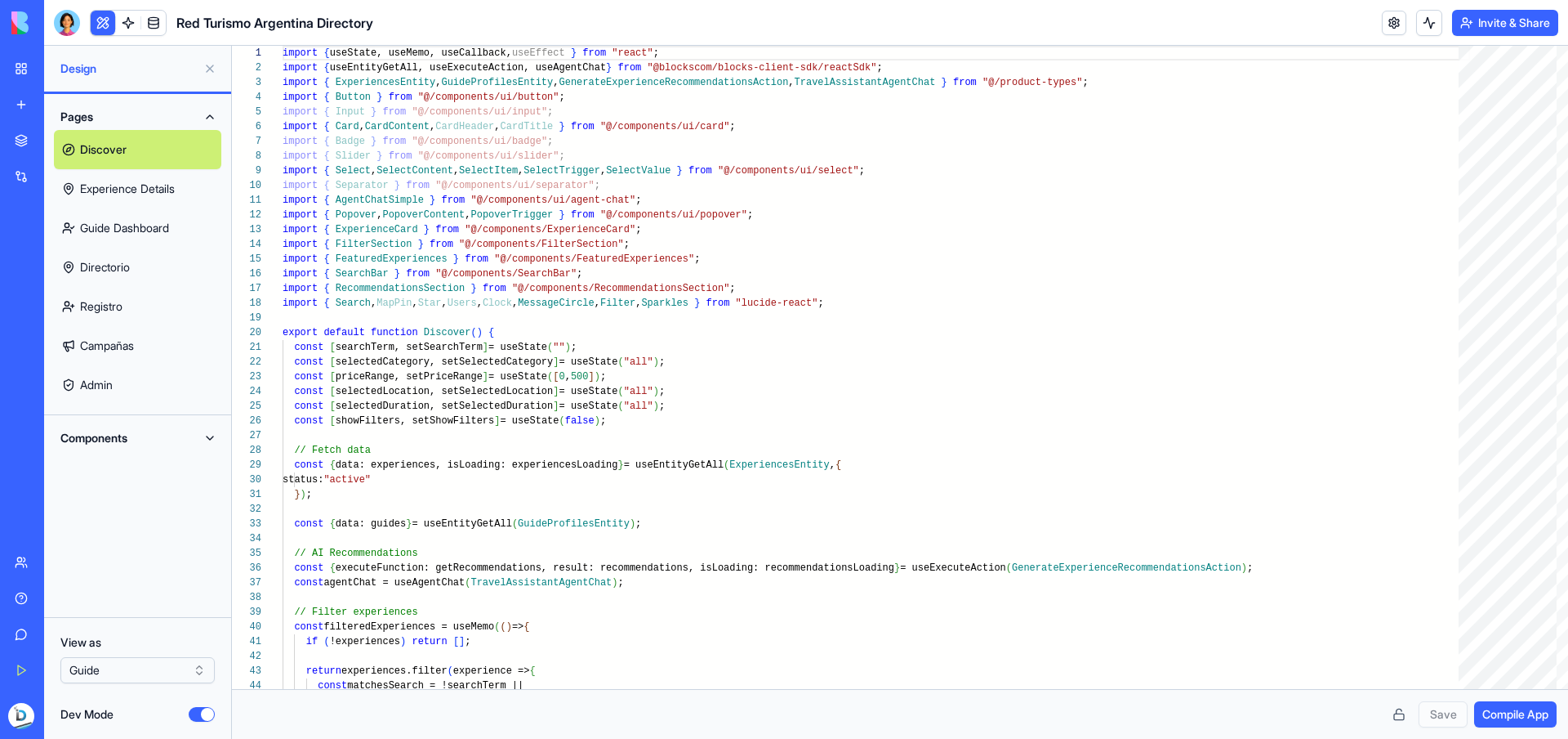
click at [201, 715] on button "Dev Mode" at bounding box center [201, 715] width 26 height 15
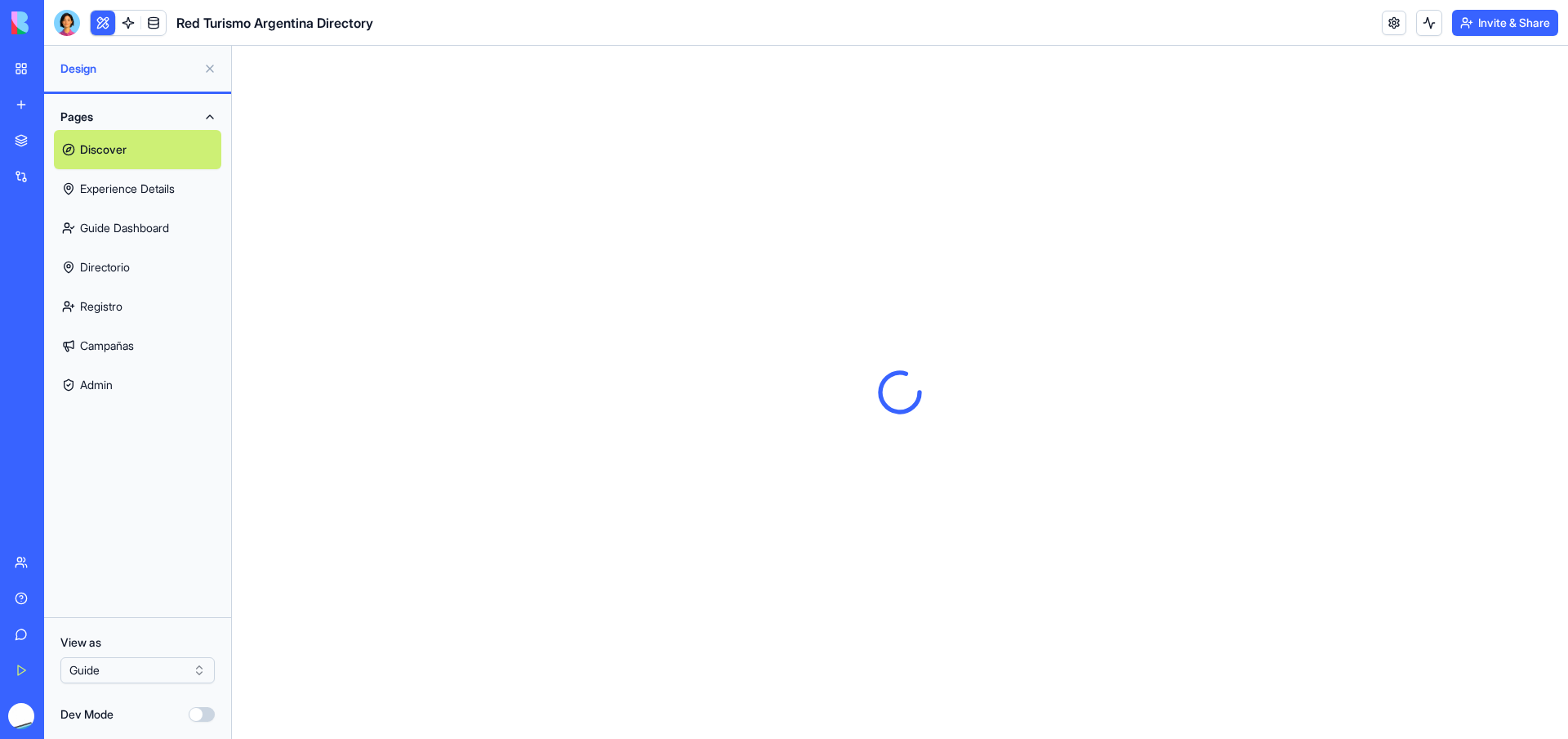
scroll to position [0, 0]
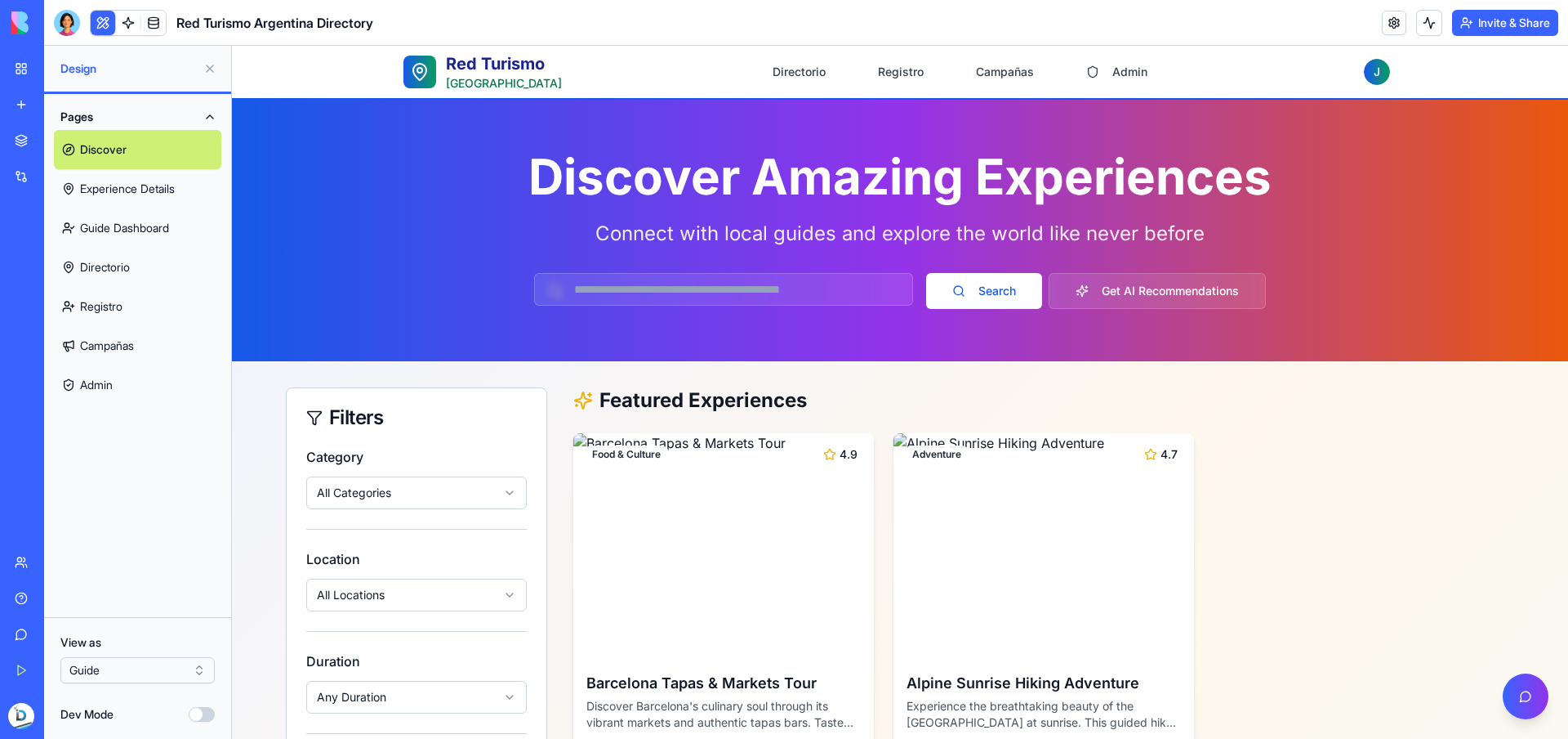
click at [814, 287] on input "text" at bounding box center [723, 289] width 379 height 33
click at [1390, 27] on link at bounding box center [1394, 23] width 24 height 24
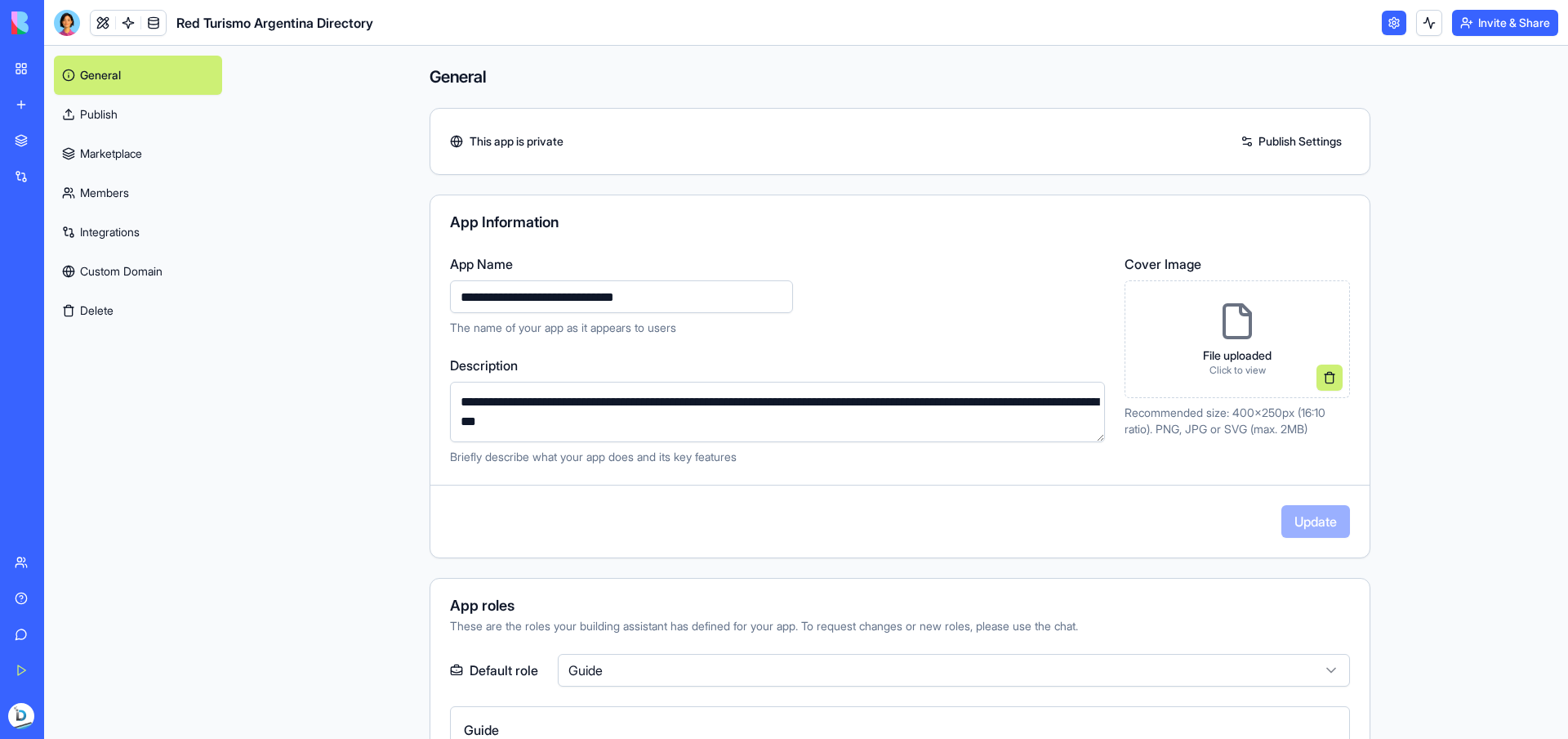
click at [1024, 329] on p "The name of your app as it appears to users" at bounding box center [778, 327] width 655 height 16
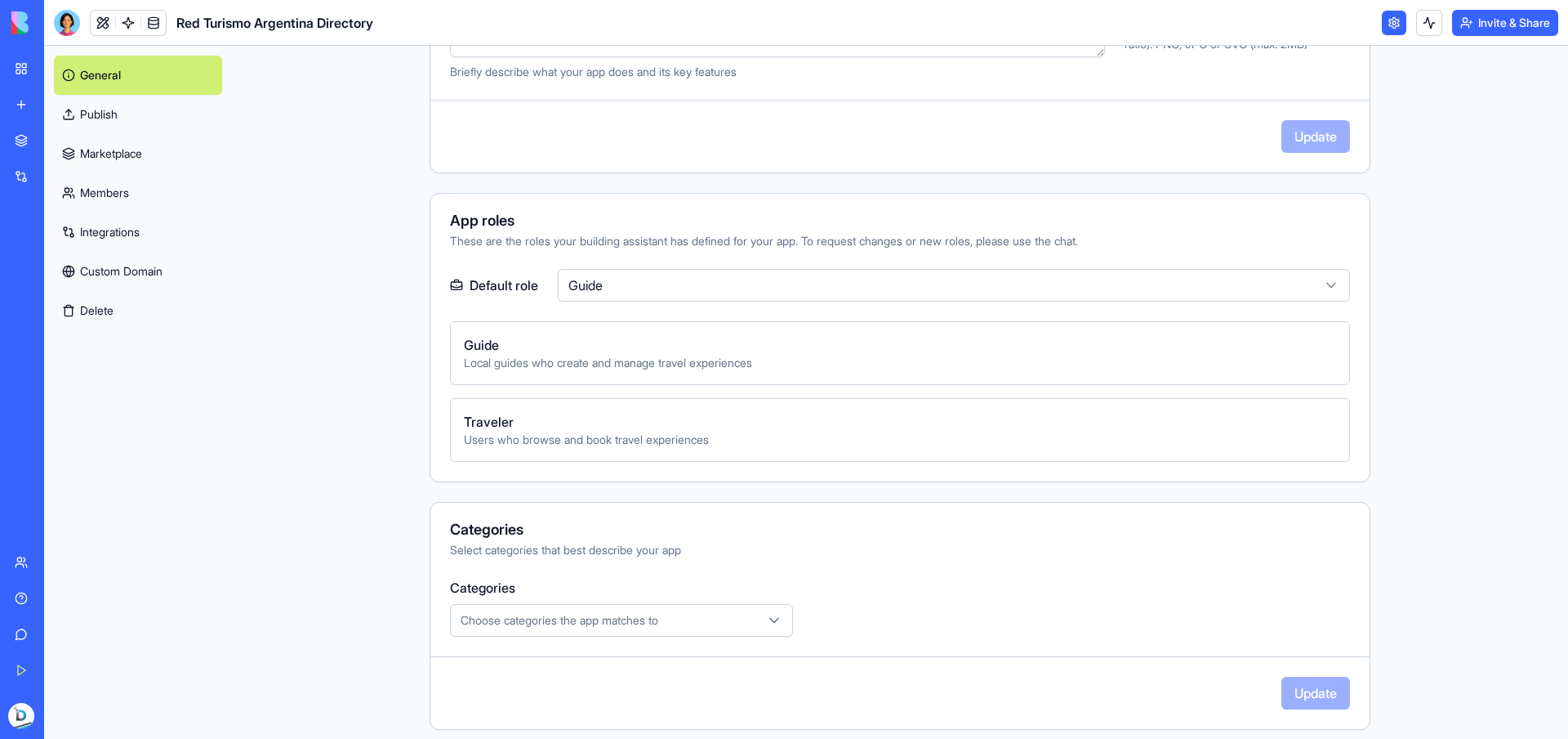
scroll to position [565, 0]
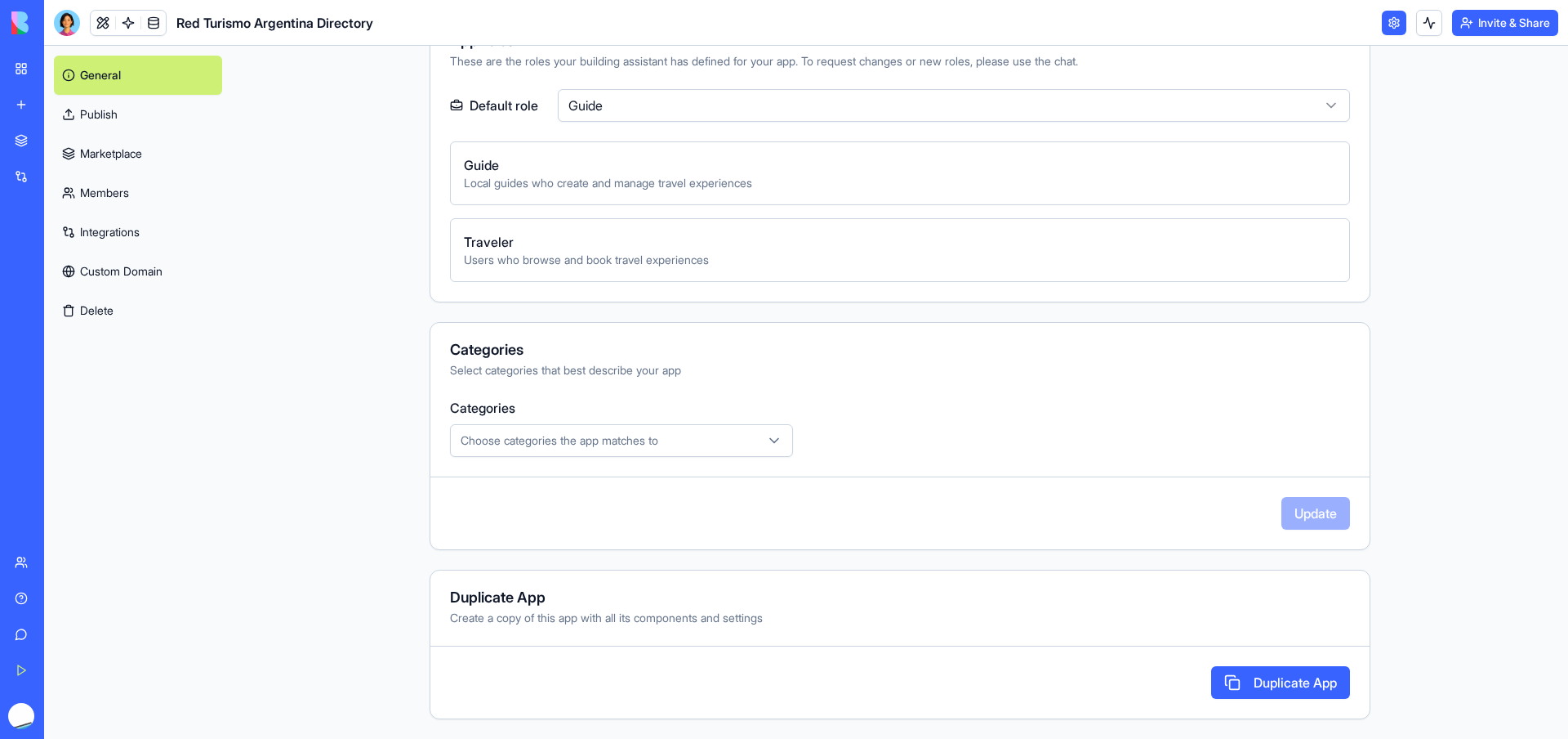
click at [154, 268] on link "Custom Domain" at bounding box center [138, 271] width 169 height 39
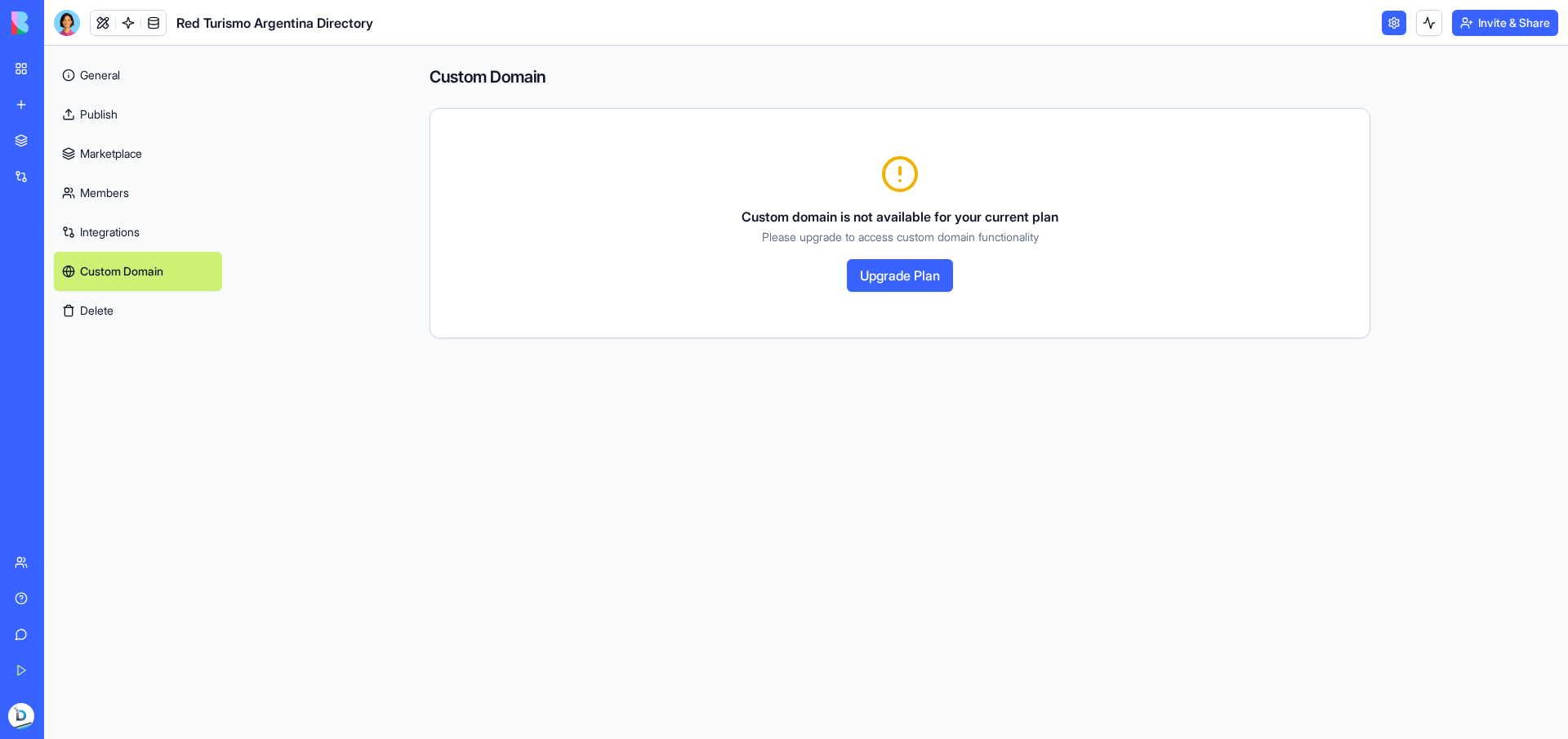
click at [154, 232] on link "Integrations" at bounding box center [138, 231] width 169 height 39
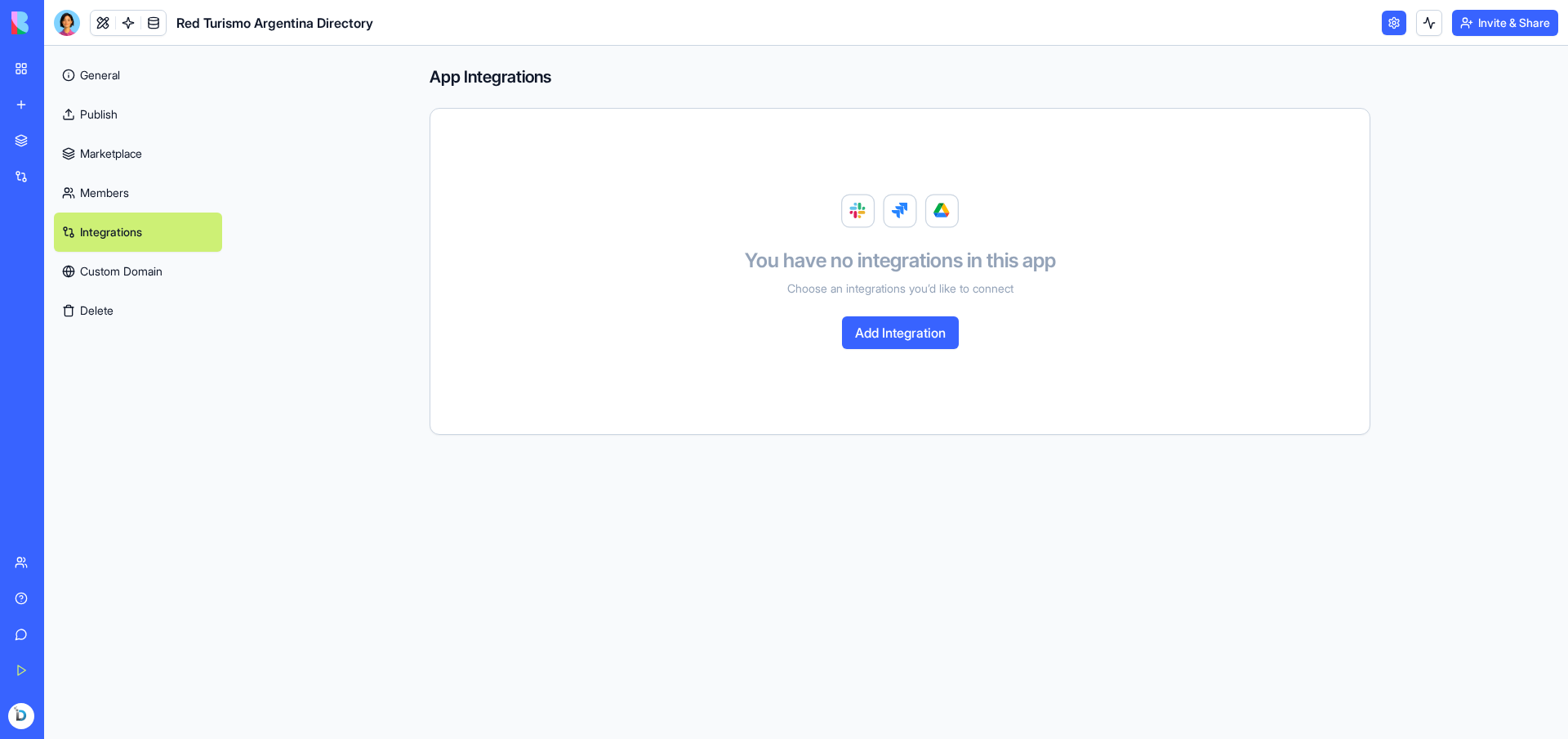
click at [863, 331] on button "Add Integration" at bounding box center [900, 333] width 117 height 33
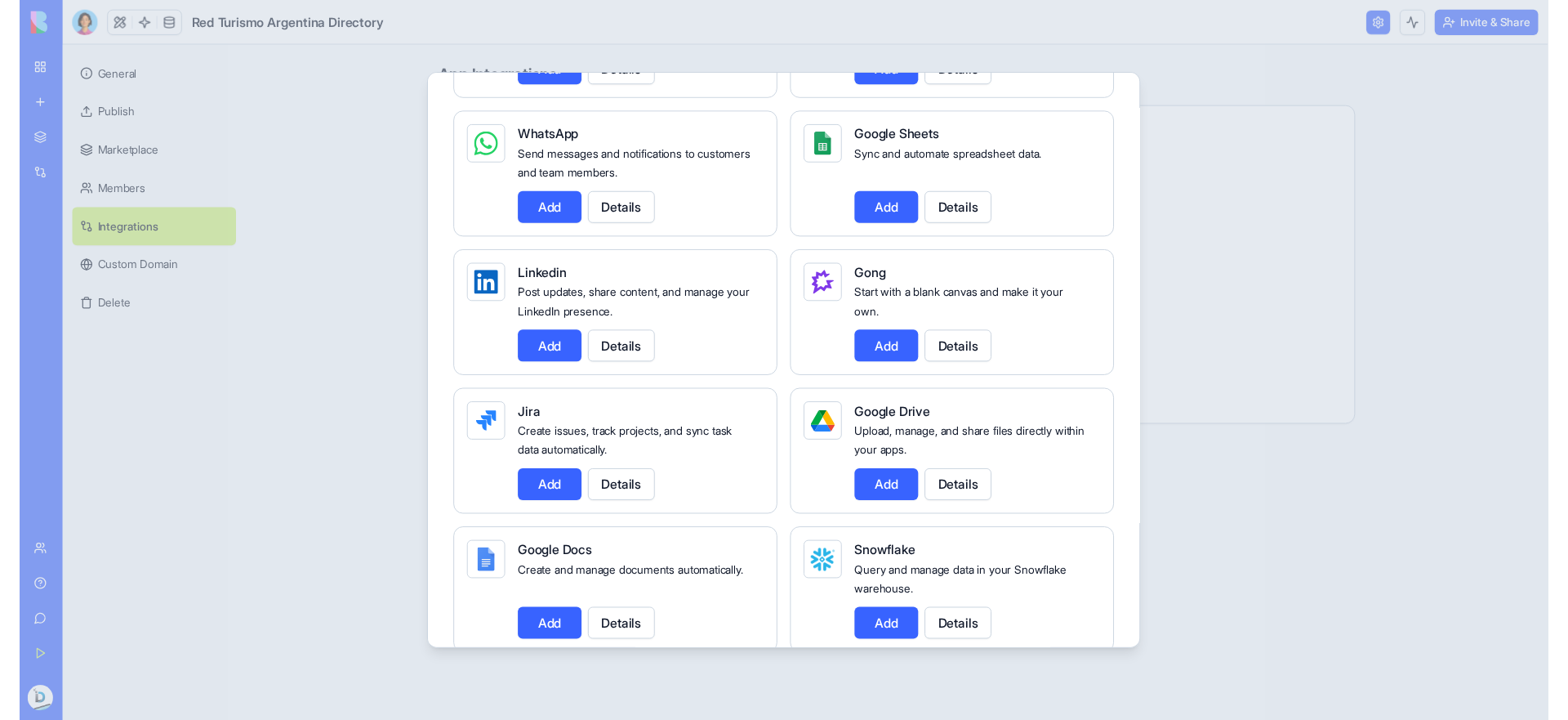
scroll to position [814, 0]
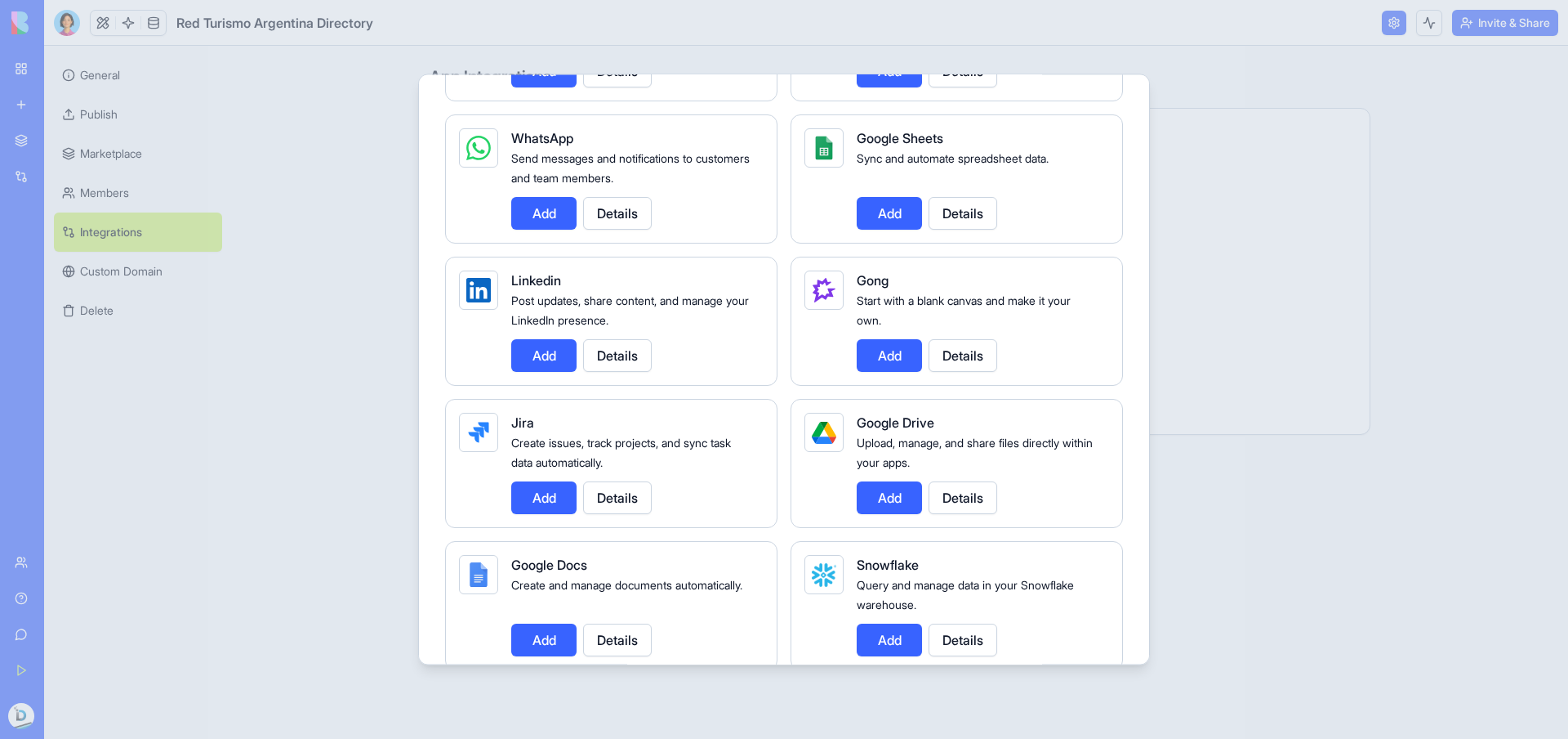
click at [1219, 264] on div at bounding box center [784, 369] width 1568 height 739
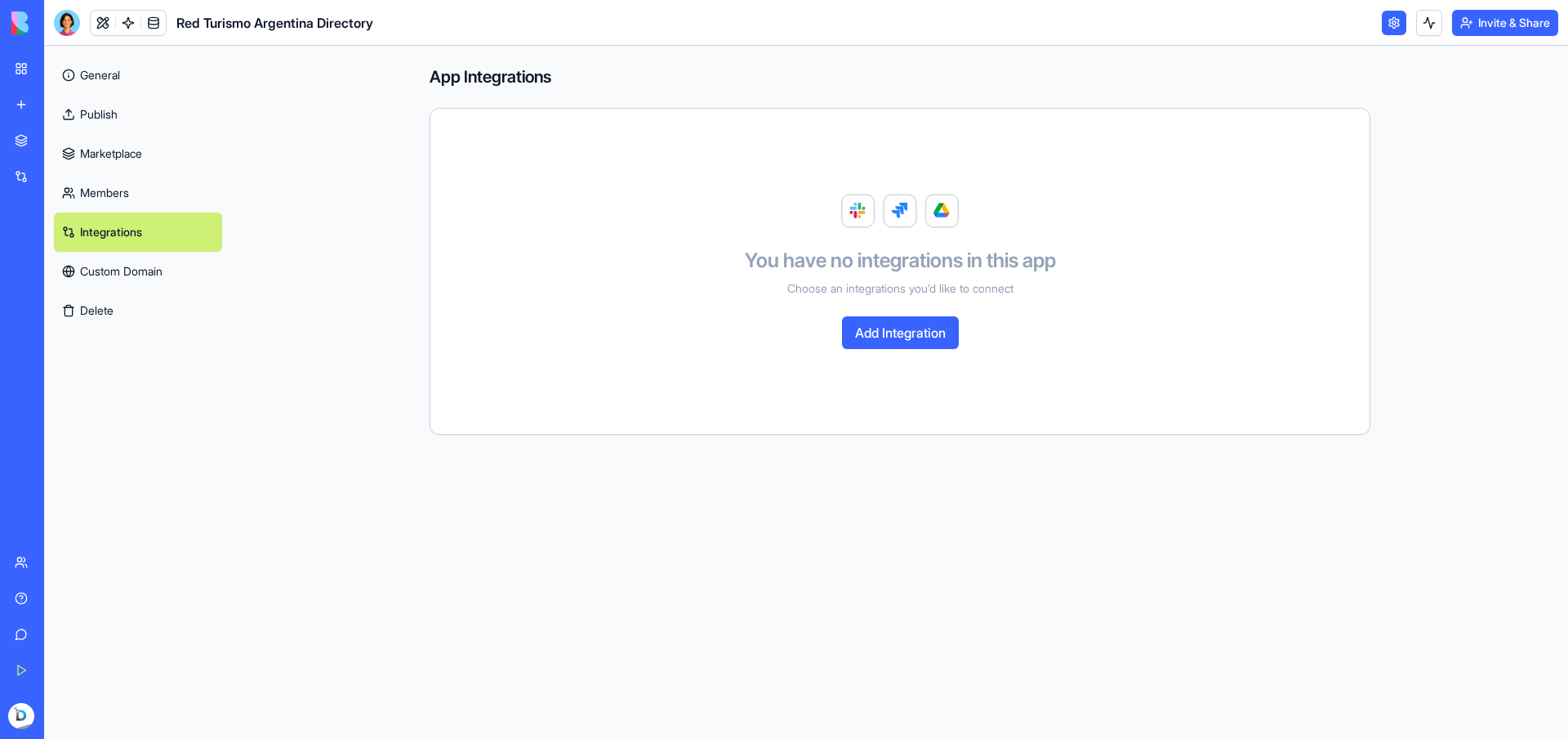
click at [121, 160] on link "Marketplace" at bounding box center [138, 153] width 169 height 39
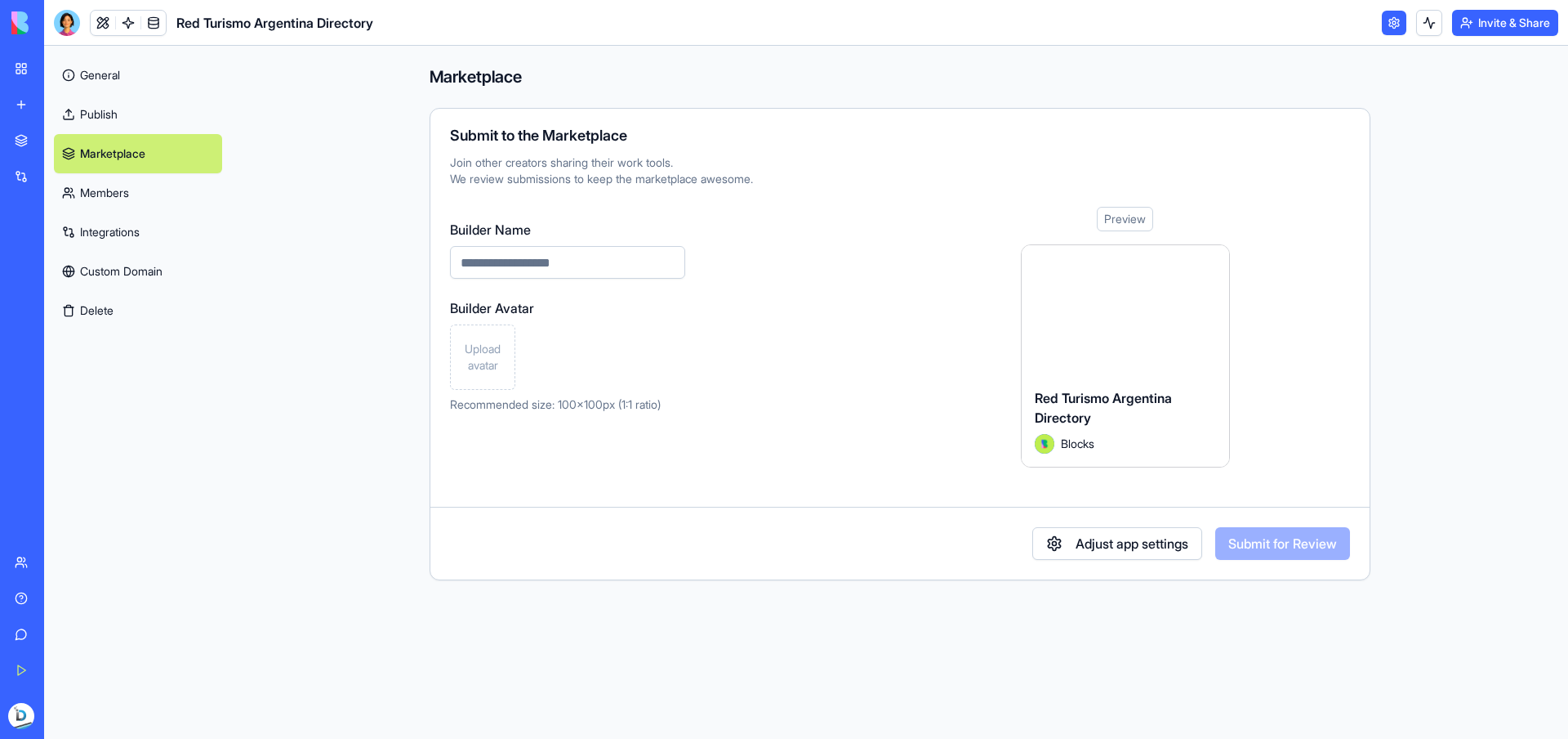
click at [115, 69] on link "General" at bounding box center [138, 74] width 169 height 39
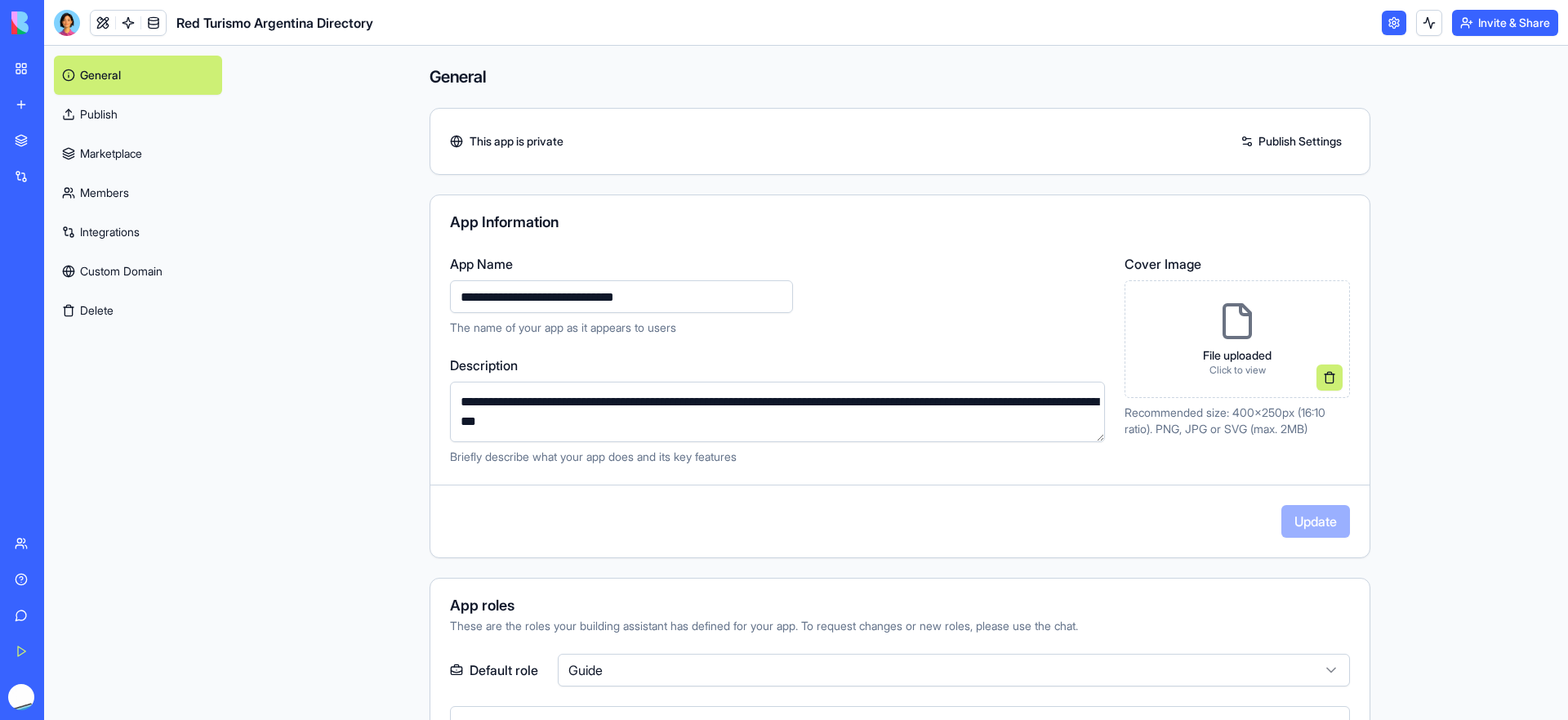
click at [637, 294] on input "**********" at bounding box center [622, 297] width 343 height 33
type input "**********"
click at [858, 335] on p "The name of your app as it appears to users" at bounding box center [778, 327] width 655 height 16
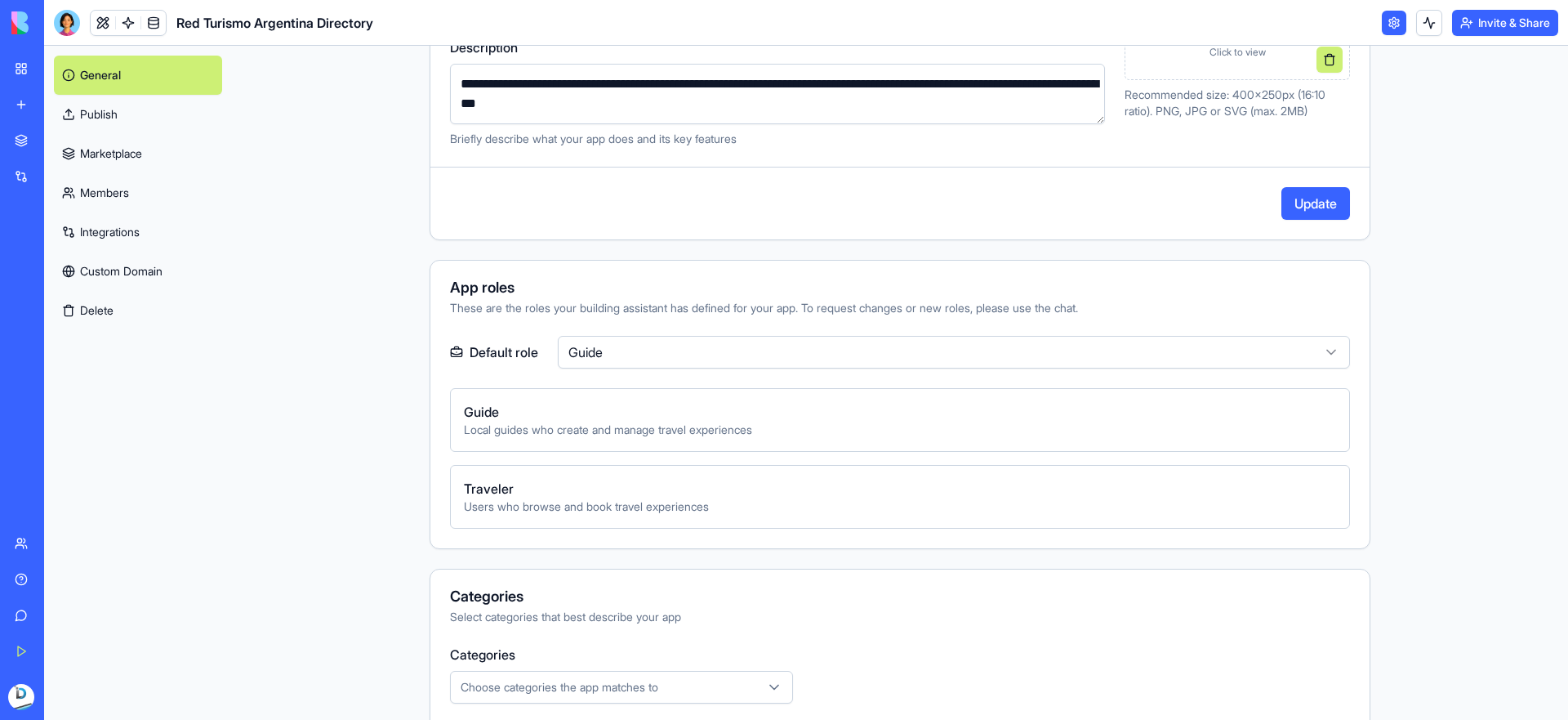
scroll to position [319, 0]
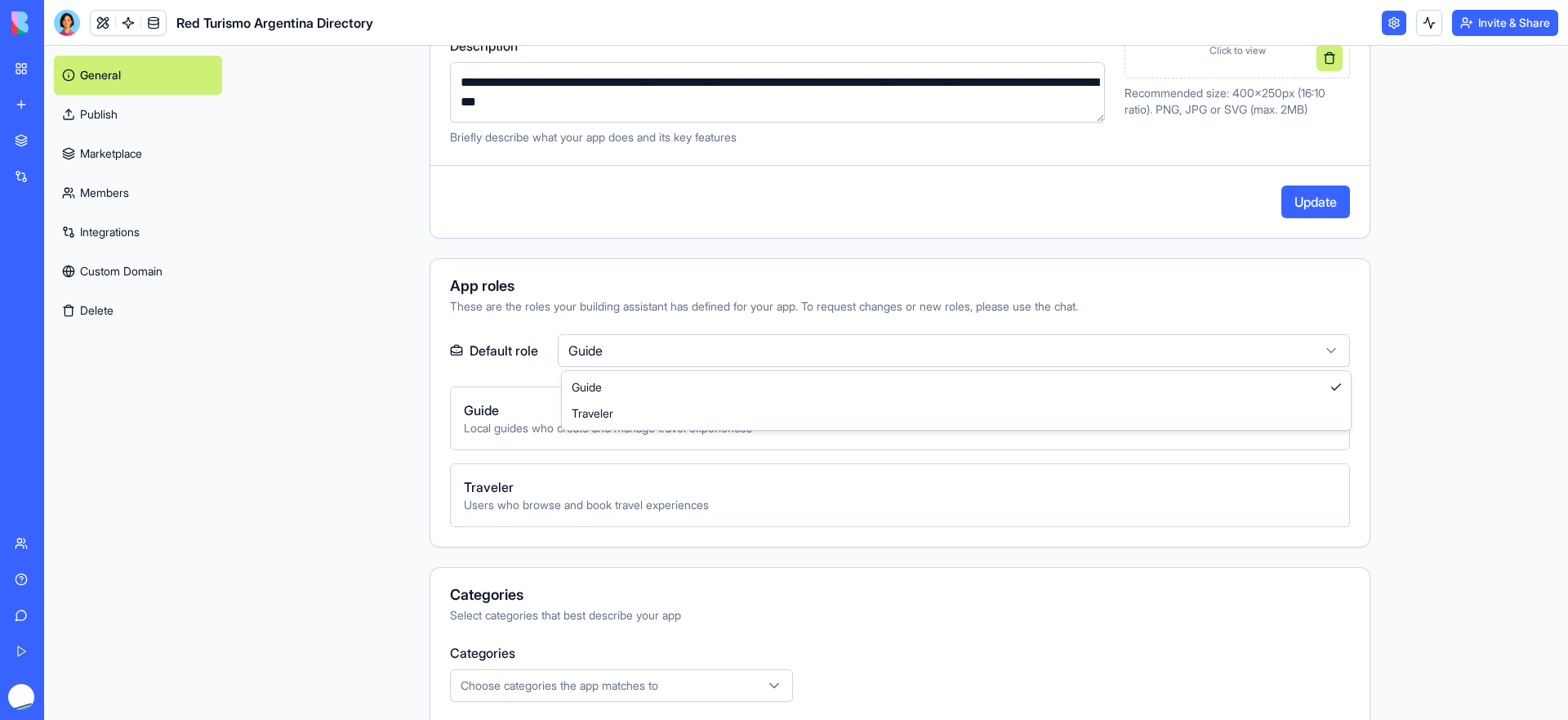
click at [633, 343] on html "**********" at bounding box center [784, 360] width 1568 height 720
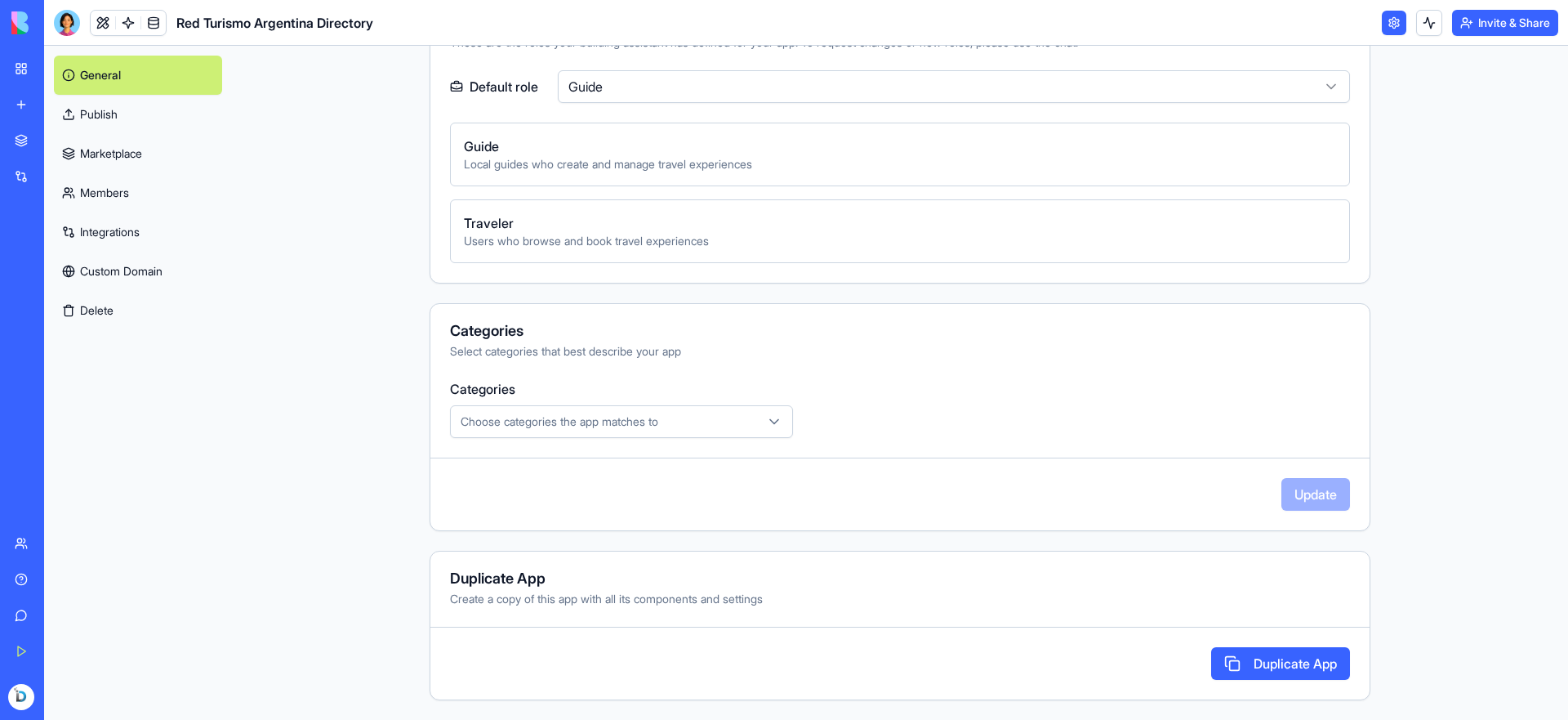
click at [731, 421] on div "Choose categories the app matches to" at bounding box center [621, 422] width 334 height 16
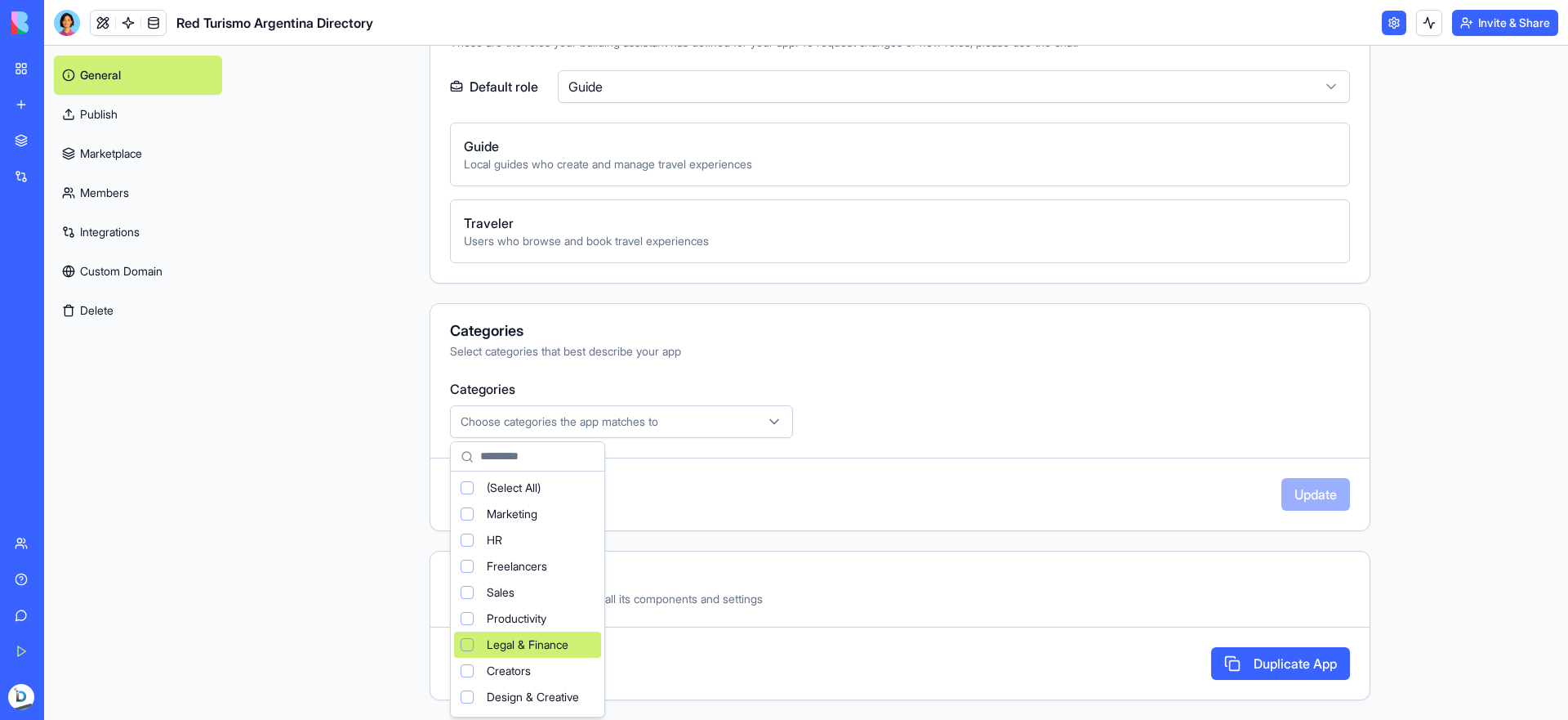
scroll to position [109, 0]
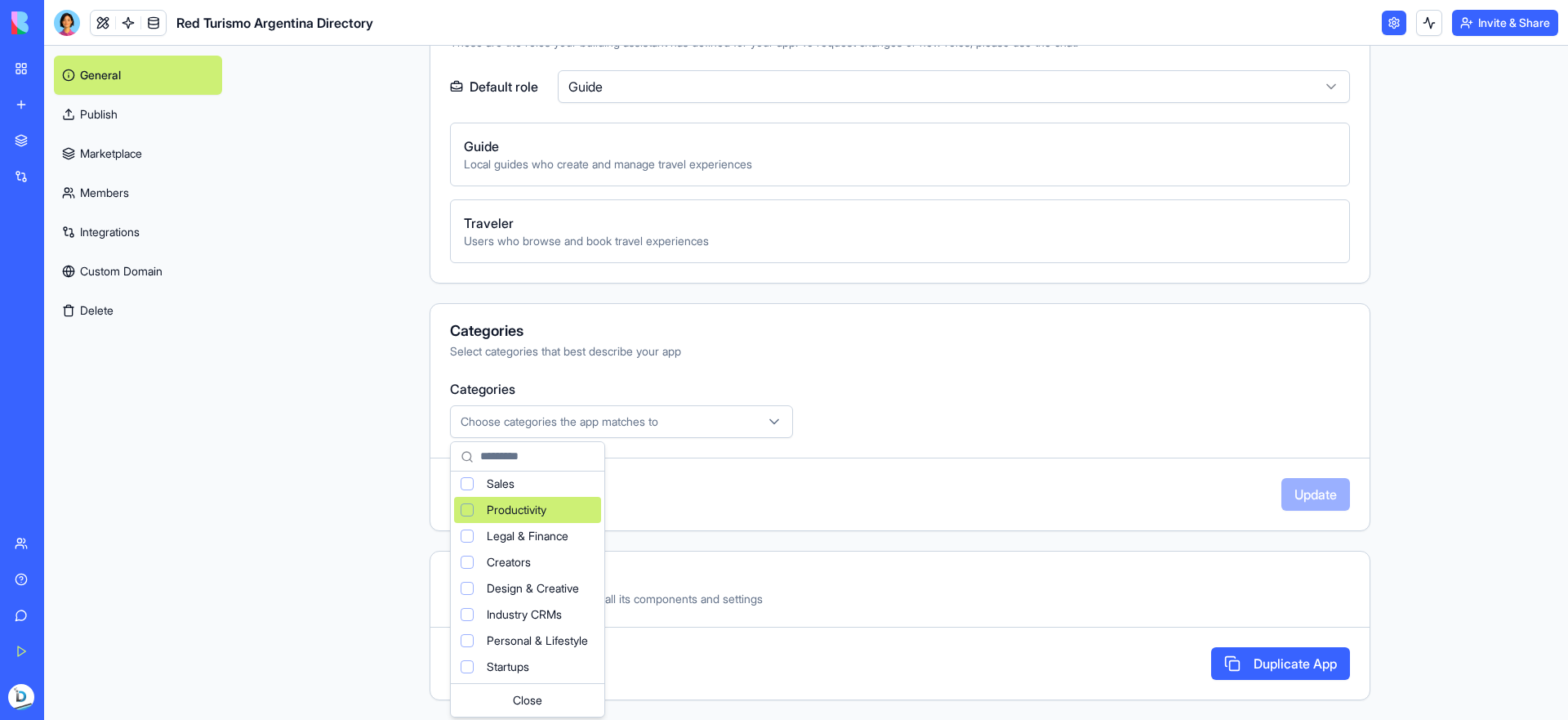
click at [400, 361] on html "**********" at bounding box center [784, 360] width 1568 height 720
